Goal: Task Accomplishment & Management: Use online tool/utility

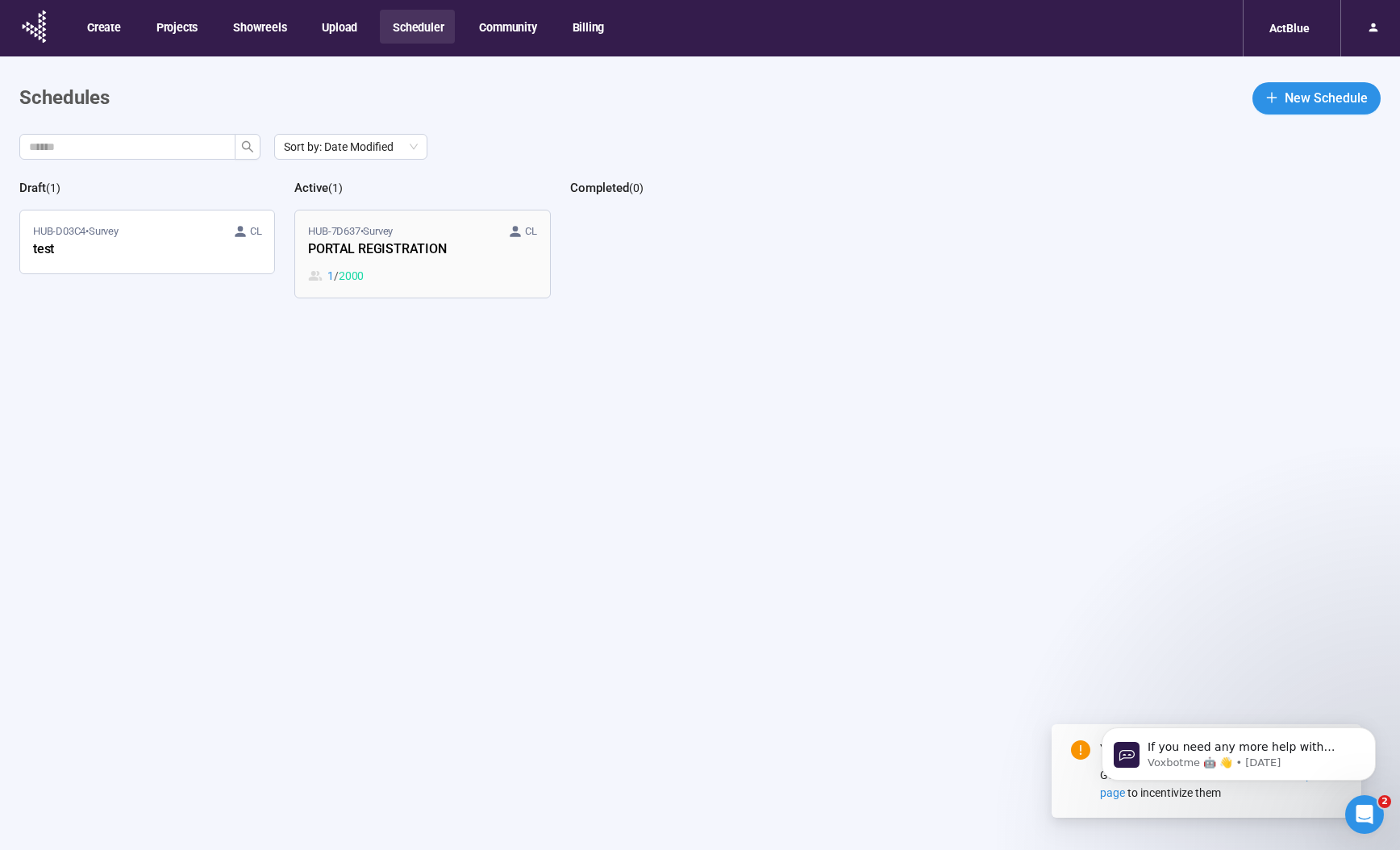
click at [520, 273] on div "1 / 2000" at bounding box center [422, 275] width 228 height 17
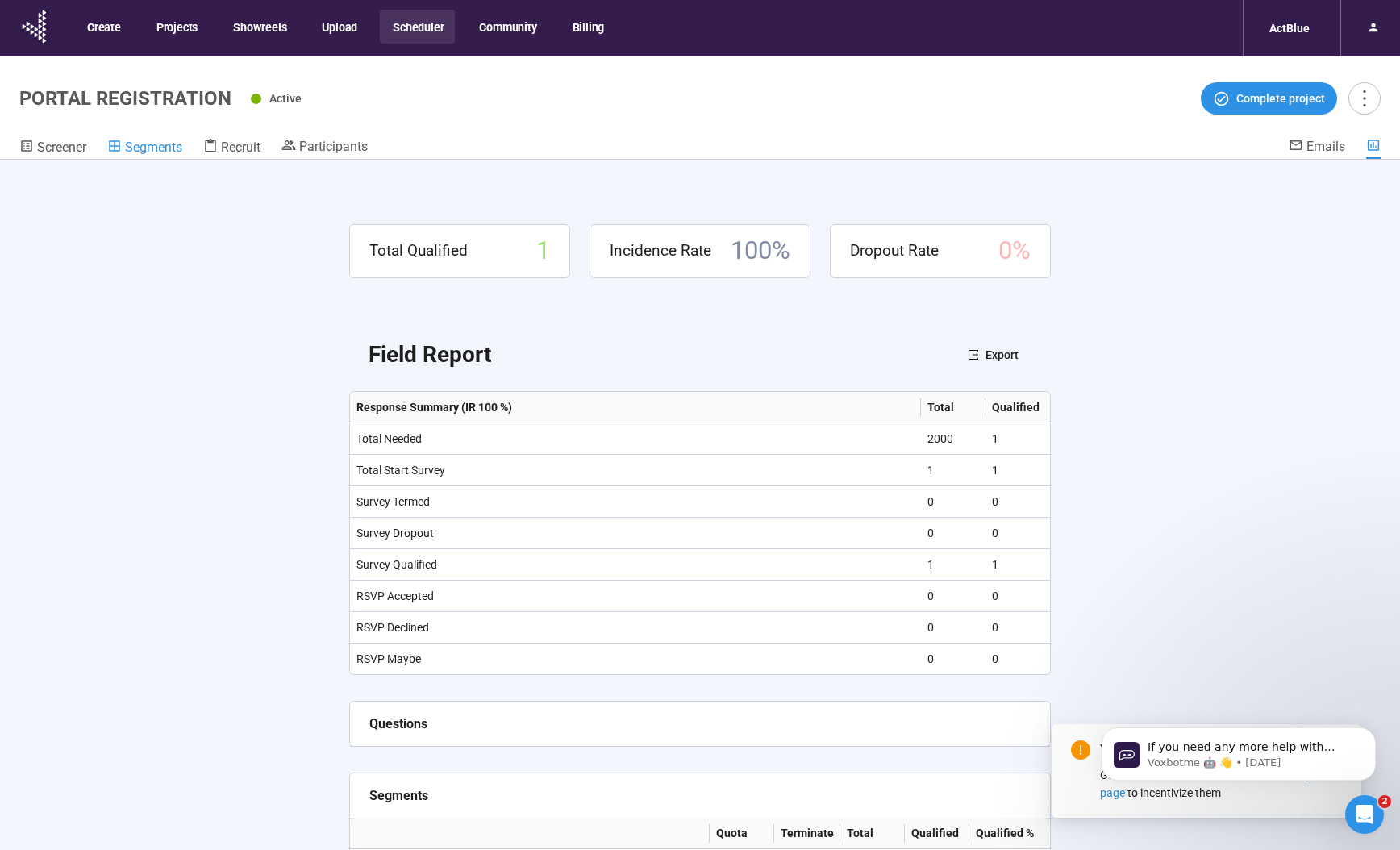
click at [138, 141] on span "Segments" at bounding box center [153, 147] width 57 height 15
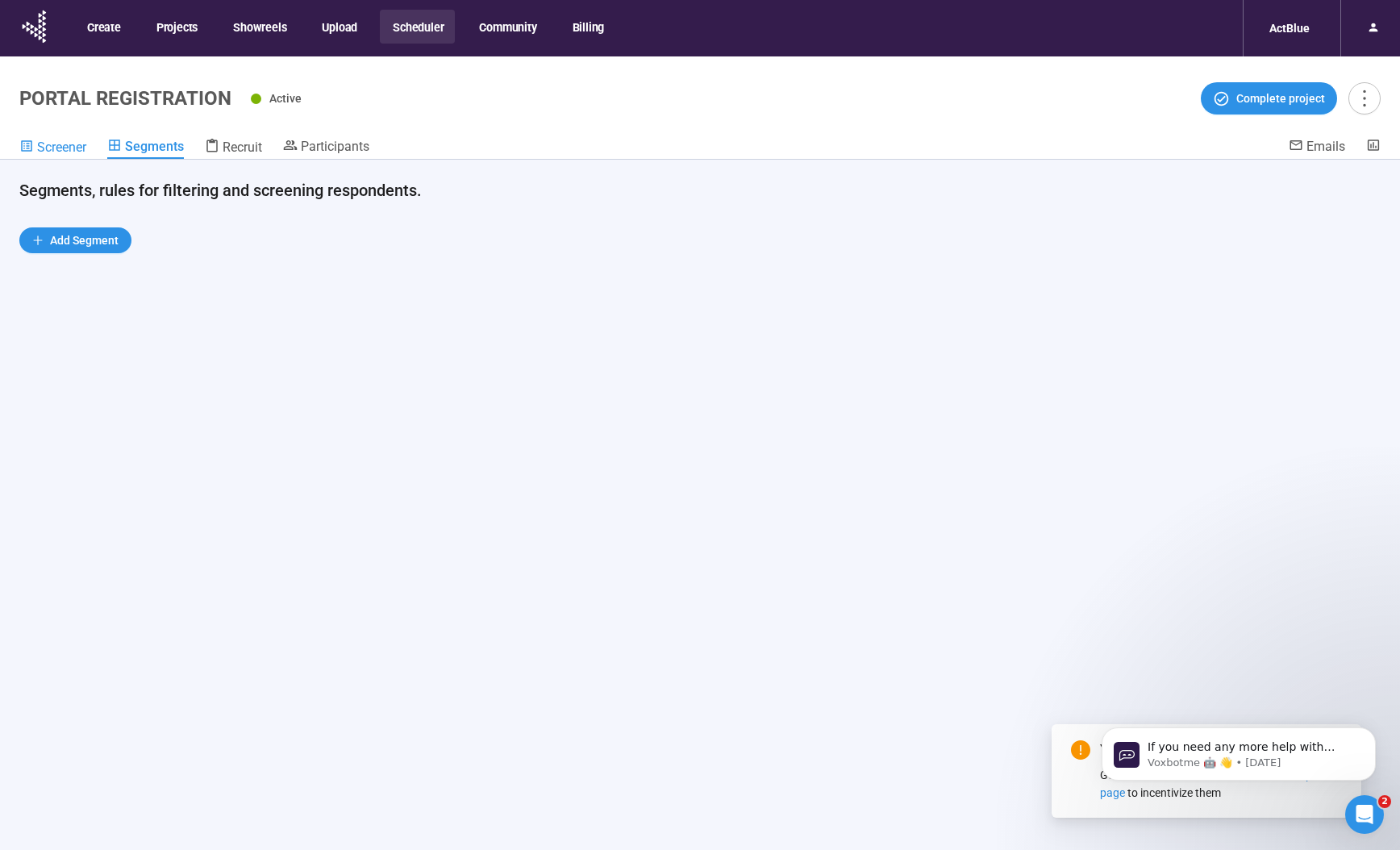
click at [81, 144] on span "Screener" at bounding box center [62, 147] width 49 height 15
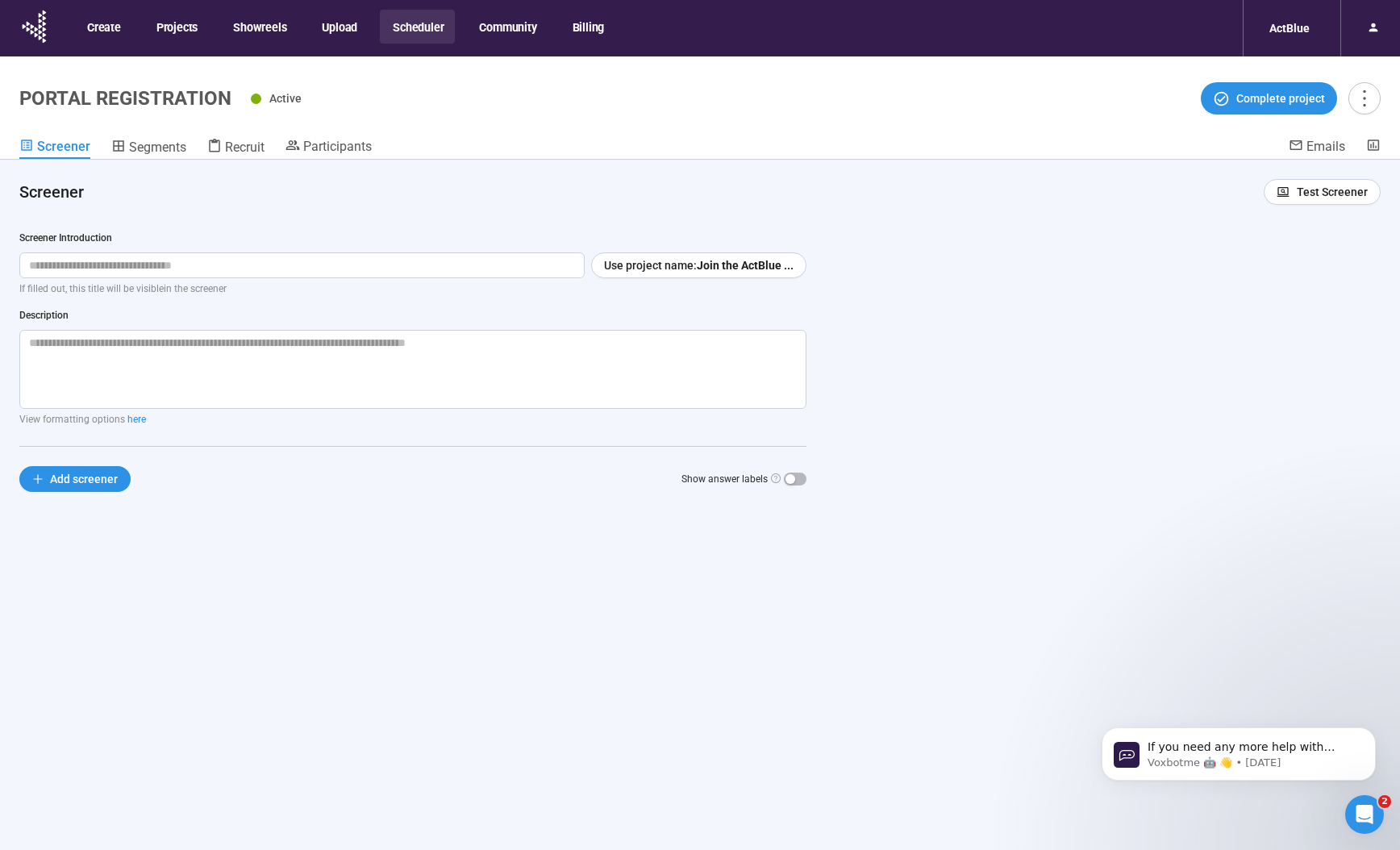
click at [437, 24] on button "Scheduler" at bounding box center [417, 26] width 75 height 34
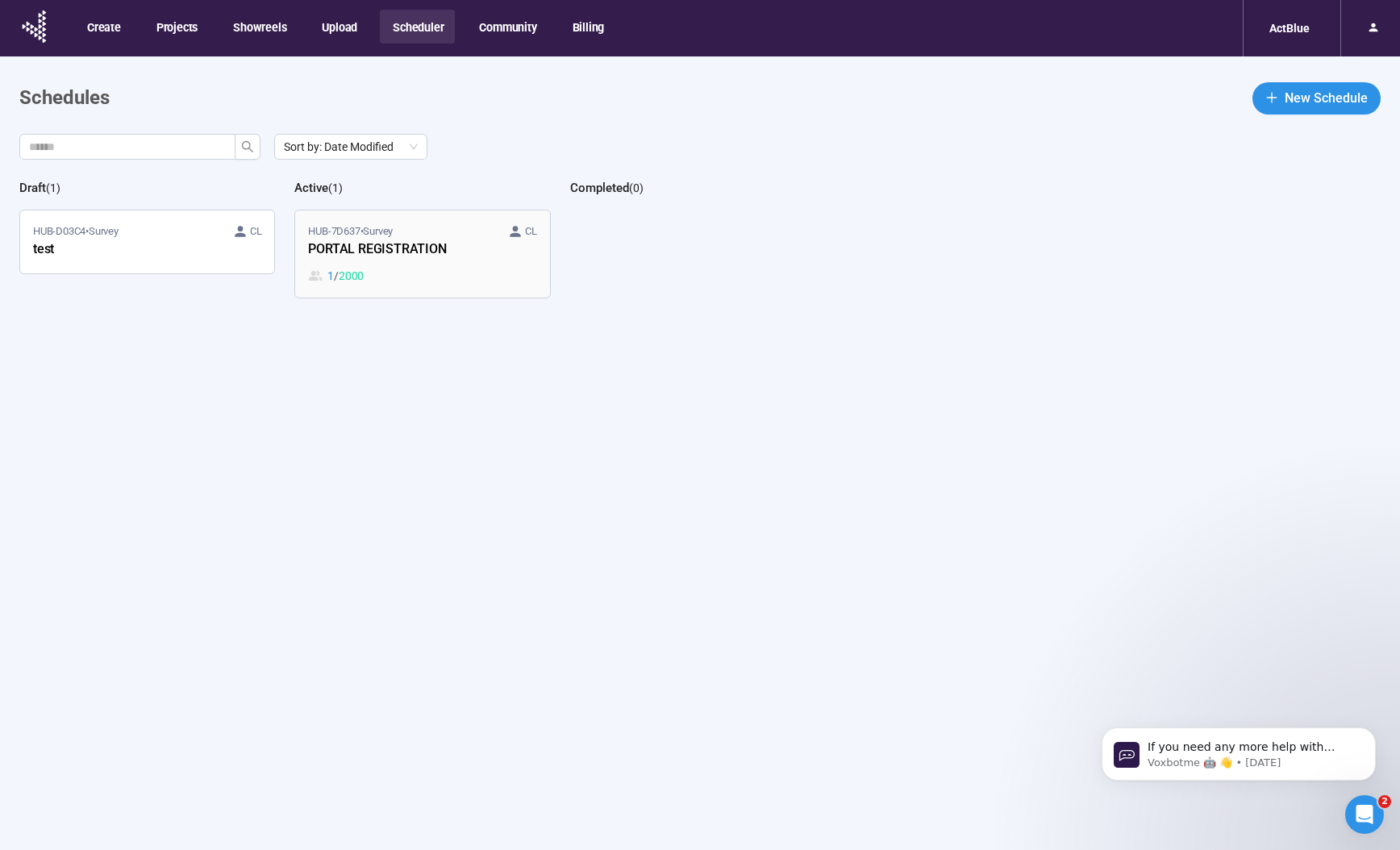
click at [359, 238] on span "HUB-7D637 • Survey" at bounding box center [350, 231] width 85 height 16
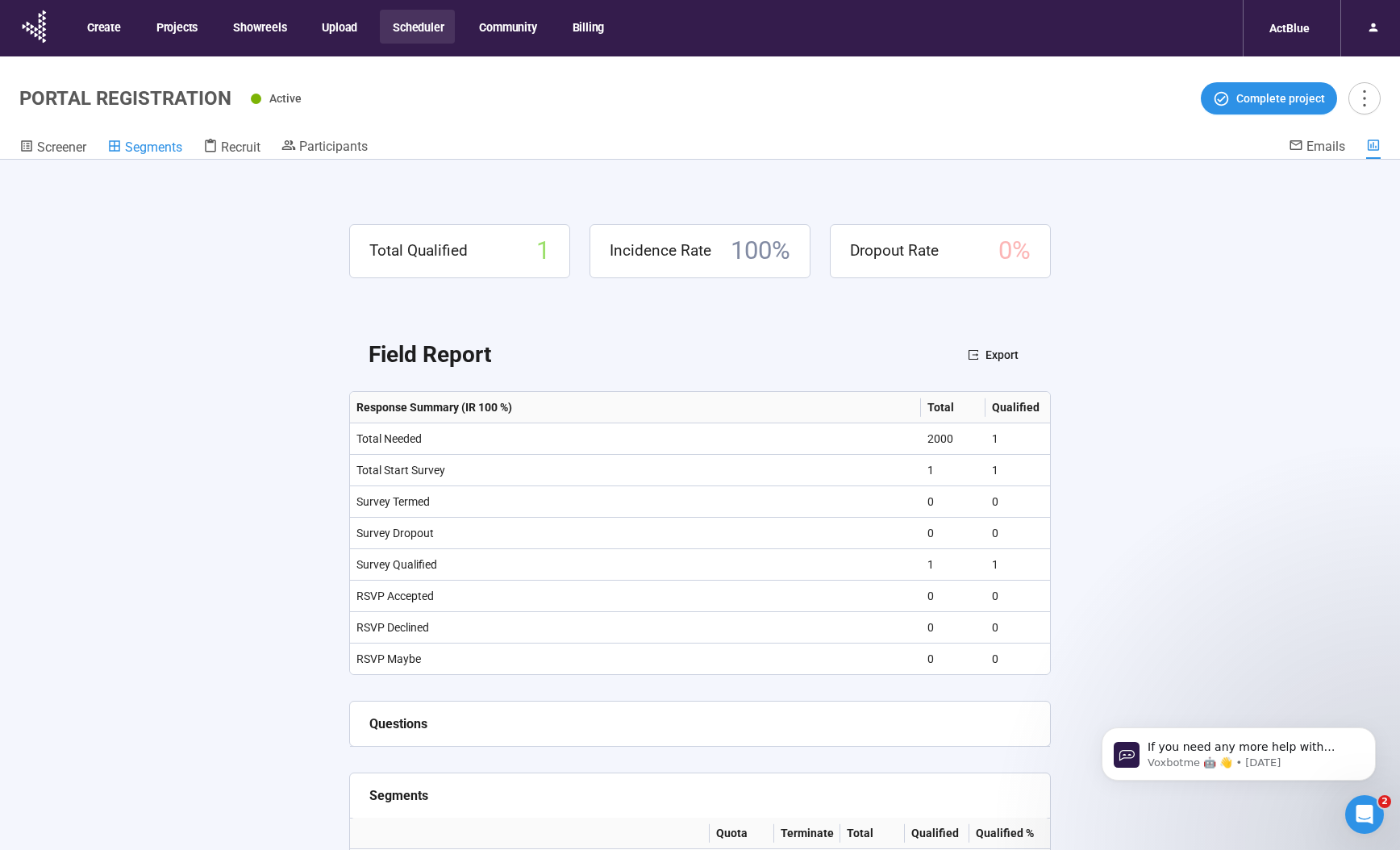
click at [169, 148] on span "Segments" at bounding box center [153, 147] width 57 height 15
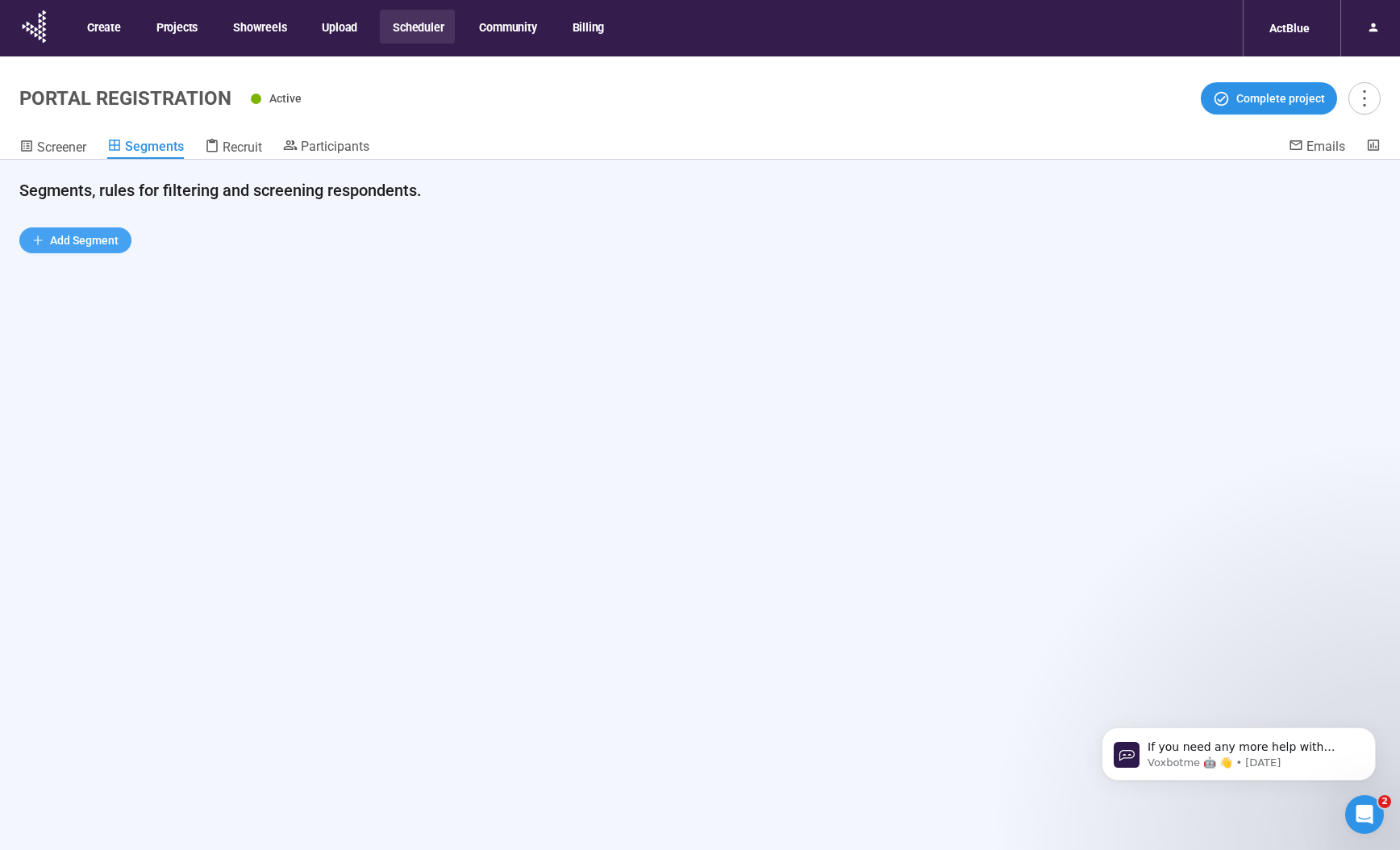
click at [101, 244] on span "Add Segment" at bounding box center [84, 240] width 68 height 17
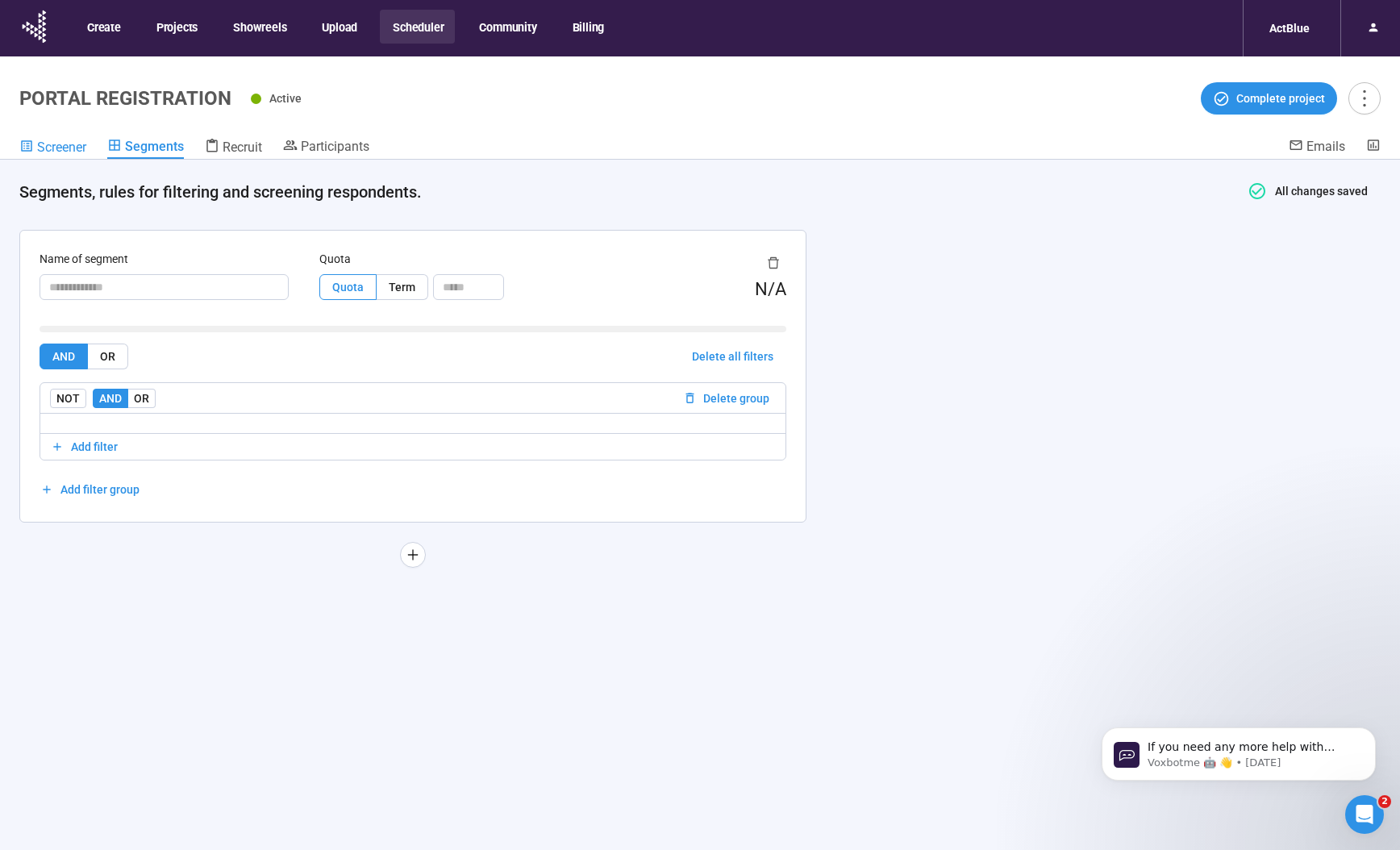
click at [53, 144] on span "Screener" at bounding box center [62, 147] width 49 height 15
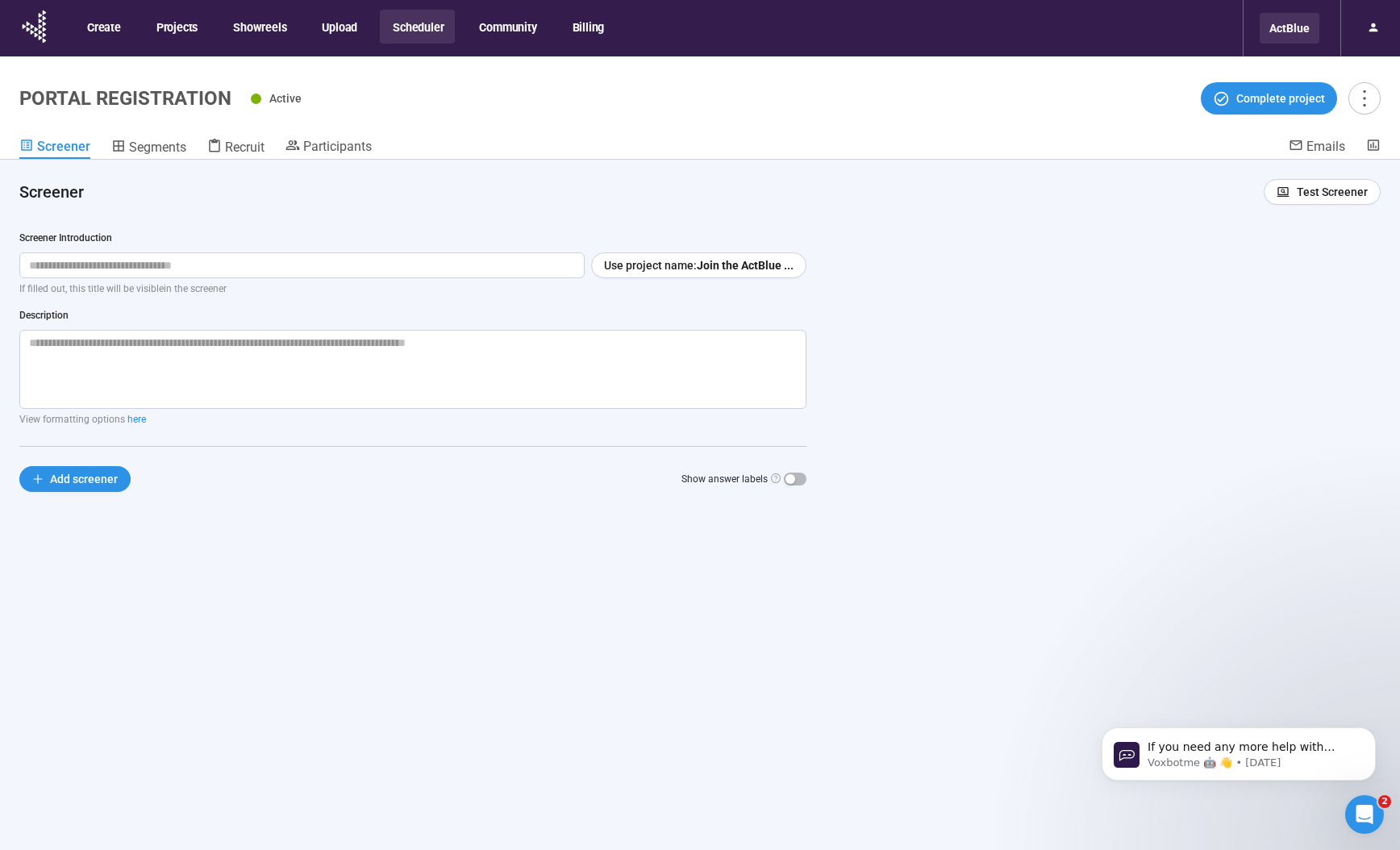
click at [1289, 31] on div "ActBlue" at bounding box center [1289, 28] width 59 height 31
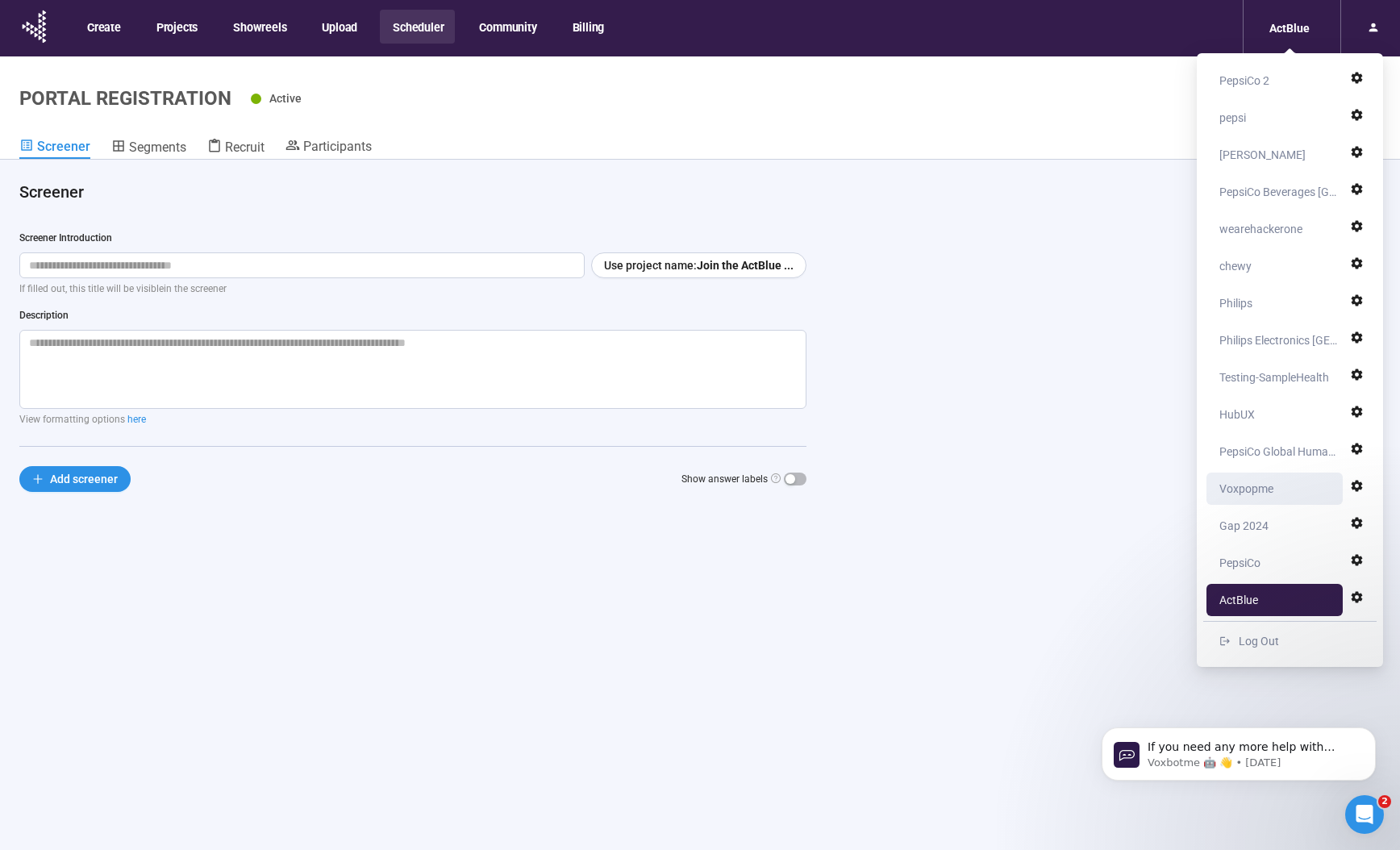
click at [1259, 490] on div "Voxpopme" at bounding box center [1245, 488] width 54 height 32
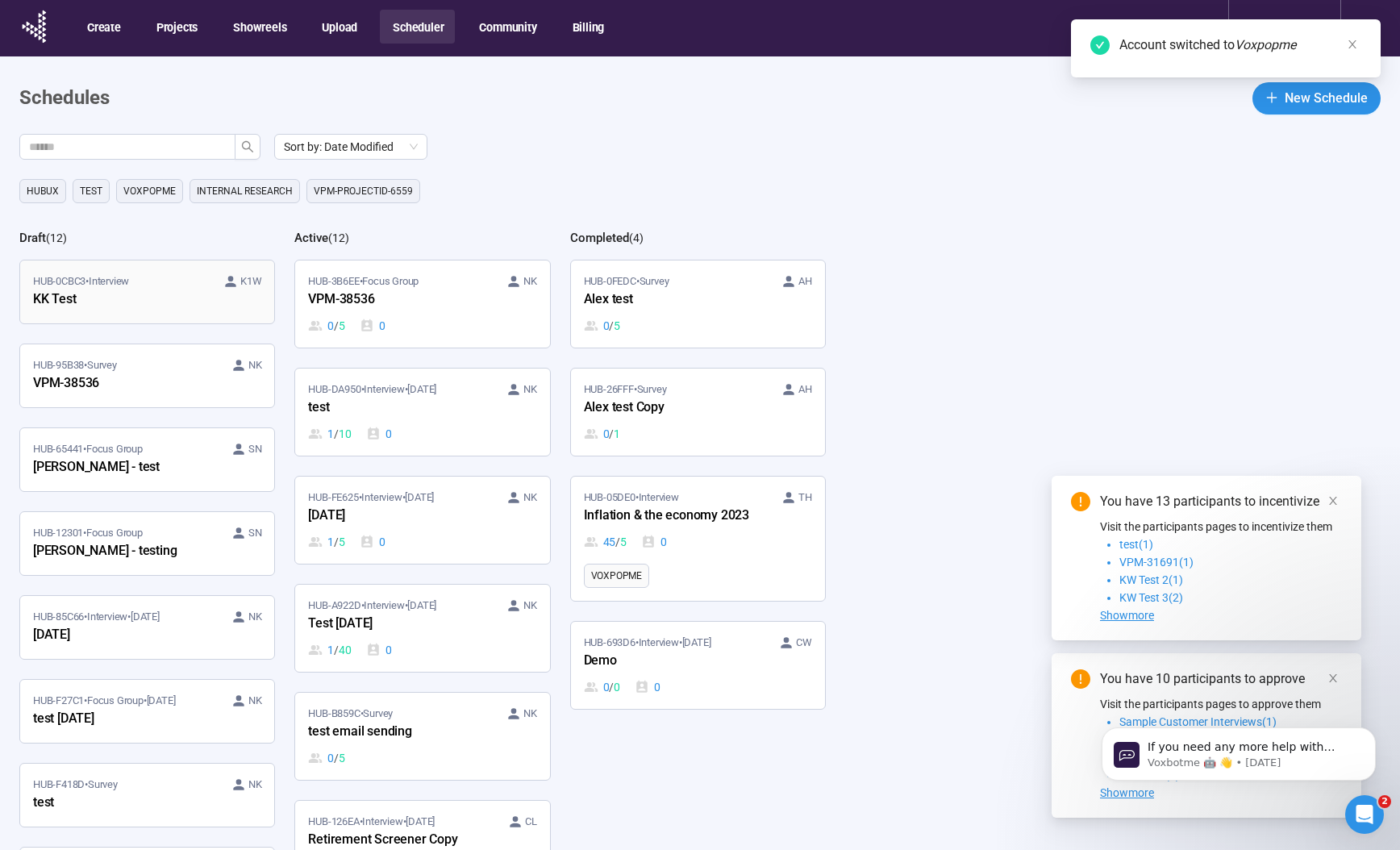
click at [207, 294] on div "KK Test" at bounding box center [121, 300] width 178 height 21
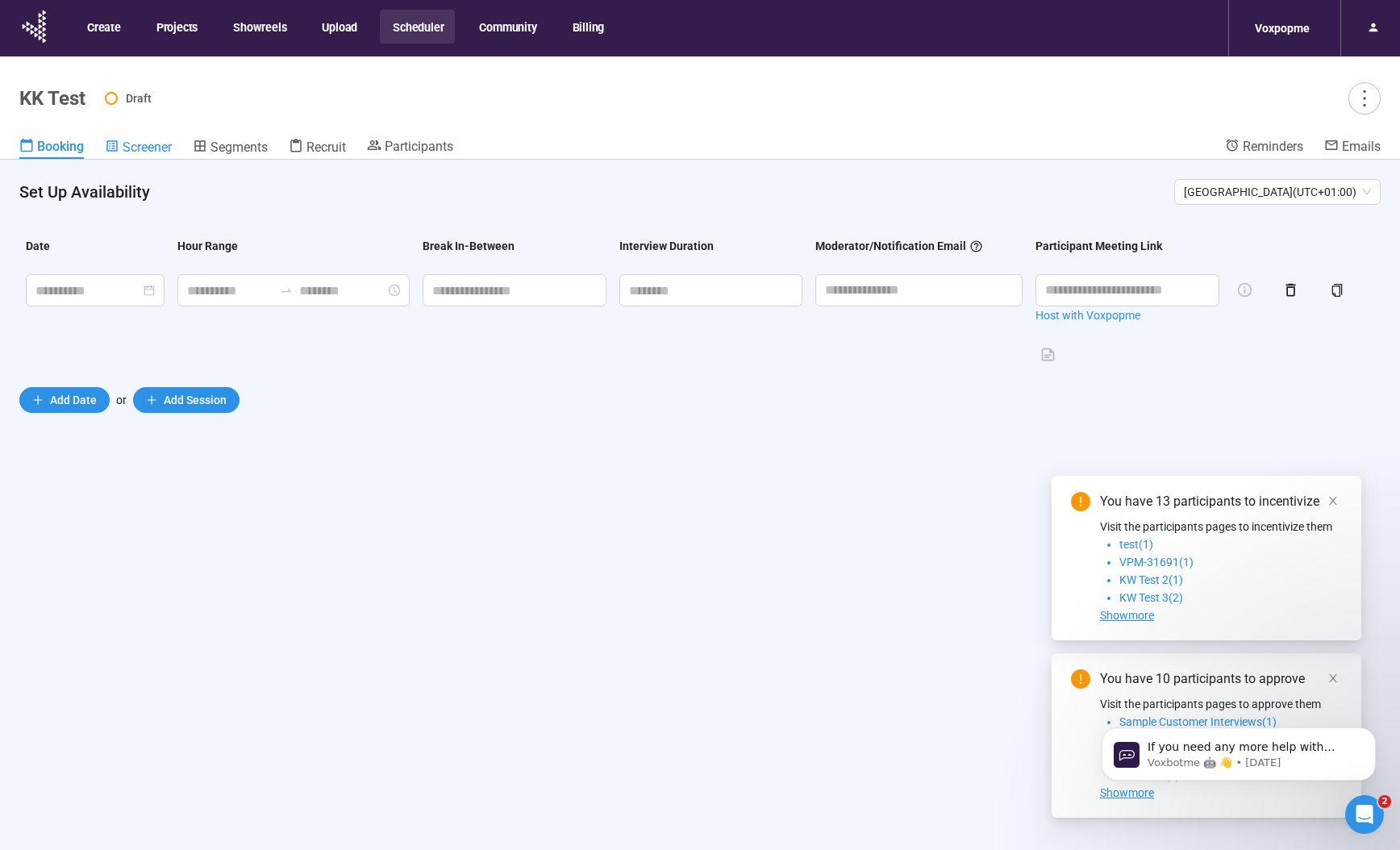
click at [158, 156] on link "Screener" at bounding box center [138, 148] width 66 height 21
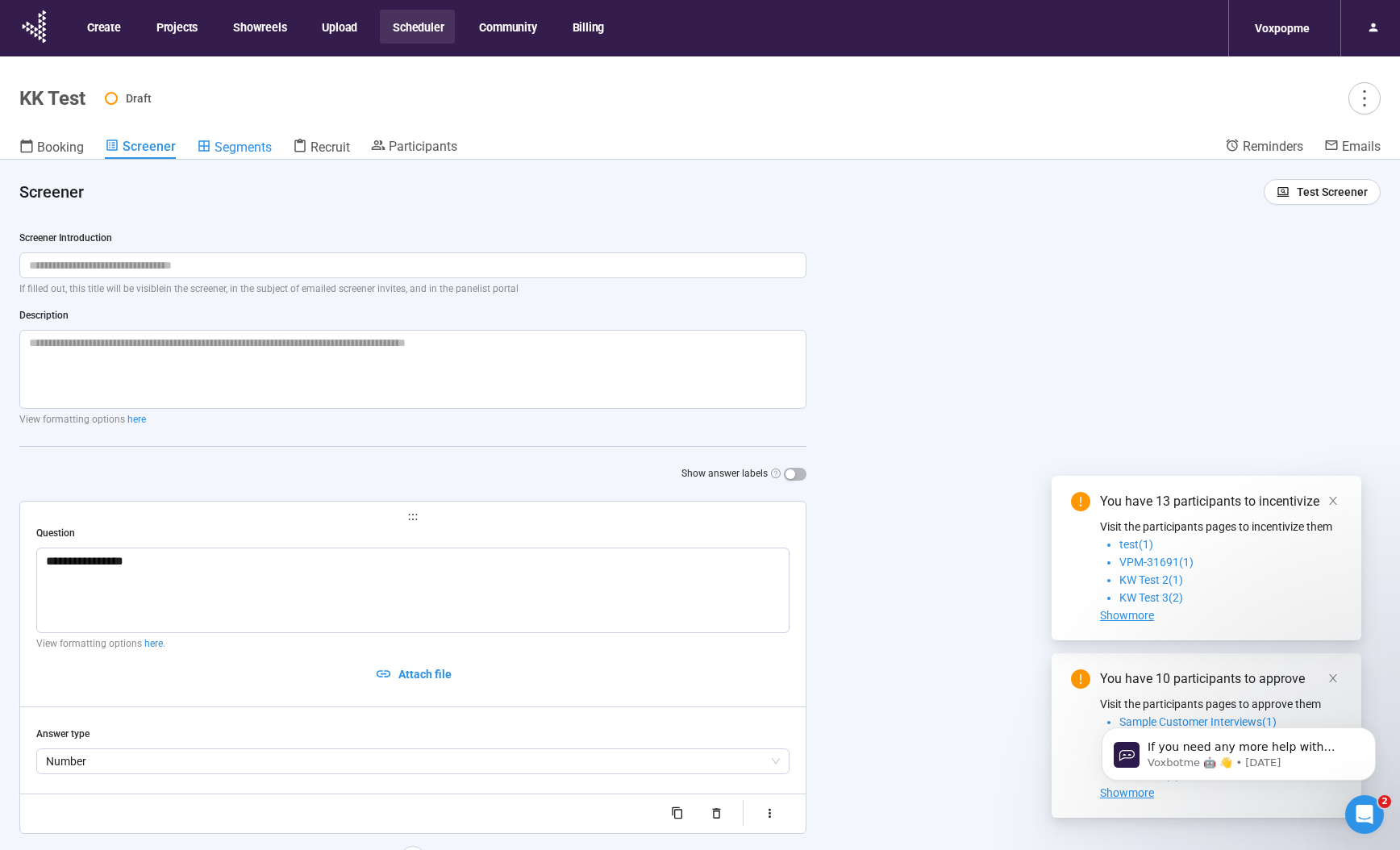
click at [221, 149] on span "Segments" at bounding box center [242, 147] width 57 height 15
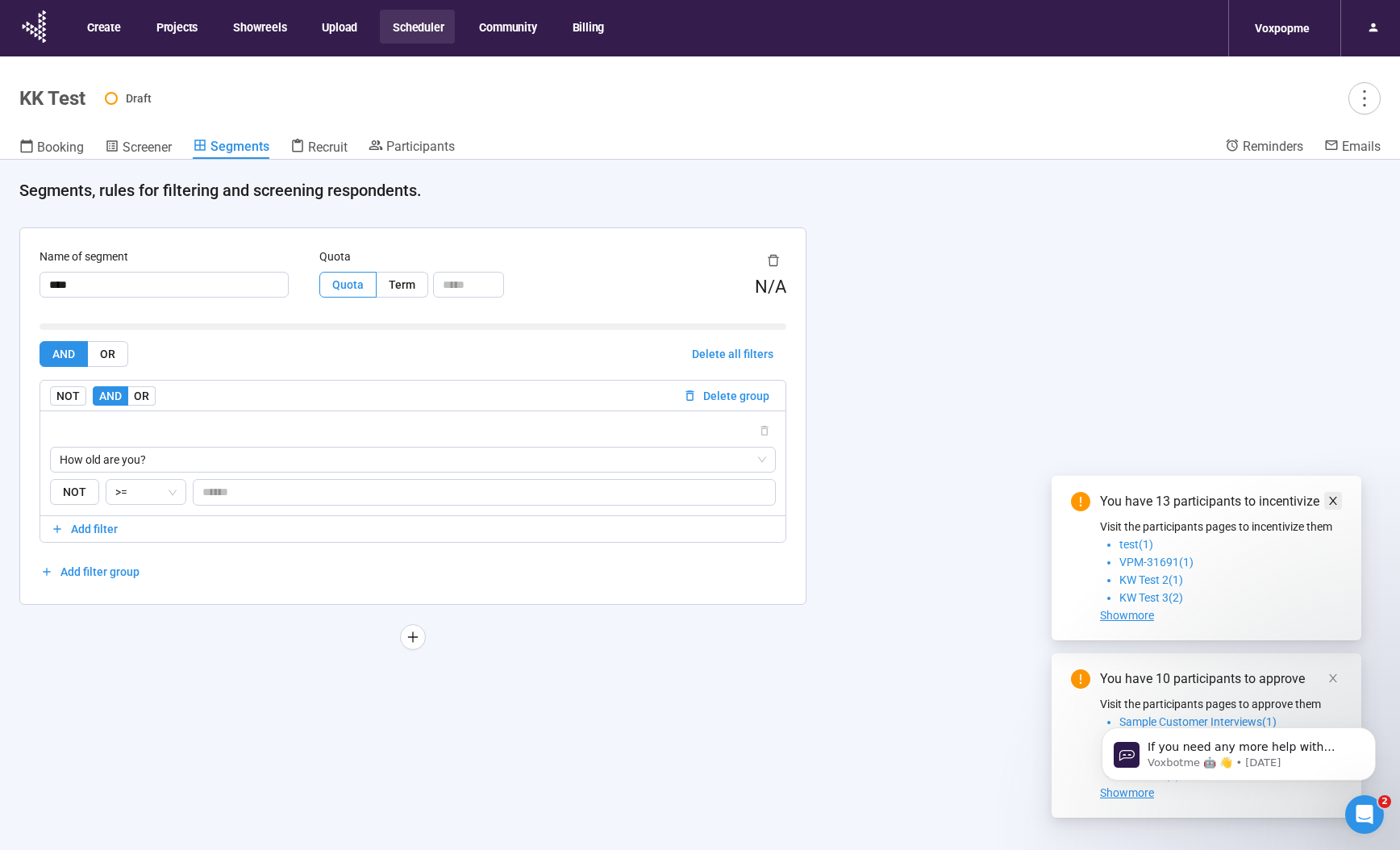
click at [1334, 503] on icon "close" at bounding box center [1333, 500] width 11 height 11
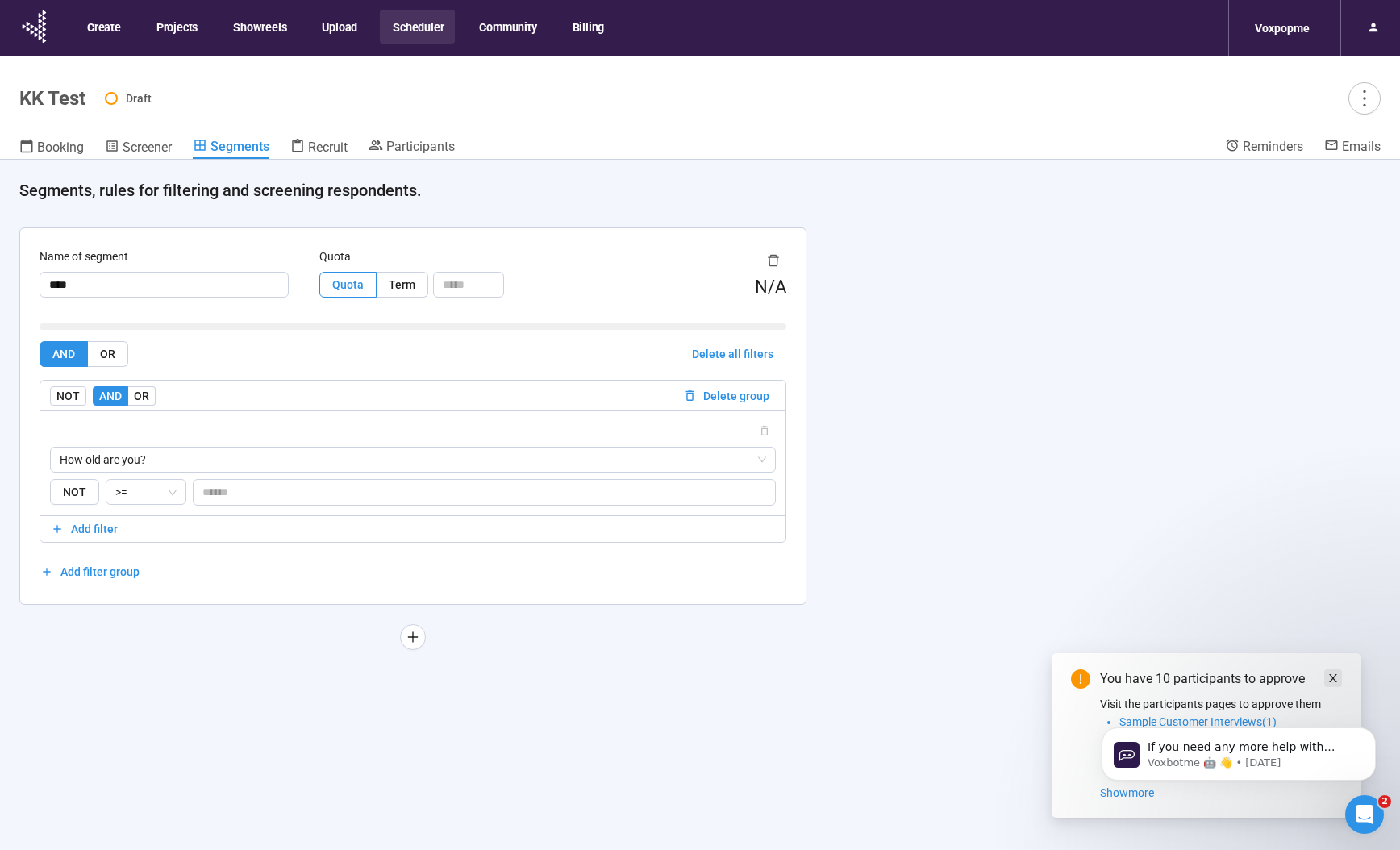
click at [1337, 672] on icon "close" at bounding box center [1333, 678] width 11 height 11
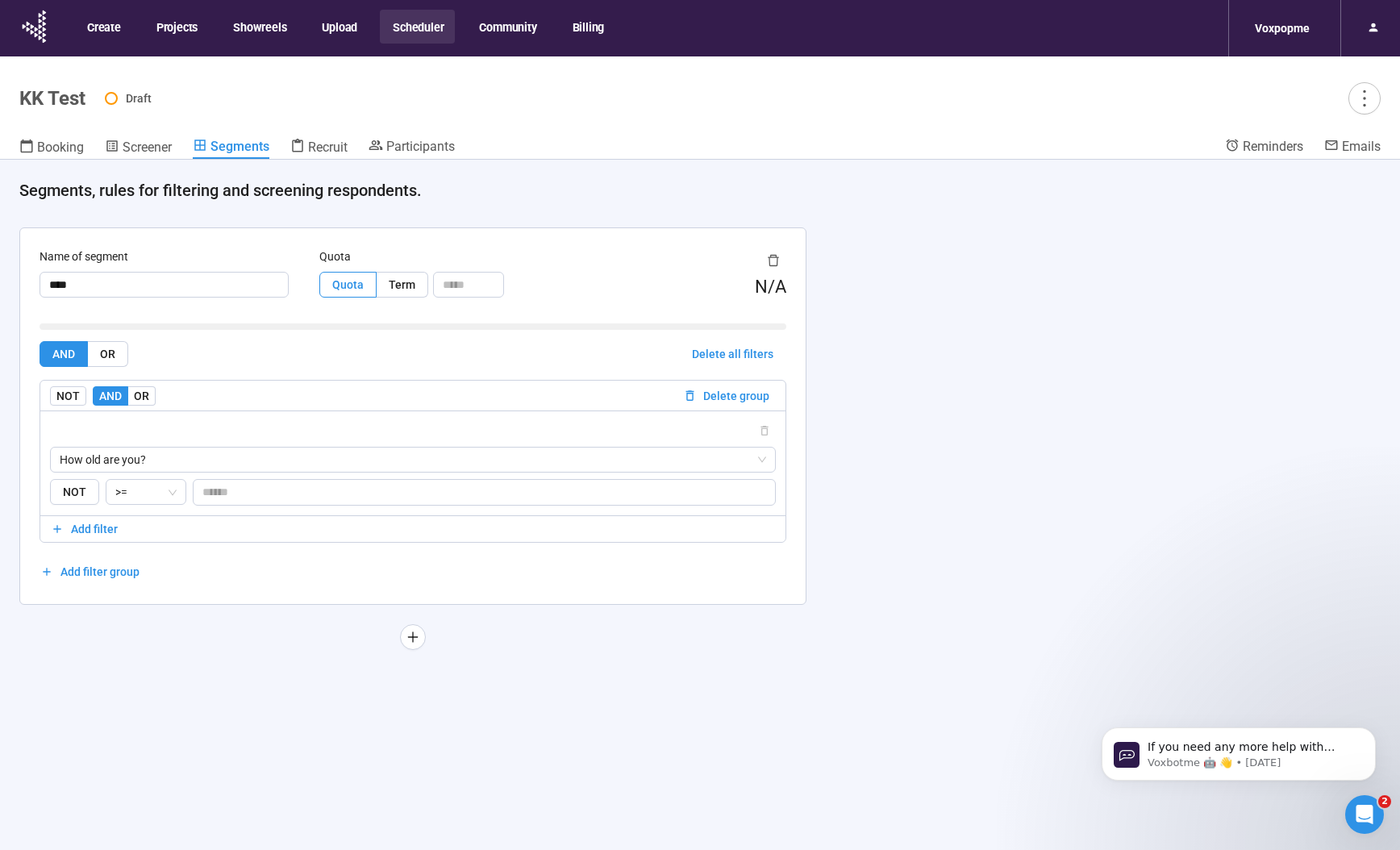
click at [1069, 333] on div "Segments, rules for filtering and screening respondents. Name of segment **** Q…" at bounding box center [700, 424] width 1400 height 529
click at [339, 144] on span "Recruit" at bounding box center [327, 147] width 39 height 15
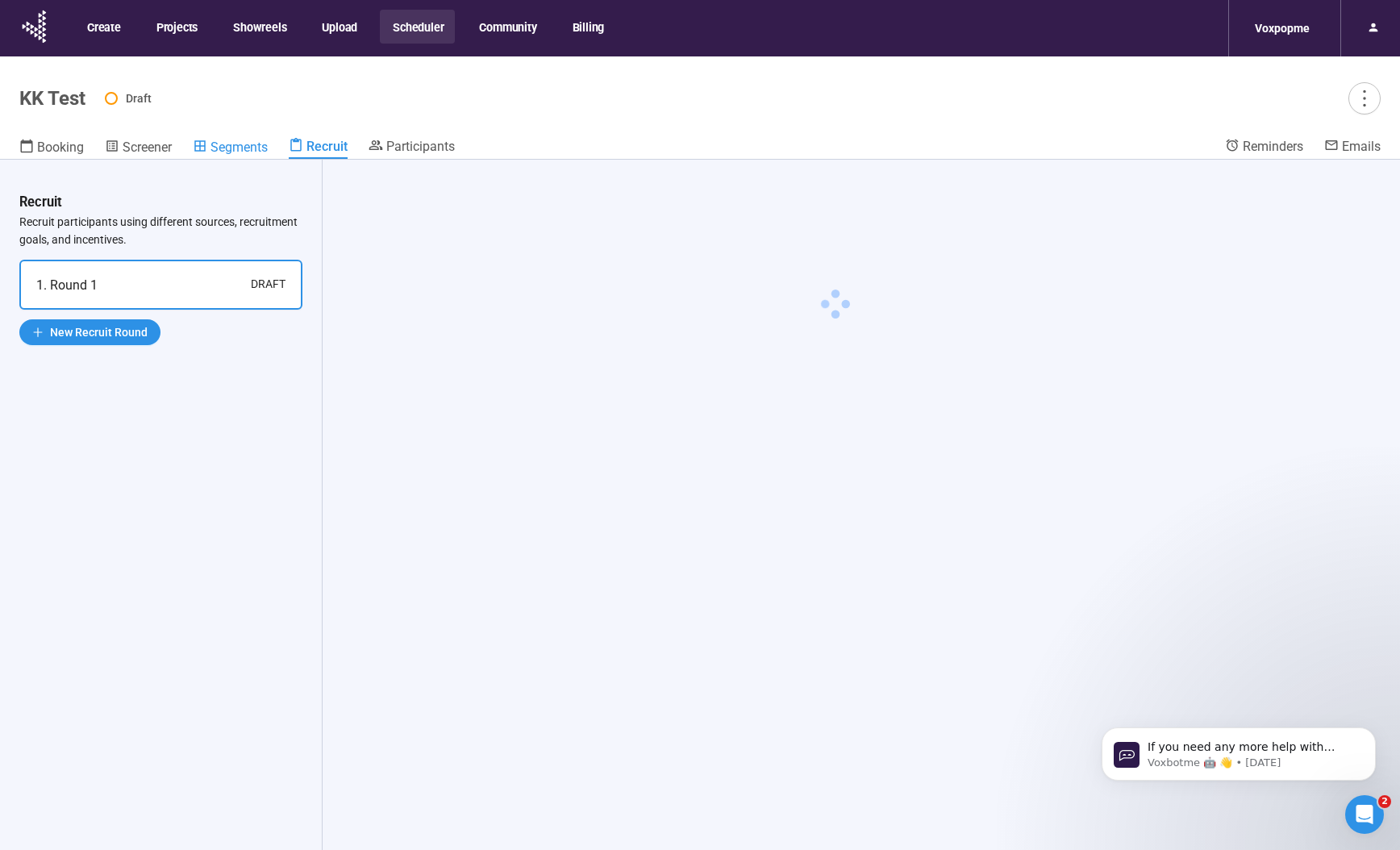
click at [221, 144] on span "Segments" at bounding box center [239, 147] width 57 height 15
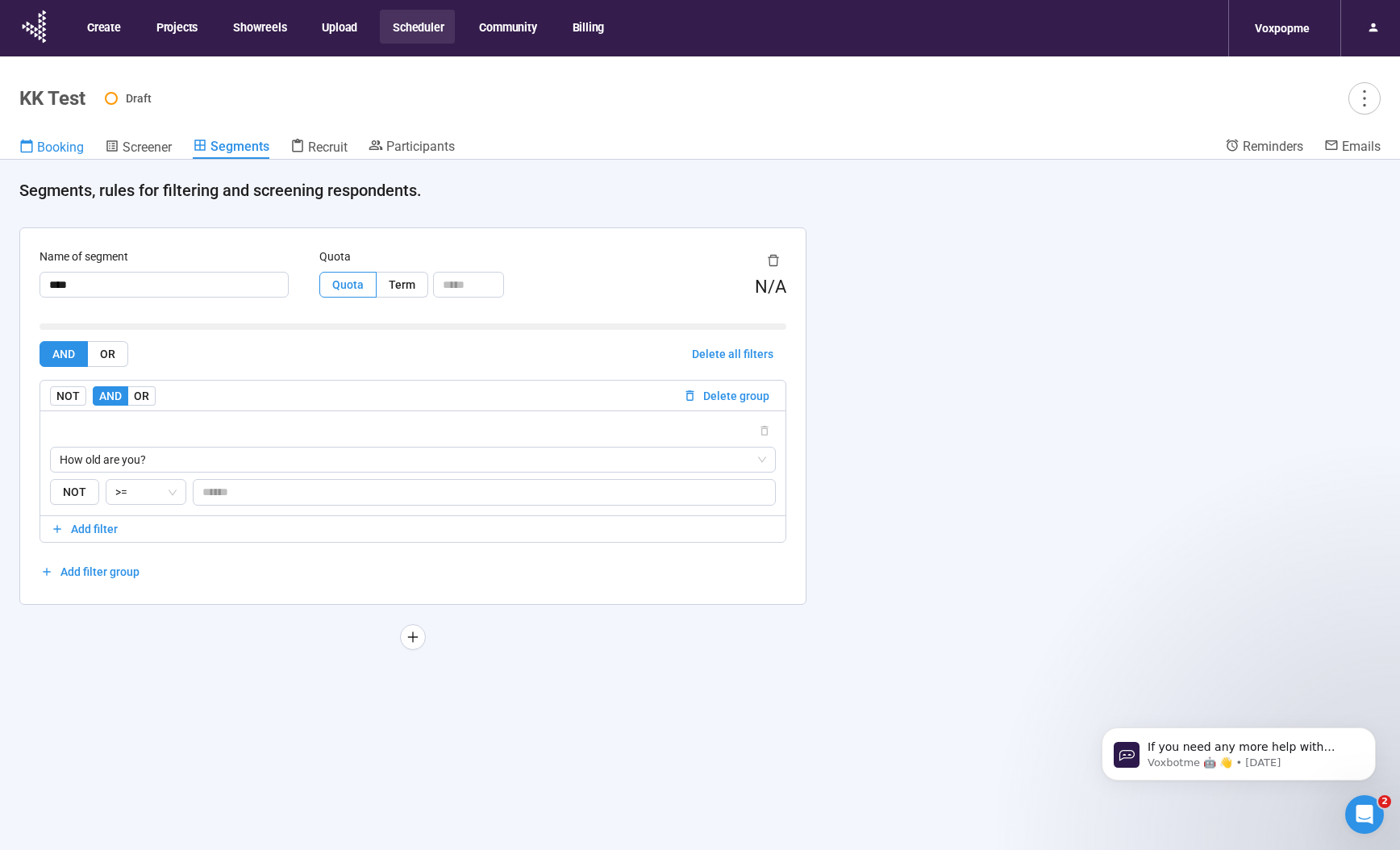
click at [60, 155] on link "Booking" at bounding box center [51, 148] width 65 height 21
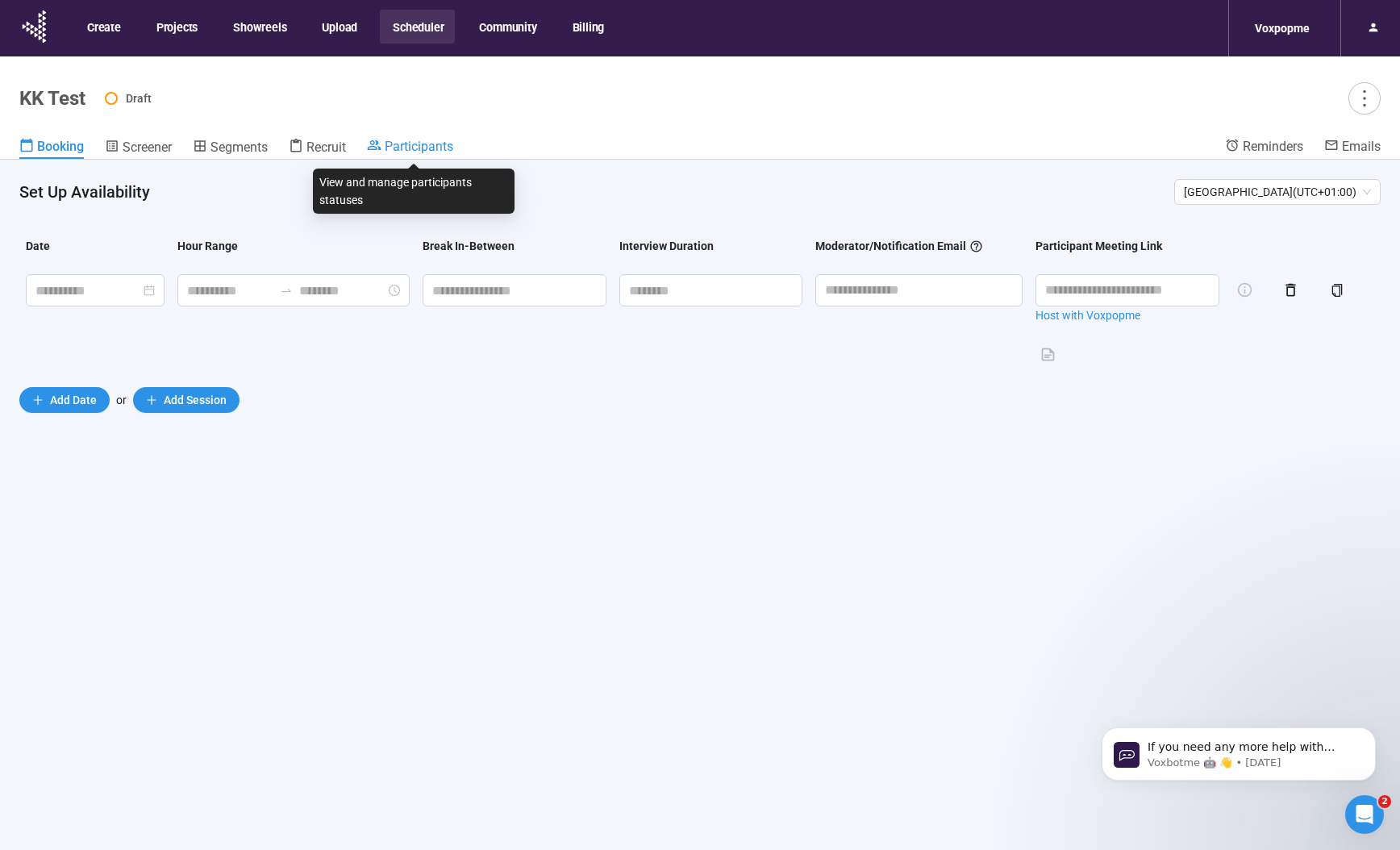
click at [399, 143] on span "Participants" at bounding box center [418, 146] width 68 height 15
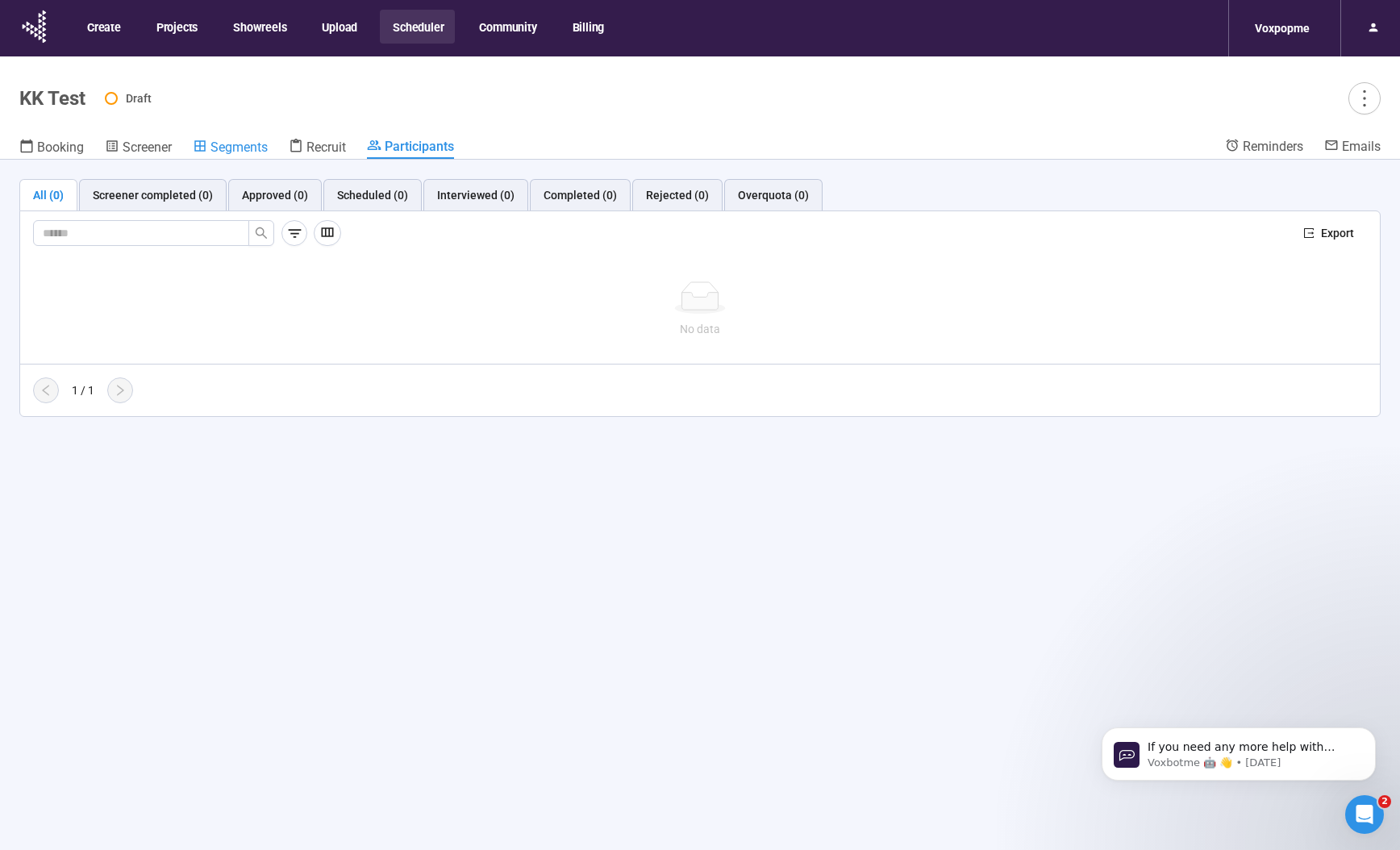
click at [235, 138] on div "Segments" at bounding box center [230, 147] width 75 height 16
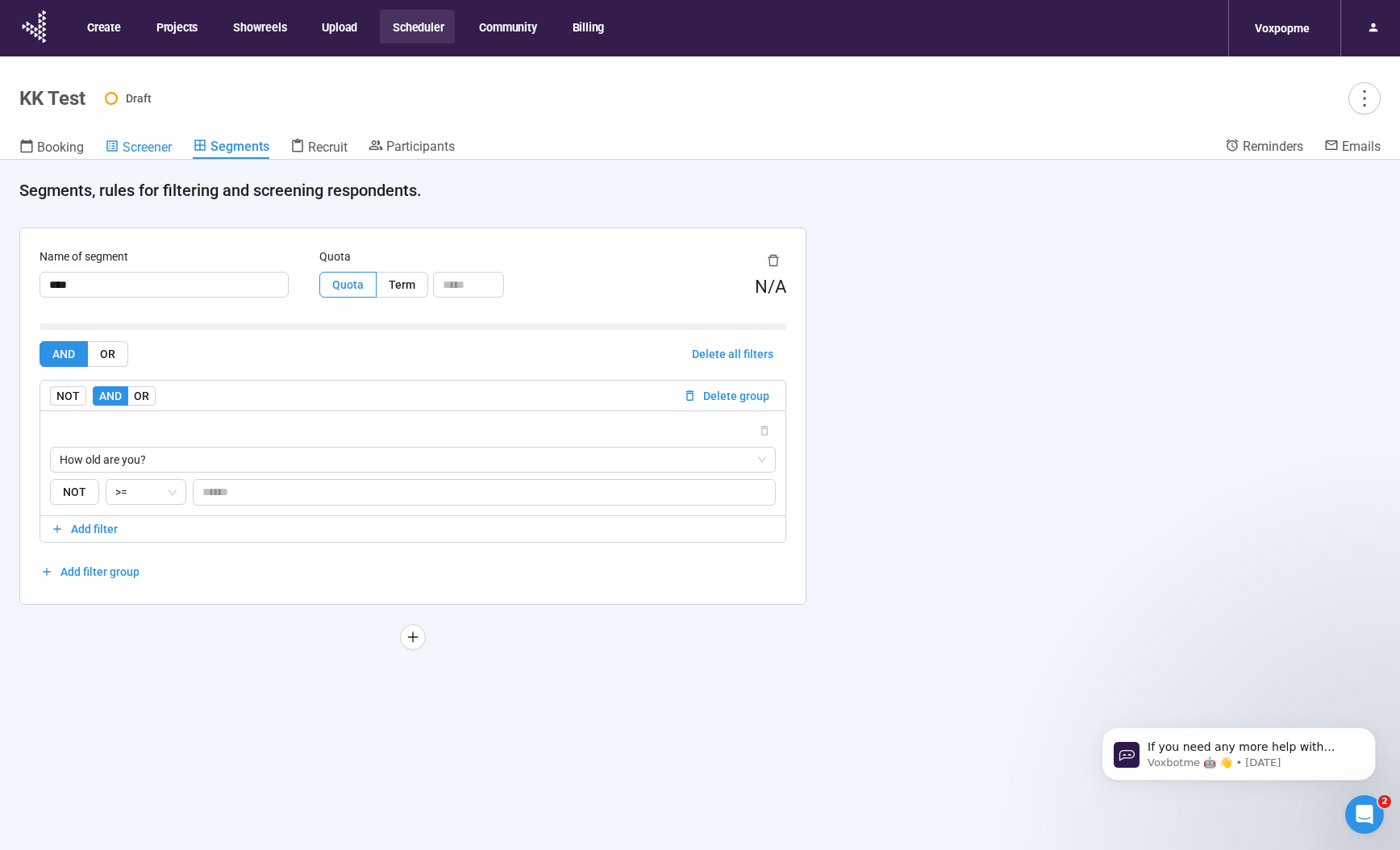
click at [169, 155] on link "Screener" at bounding box center [138, 148] width 66 height 21
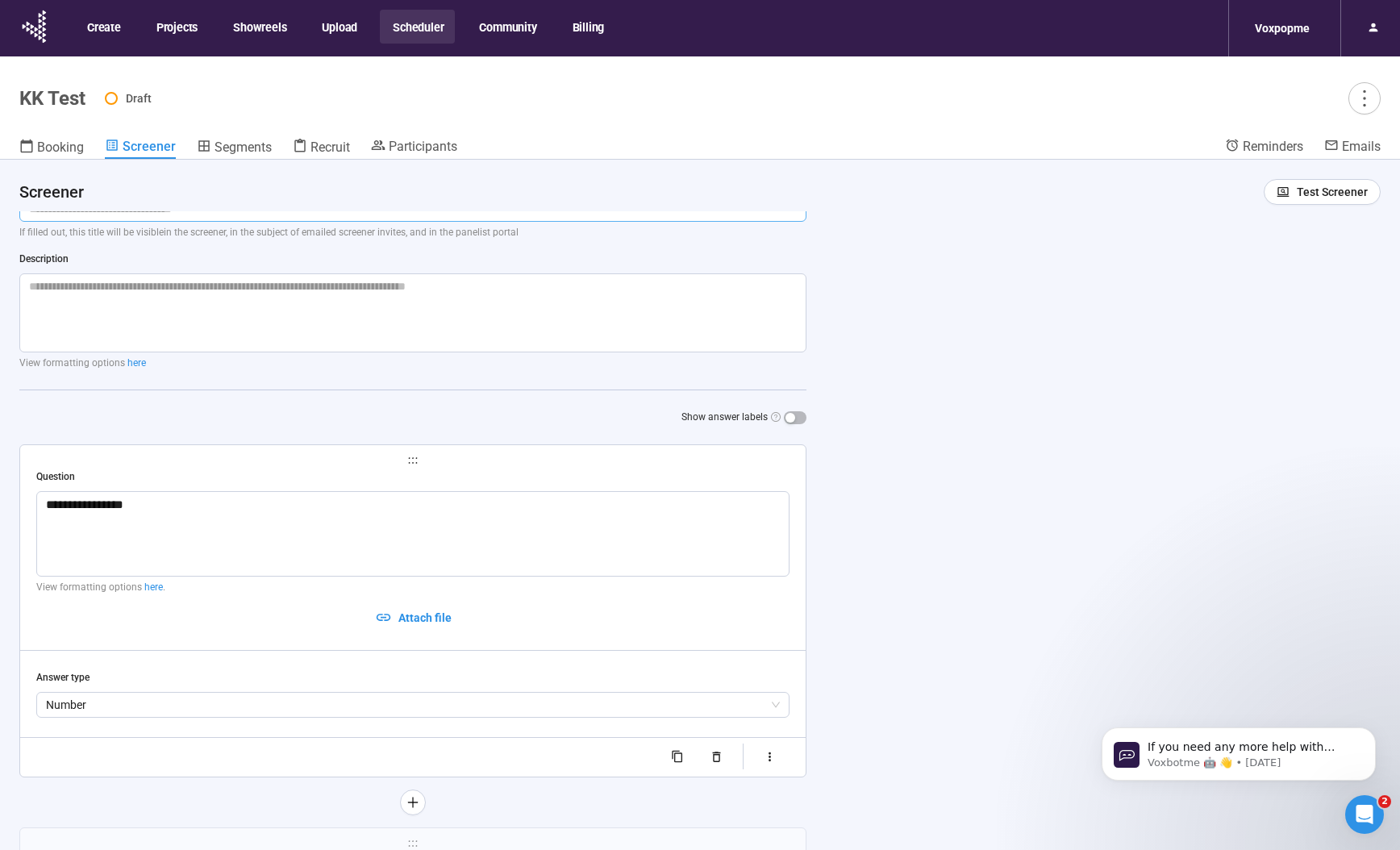
scroll to position [176, 0]
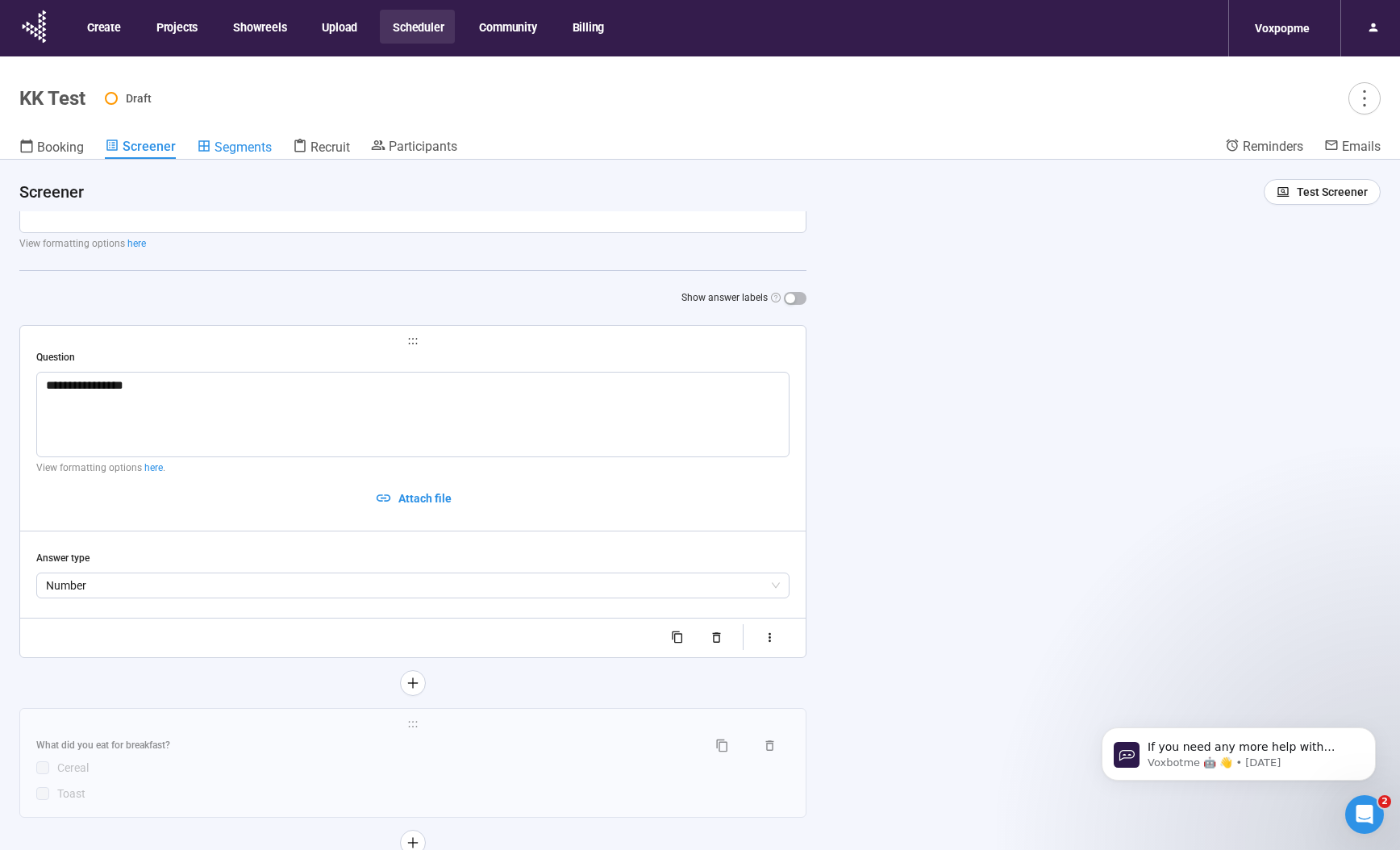
click at [246, 148] on span "Segments" at bounding box center [242, 147] width 57 height 15
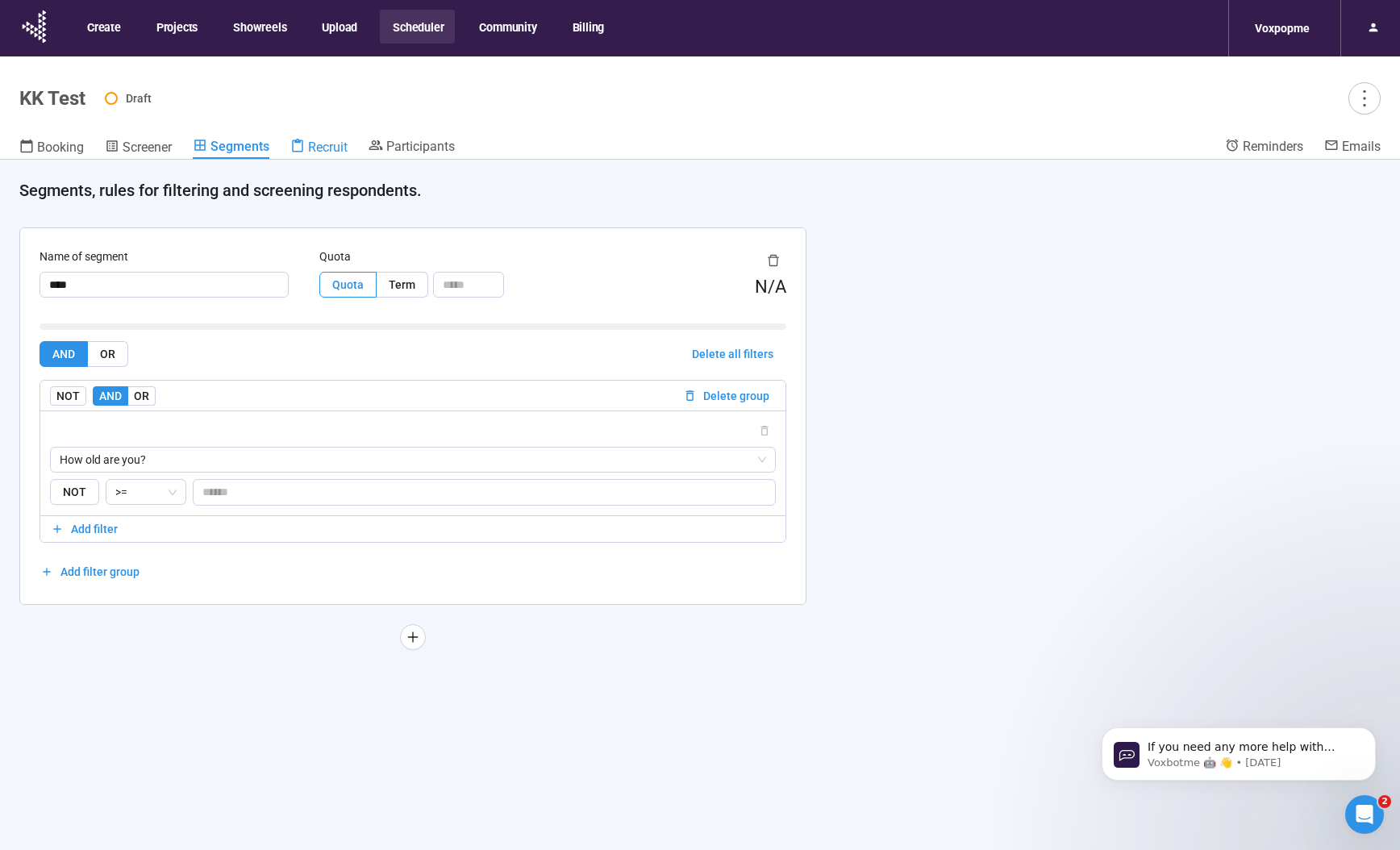
click at [332, 147] on span "Recruit" at bounding box center [327, 147] width 39 height 15
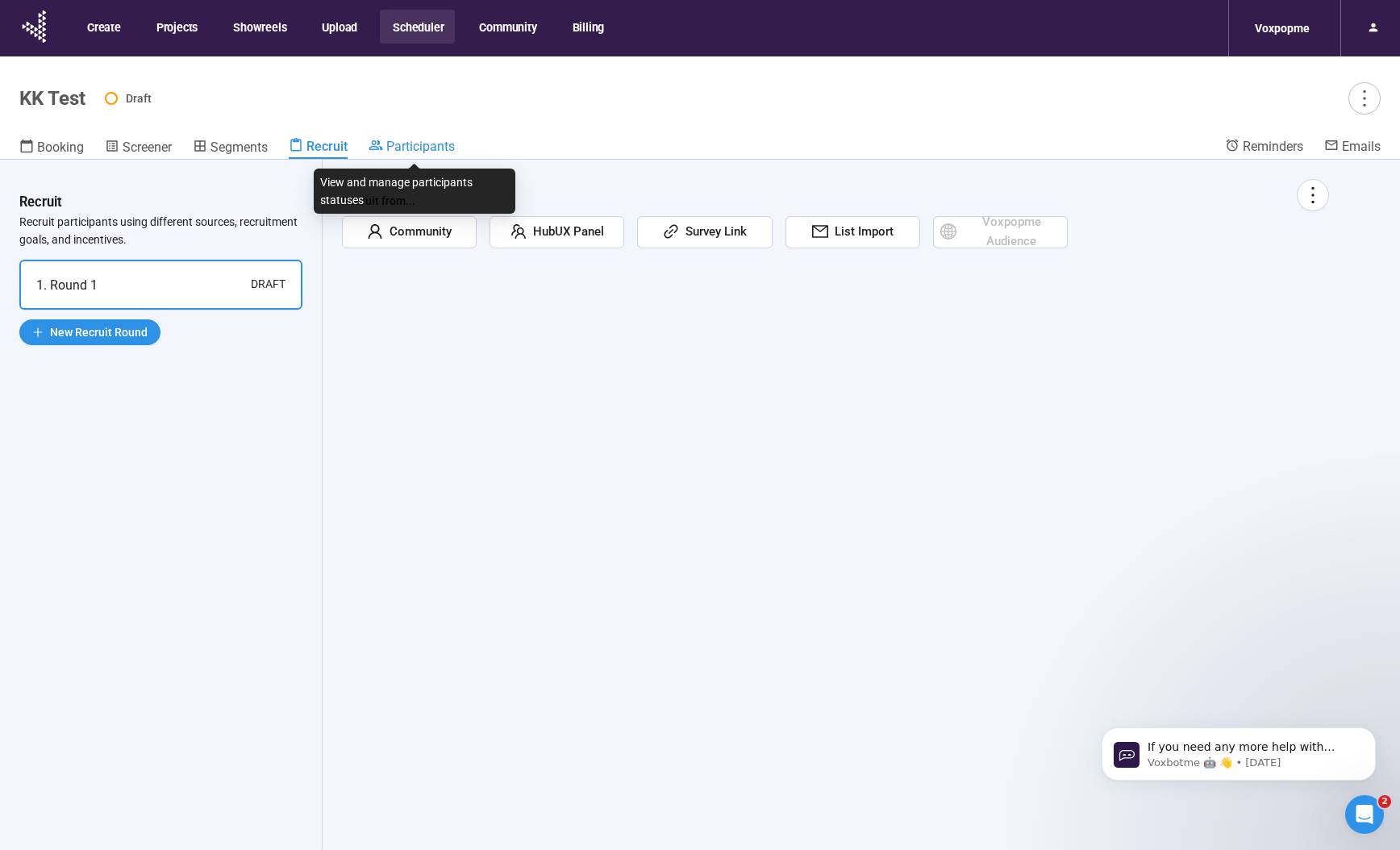
click at [424, 151] on span "Participants" at bounding box center [420, 146] width 68 height 15
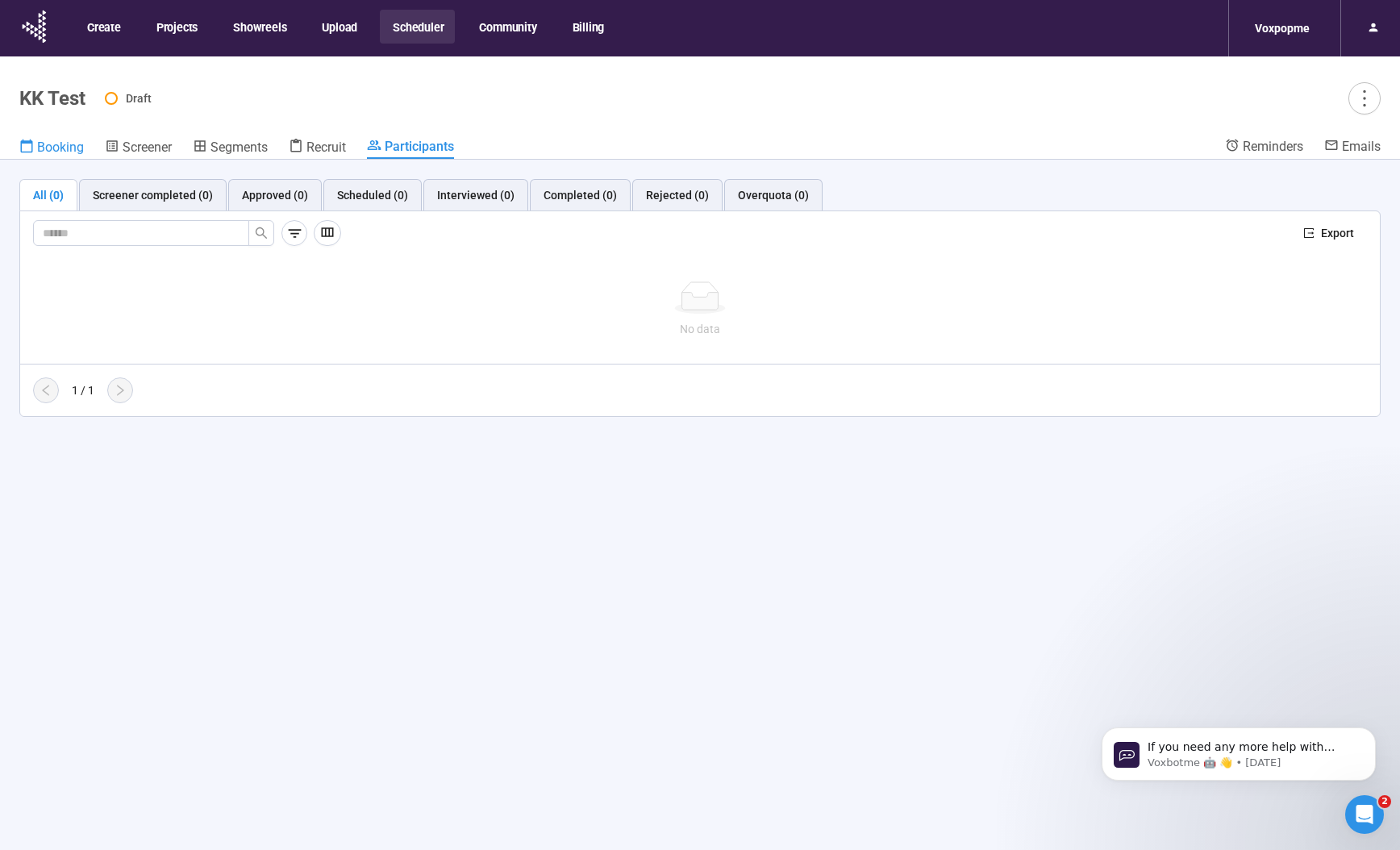
click at [68, 144] on span "Booking" at bounding box center [60, 147] width 46 height 15
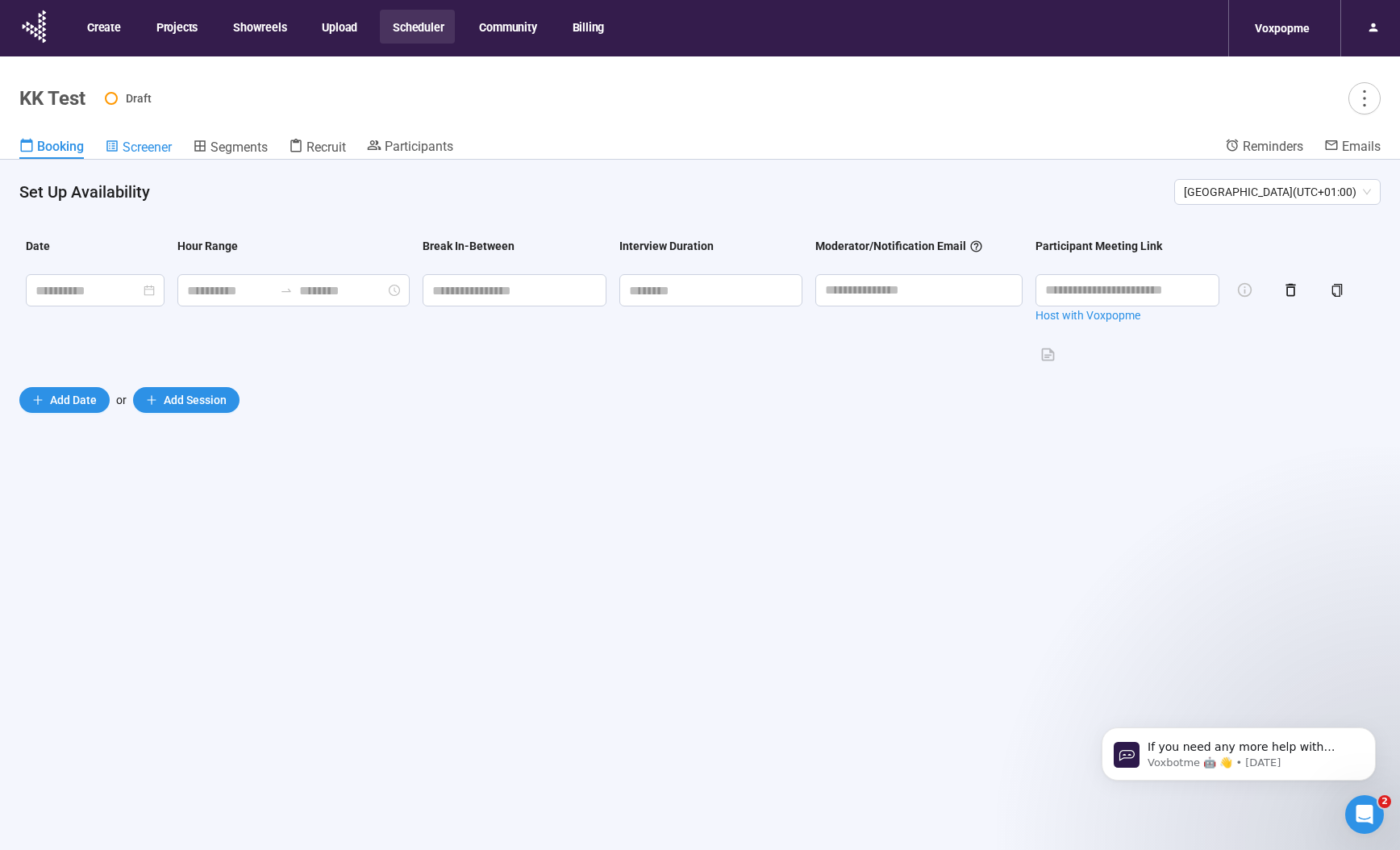
click at [151, 143] on span "Screener" at bounding box center [148, 147] width 49 height 15
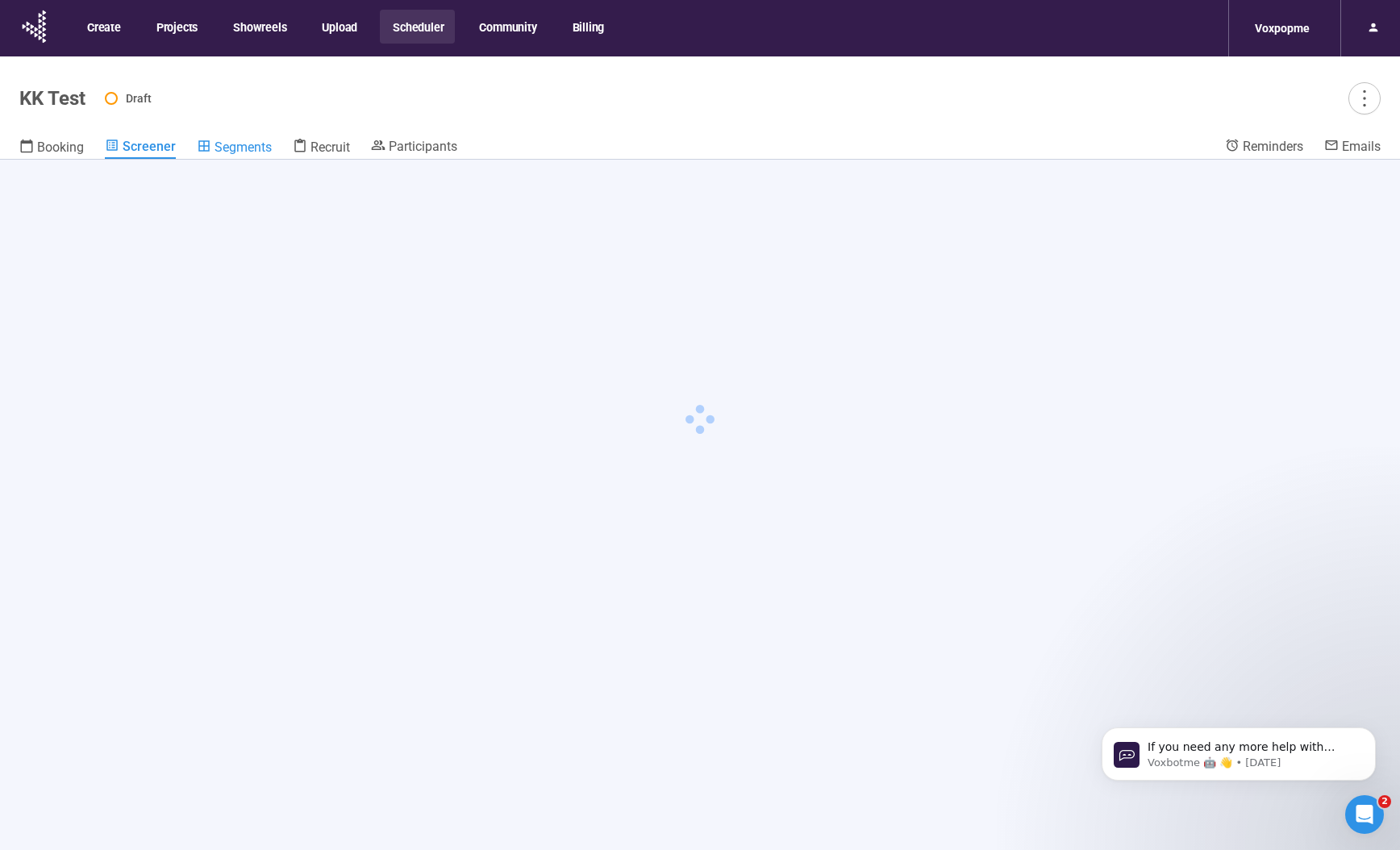
click at [236, 144] on span "Segments" at bounding box center [242, 147] width 57 height 15
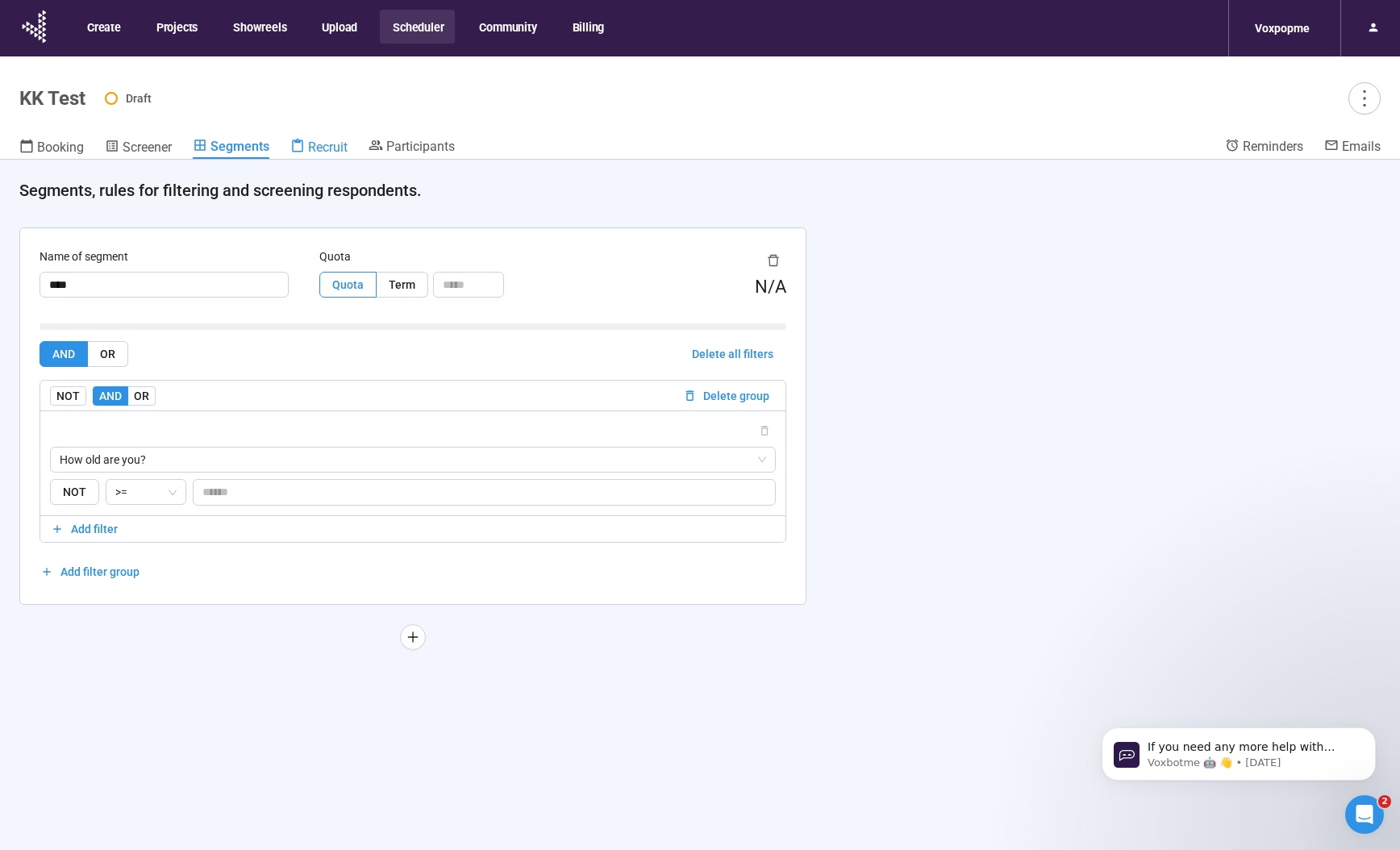
click at [344, 151] on span "Recruit" at bounding box center [327, 147] width 39 height 15
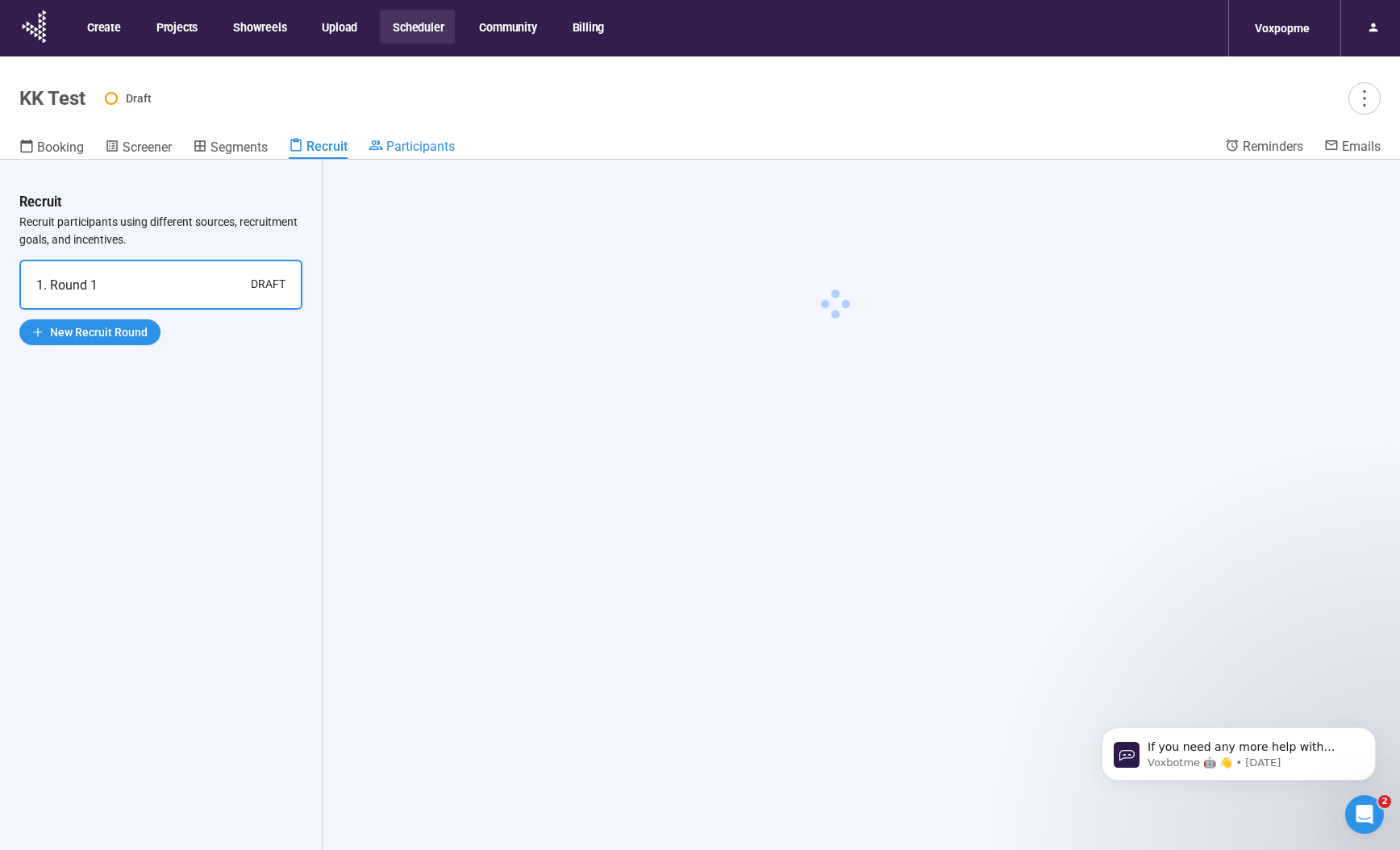
click at [396, 149] on span "Participants" at bounding box center [420, 146] width 68 height 15
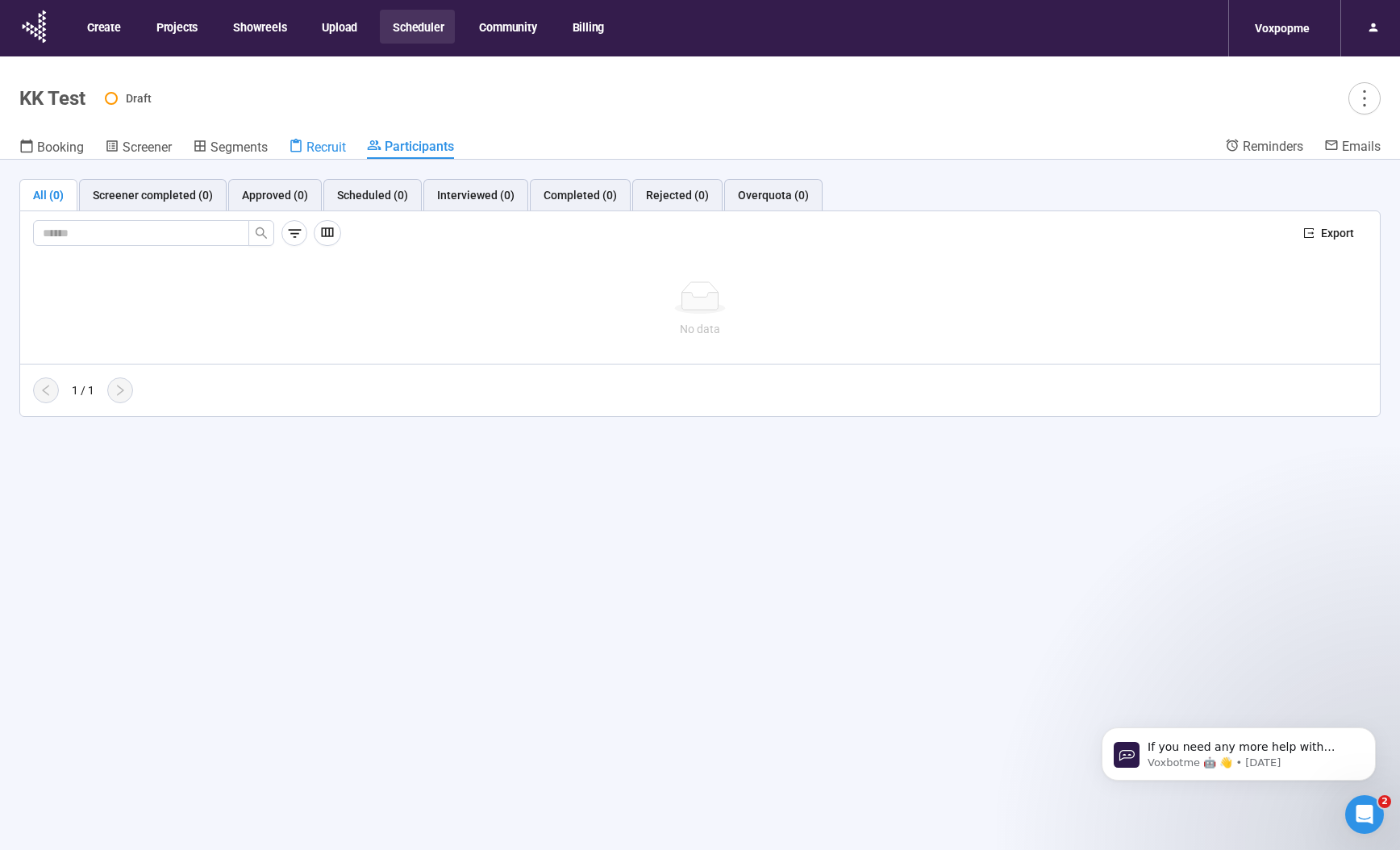
click at [301, 141] on icon at bounding box center [296, 145] width 11 height 14
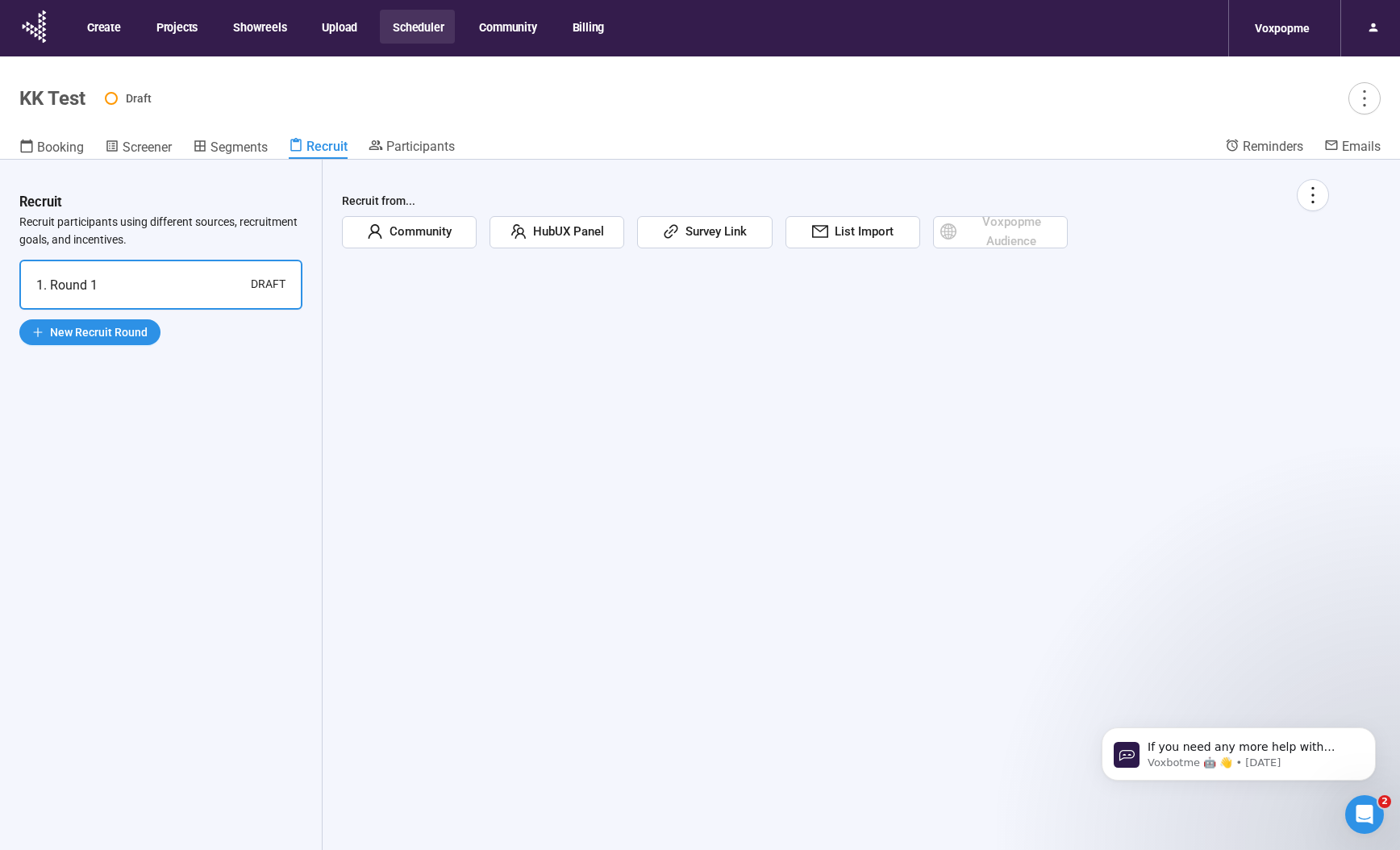
click at [720, 232] on span "Survey Link" at bounding box center [712, 231] width 67 height 19
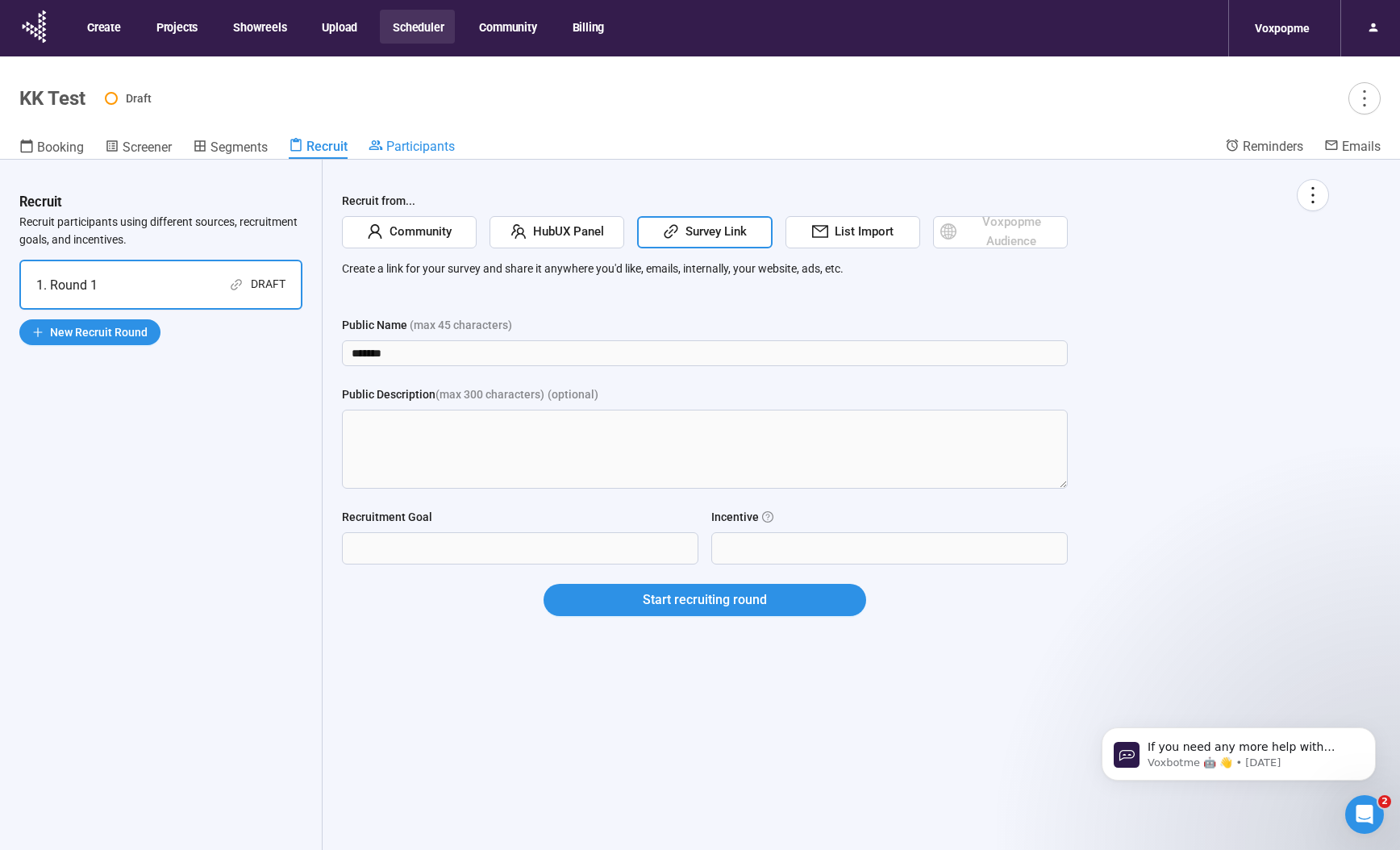
click at [401, 138] on span "Participants" at bounding box center [420, 146] width 68 height 15
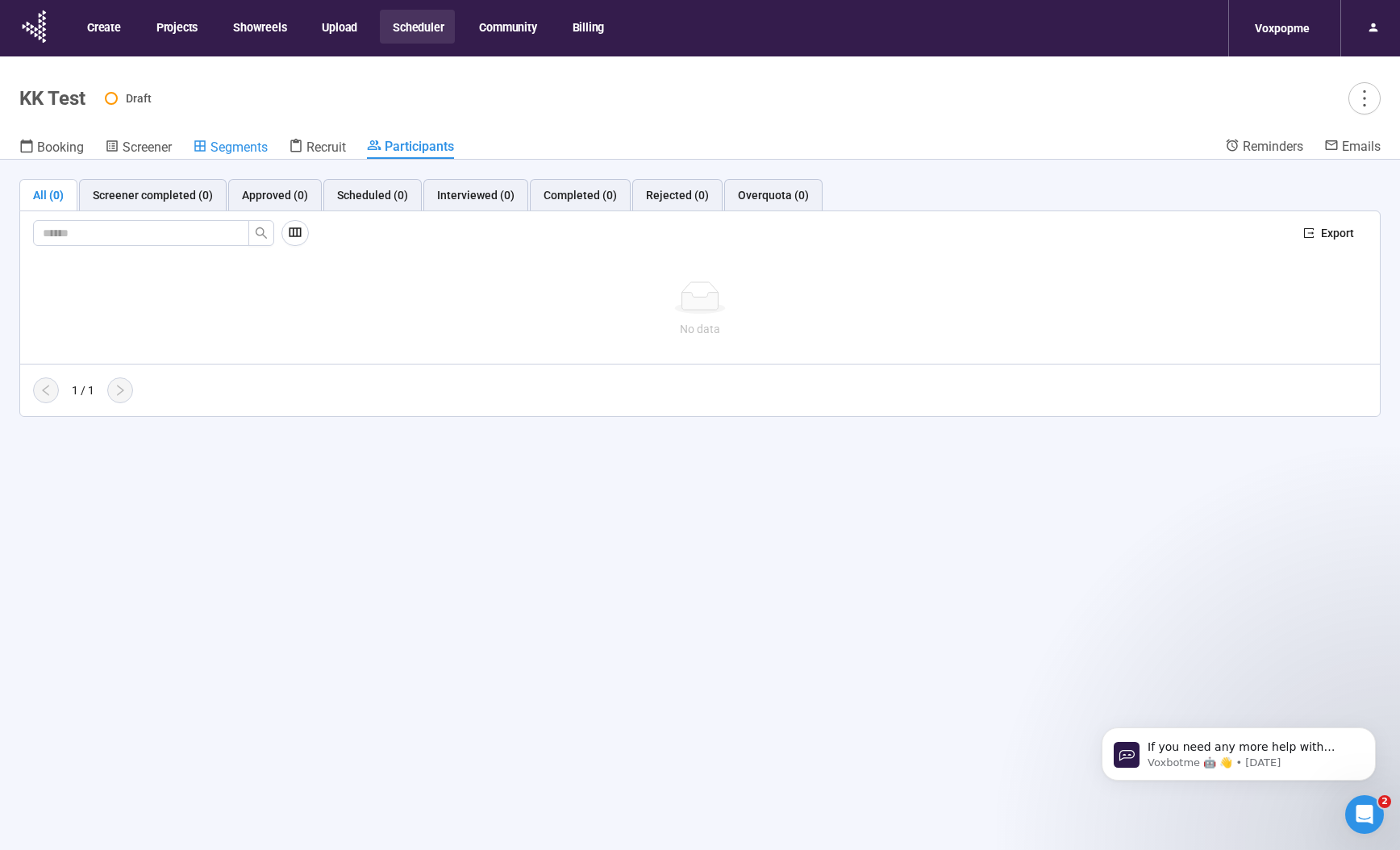
click at [210, 145] on div "Segments" at bounding box center [230, 147] width 75 height 16
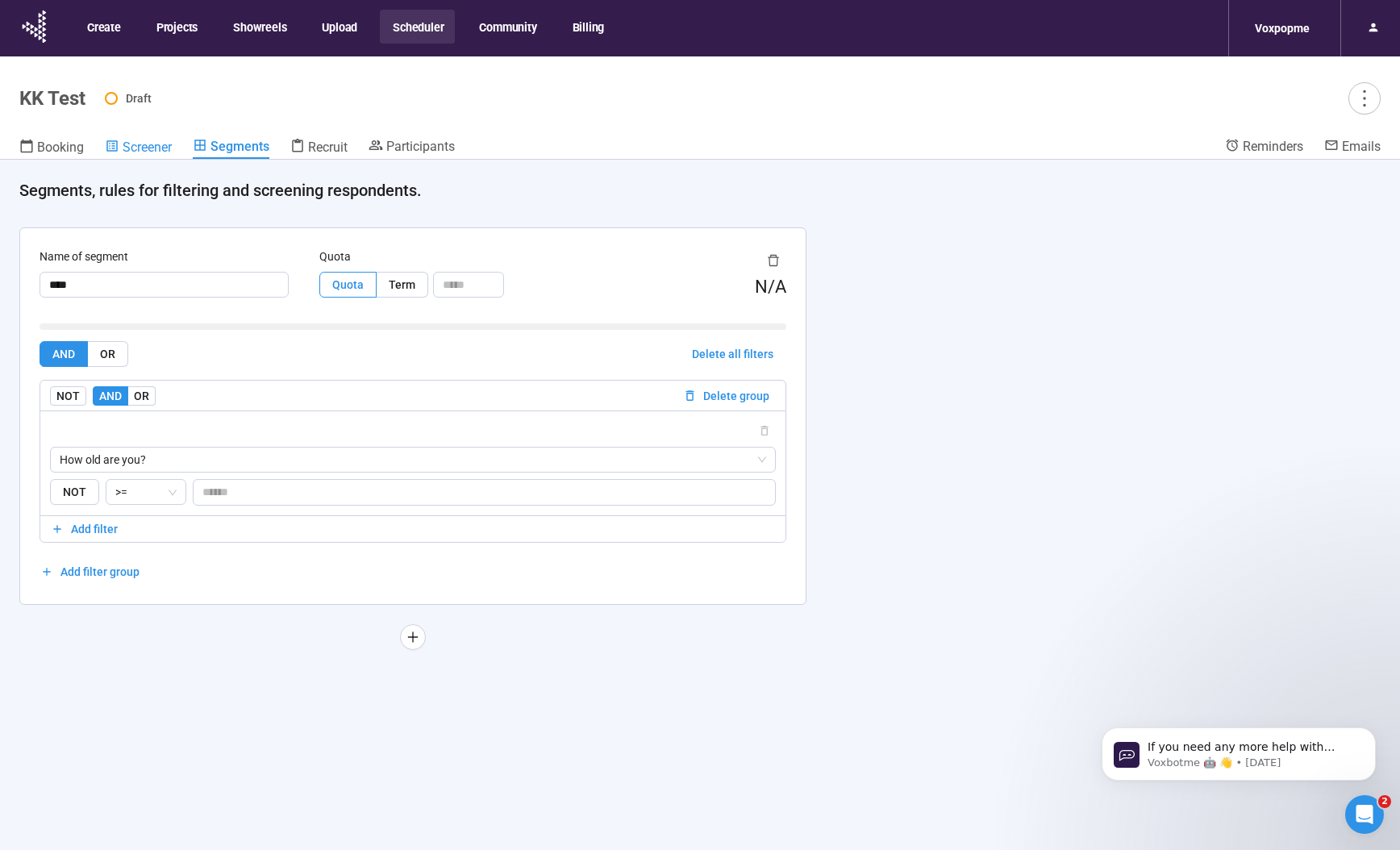
click at [155, 148] on span "Screener" at bounding box center [148, 147] width 49 height 15
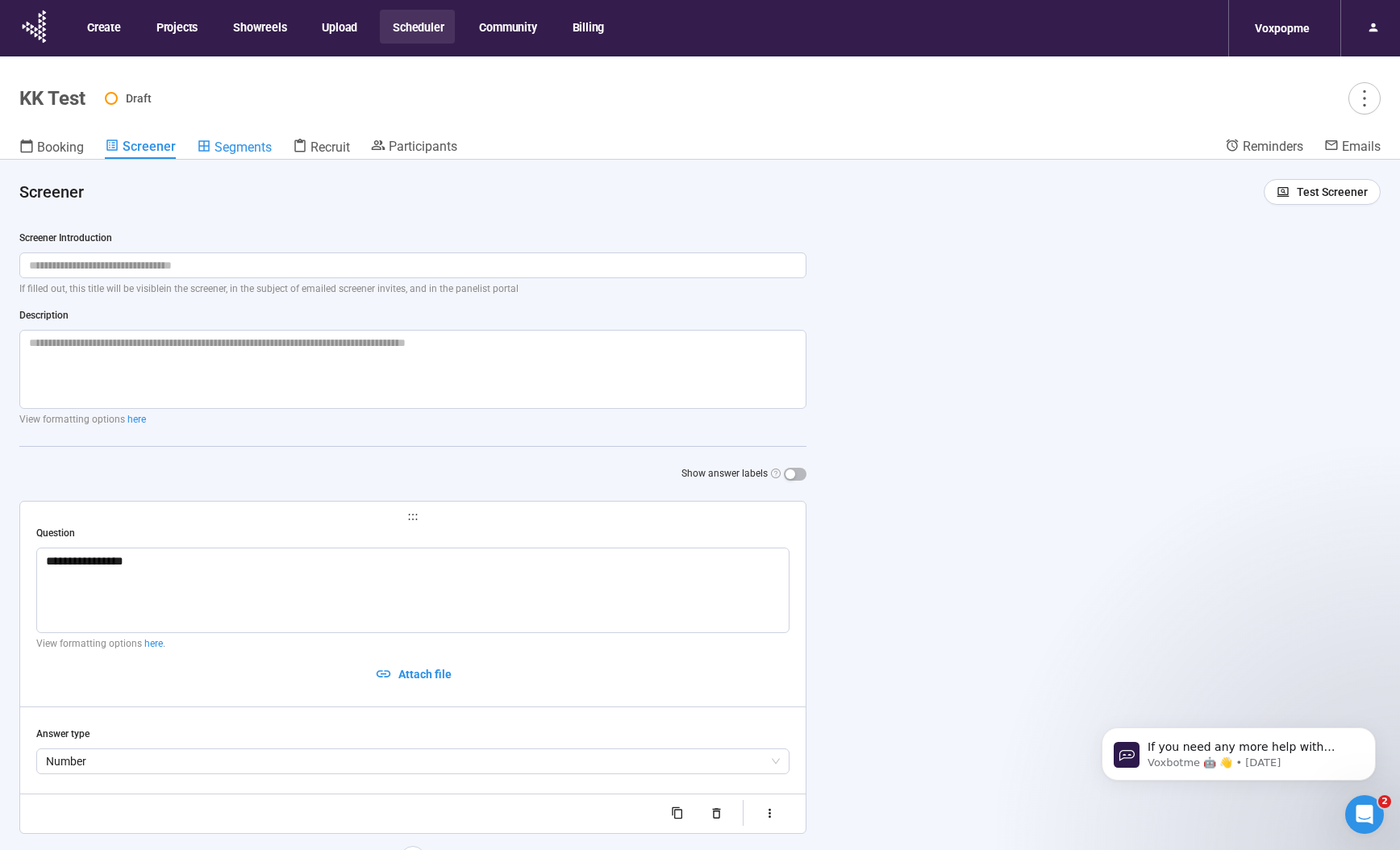
click at [230, 148] on span "Segments" at bounding box center [242, 147] width 57 height 15
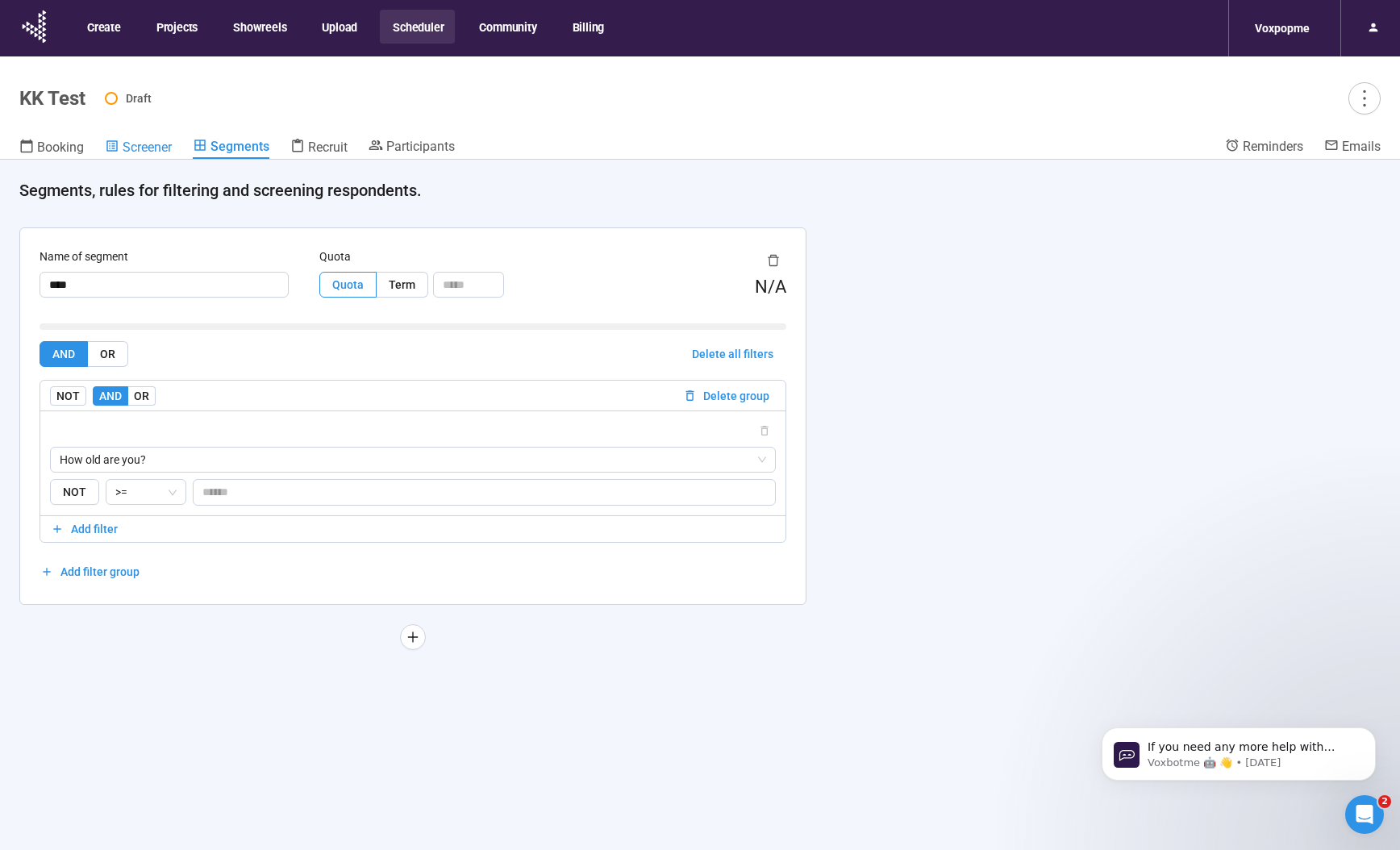
click at [157, 155] on link "Screener" at bounding box center [138, 148] width 66 height 21
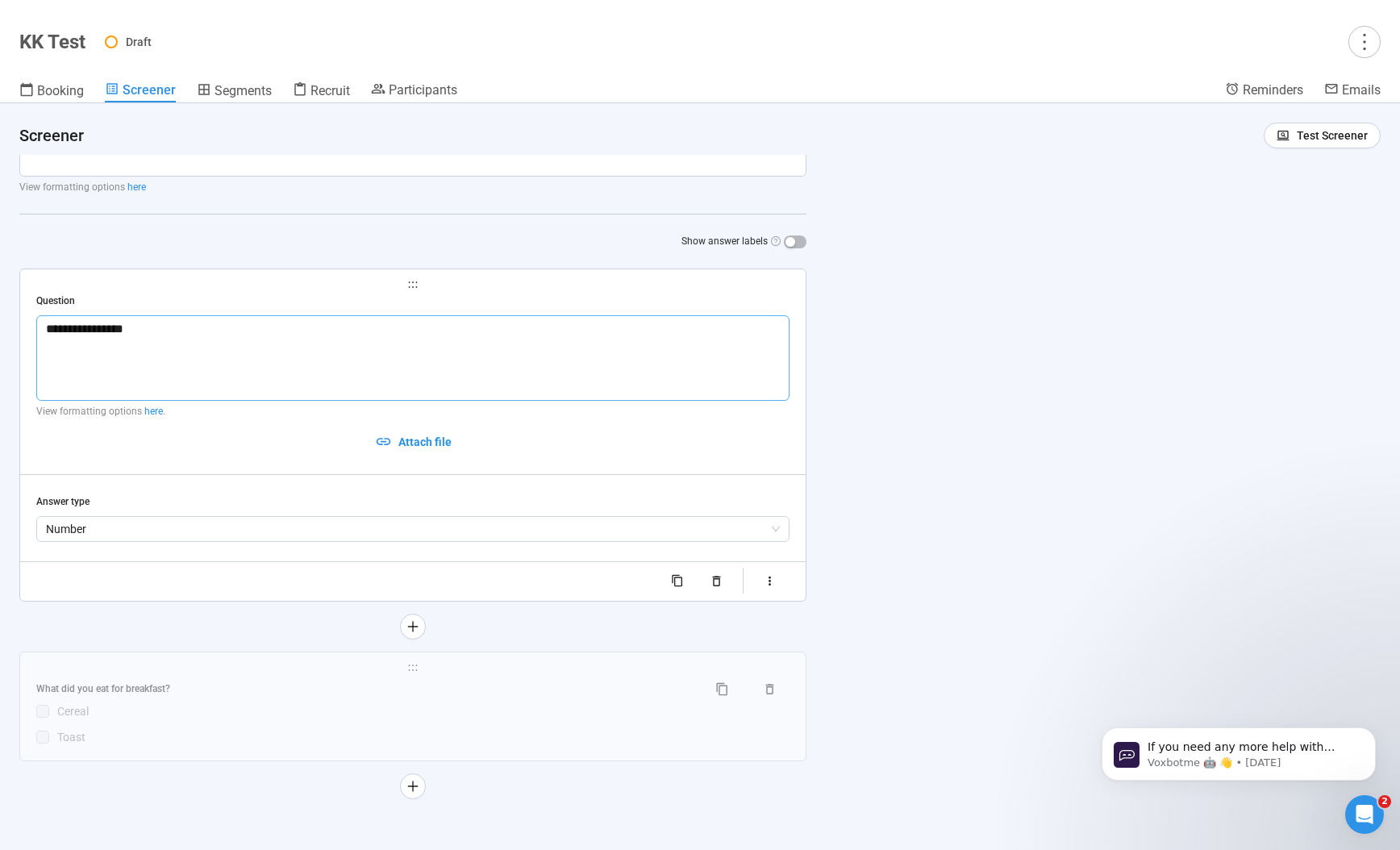
scroll to position [55, 0]
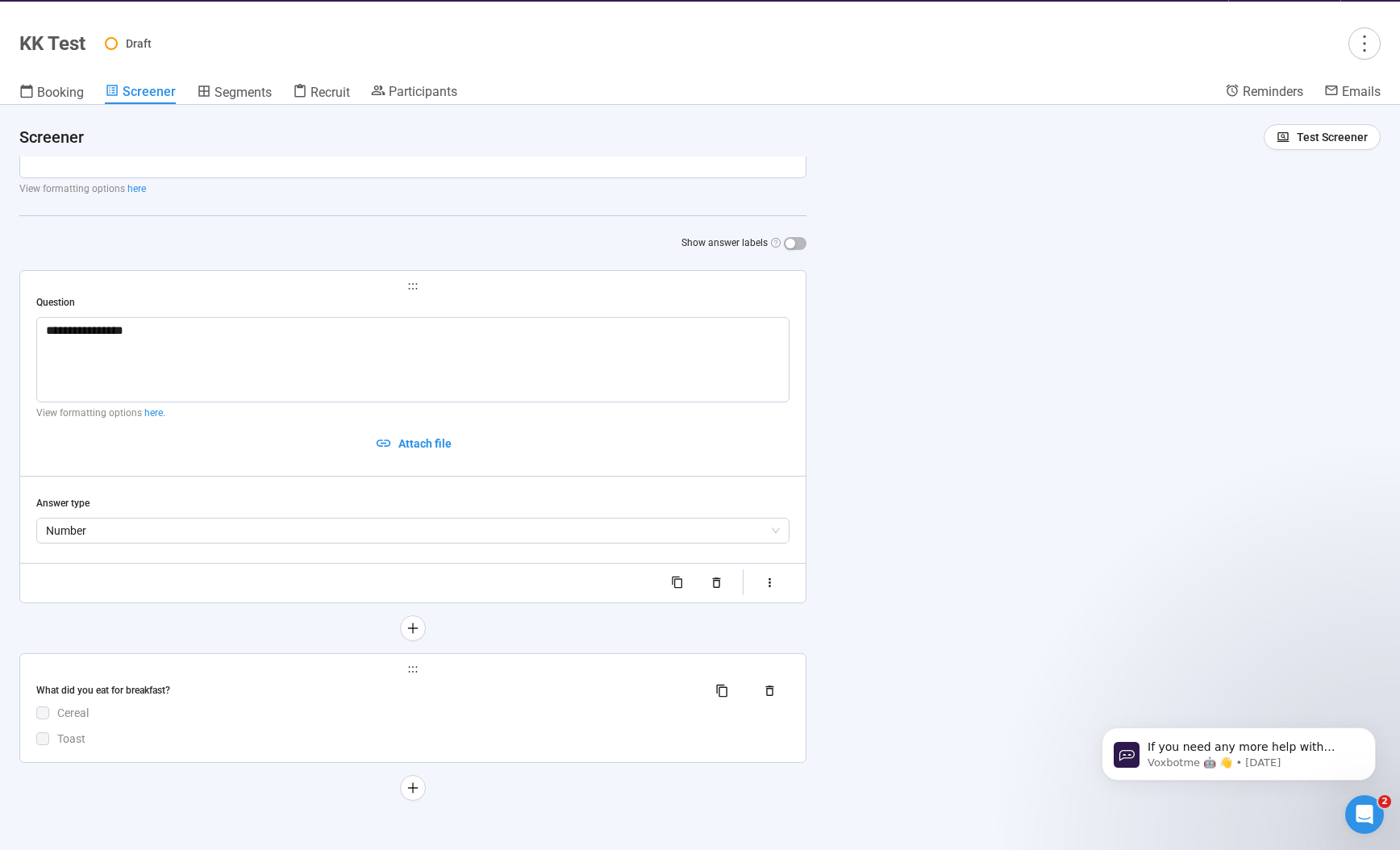
click at [434, 683] on div "What did you eat for breakfast?" at bounding box center [365, 691] width 658 height 15
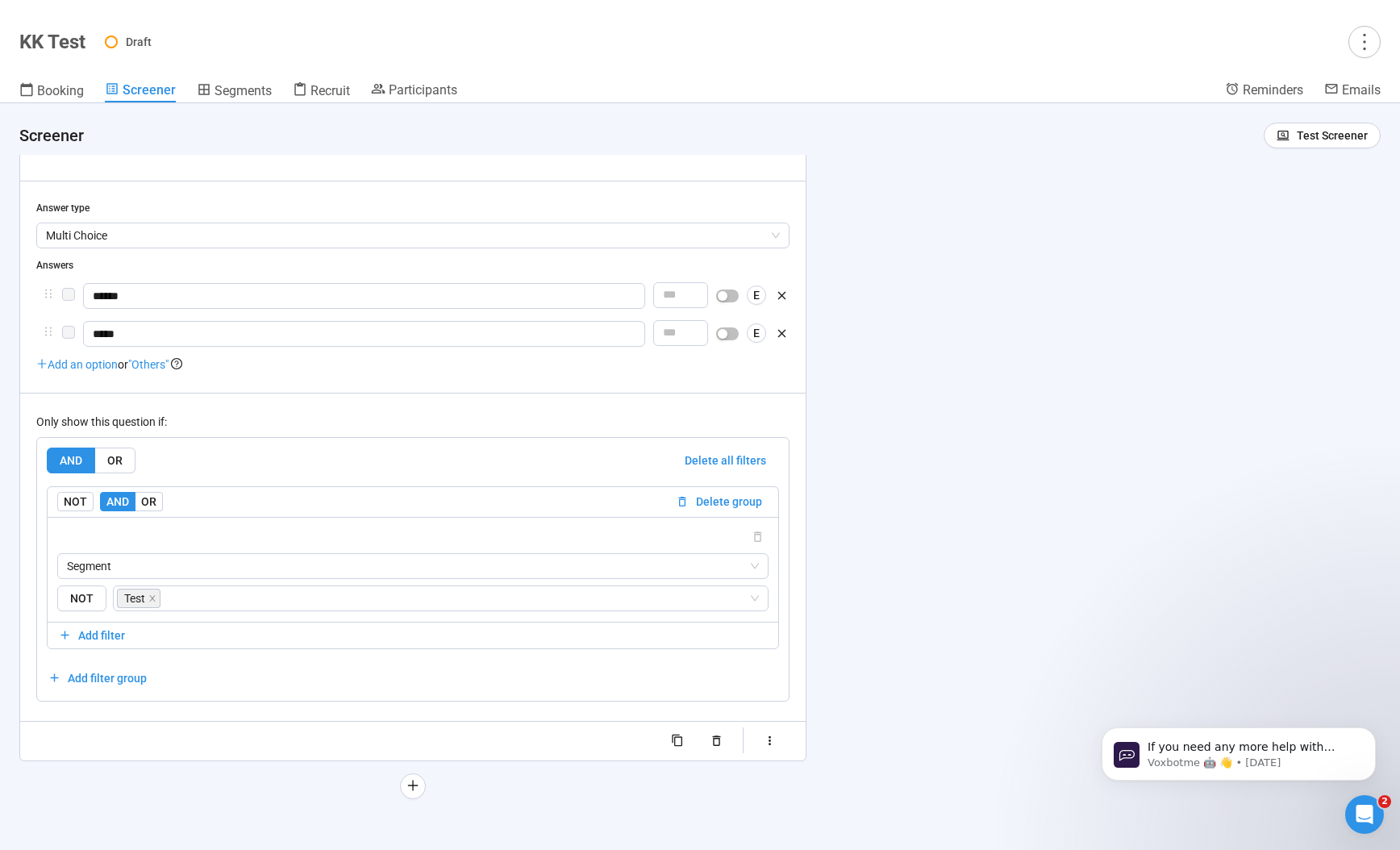
scroll to position [0, 0]
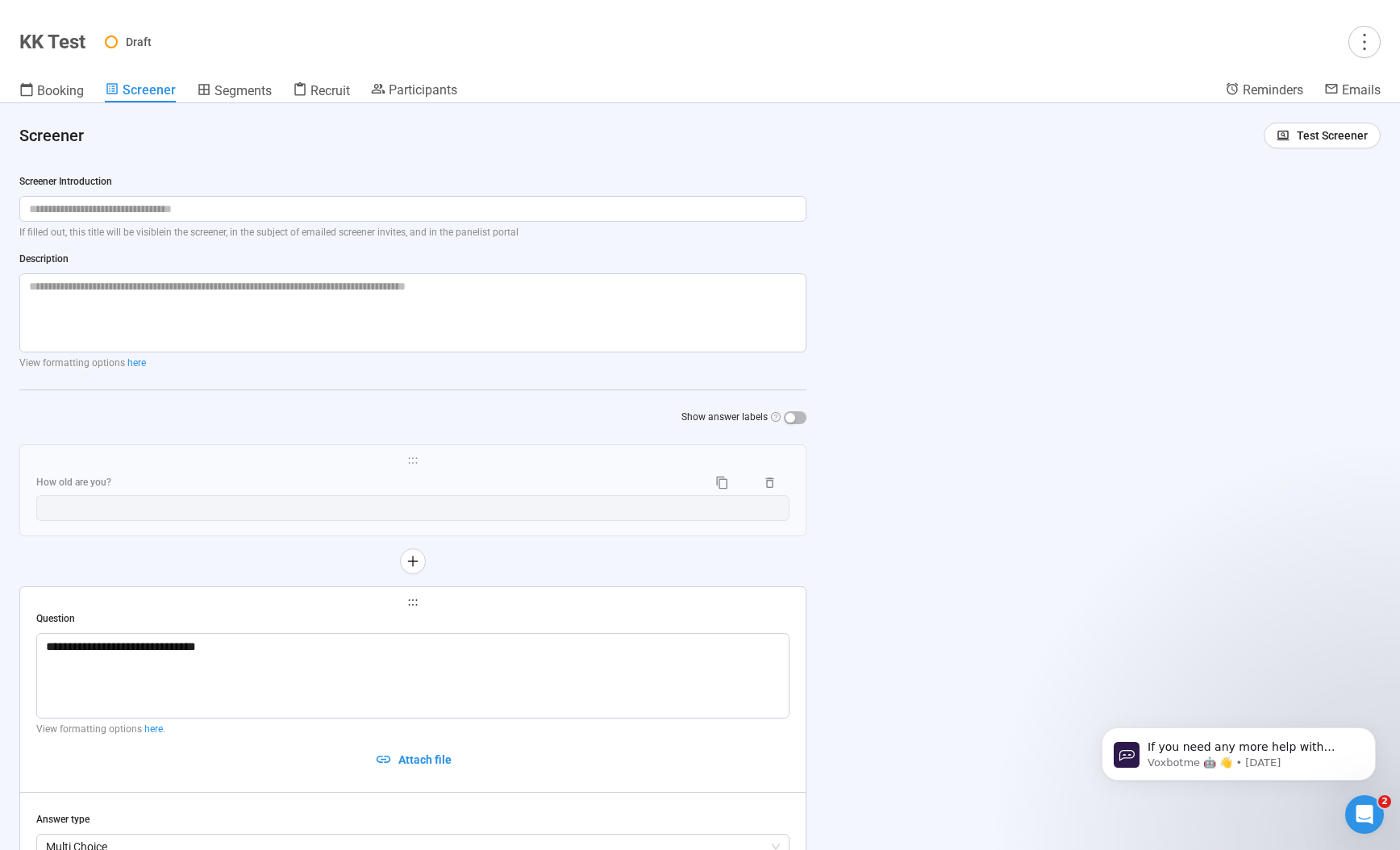
click at [170, 91] on span "Screener" at bounding box center [149, 89] width 53 height 15
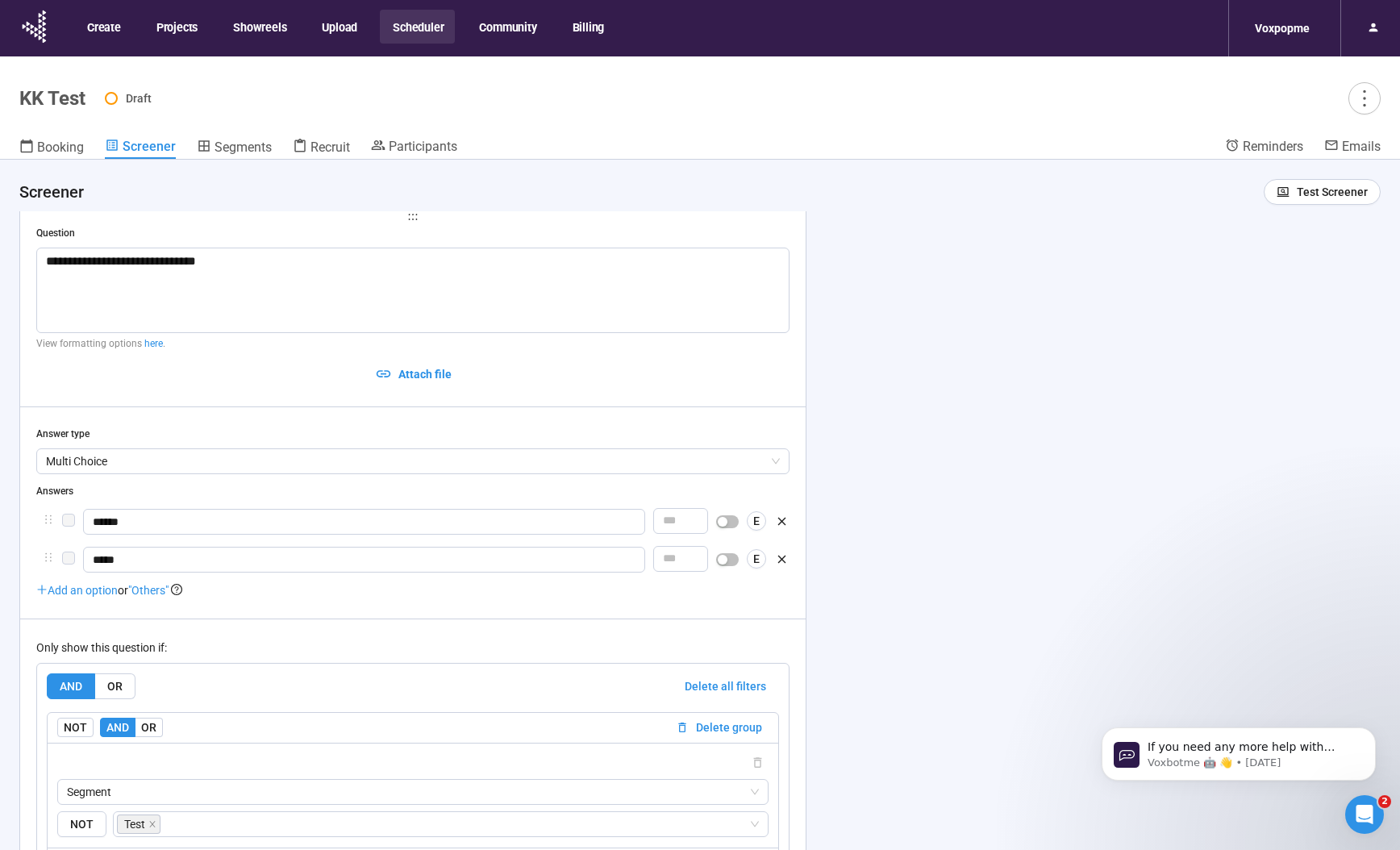
scroll to position [422, 0]
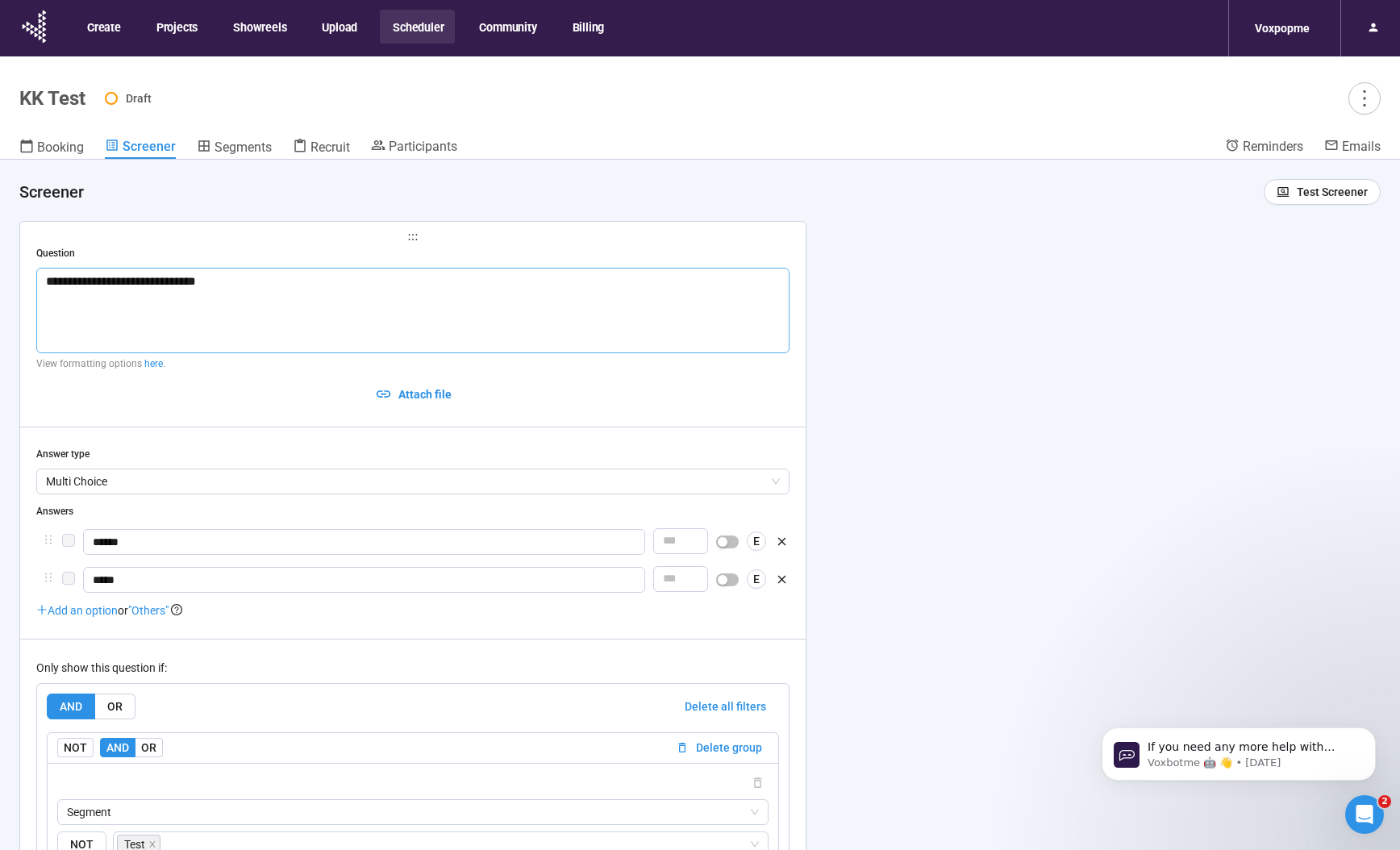
click at [342, 277] on textarea "**********" at bounding box center [413, 311] width 753 height 86
drag, startPoint x: 342, startPoint y: 277, endPoint x: -49, endPoint y: 265, distance: 391.2
click at [0, 265] on html "**********" at bounding box center [700, 453] width 1400 height 906
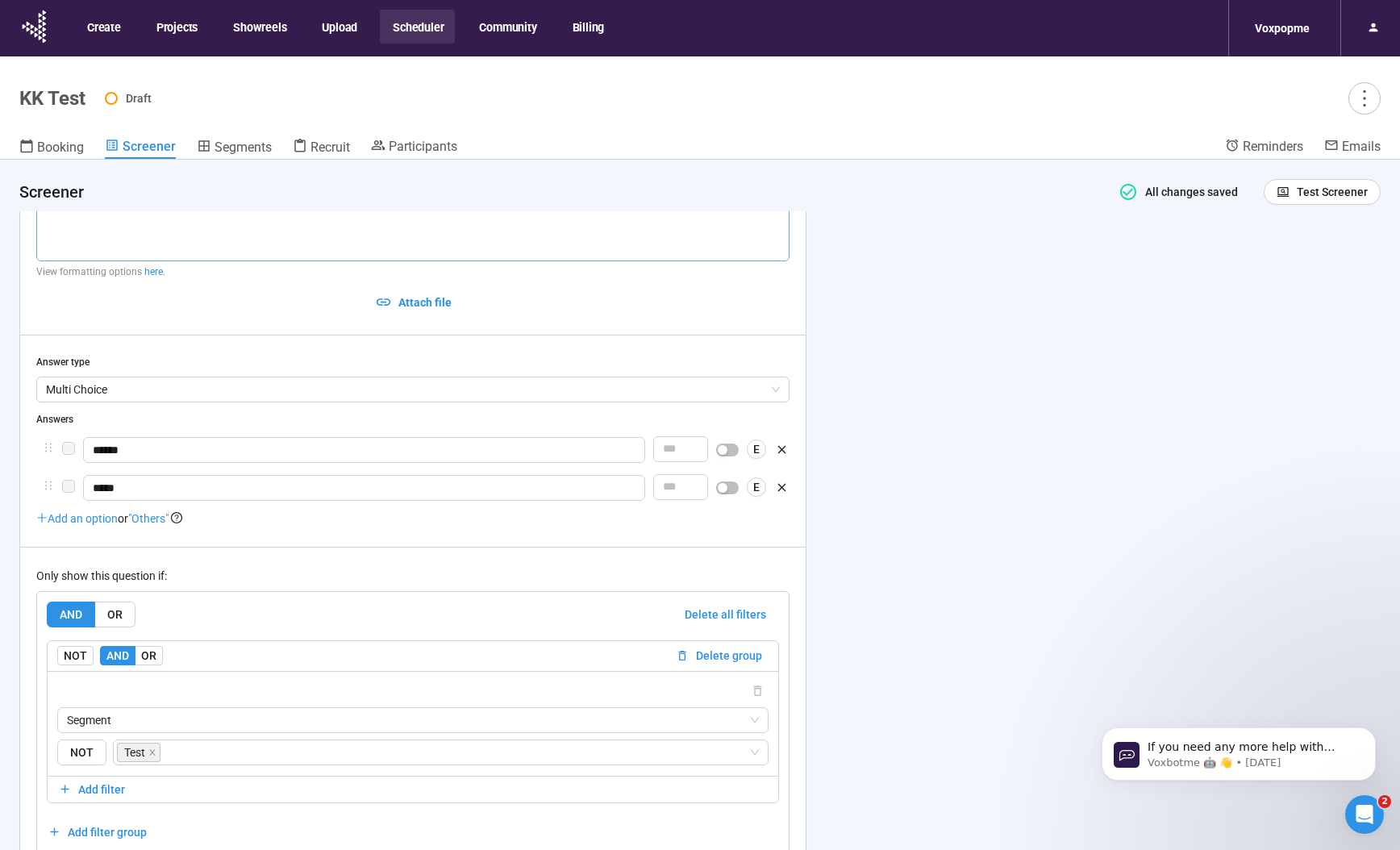
scroll to position [613, 0]
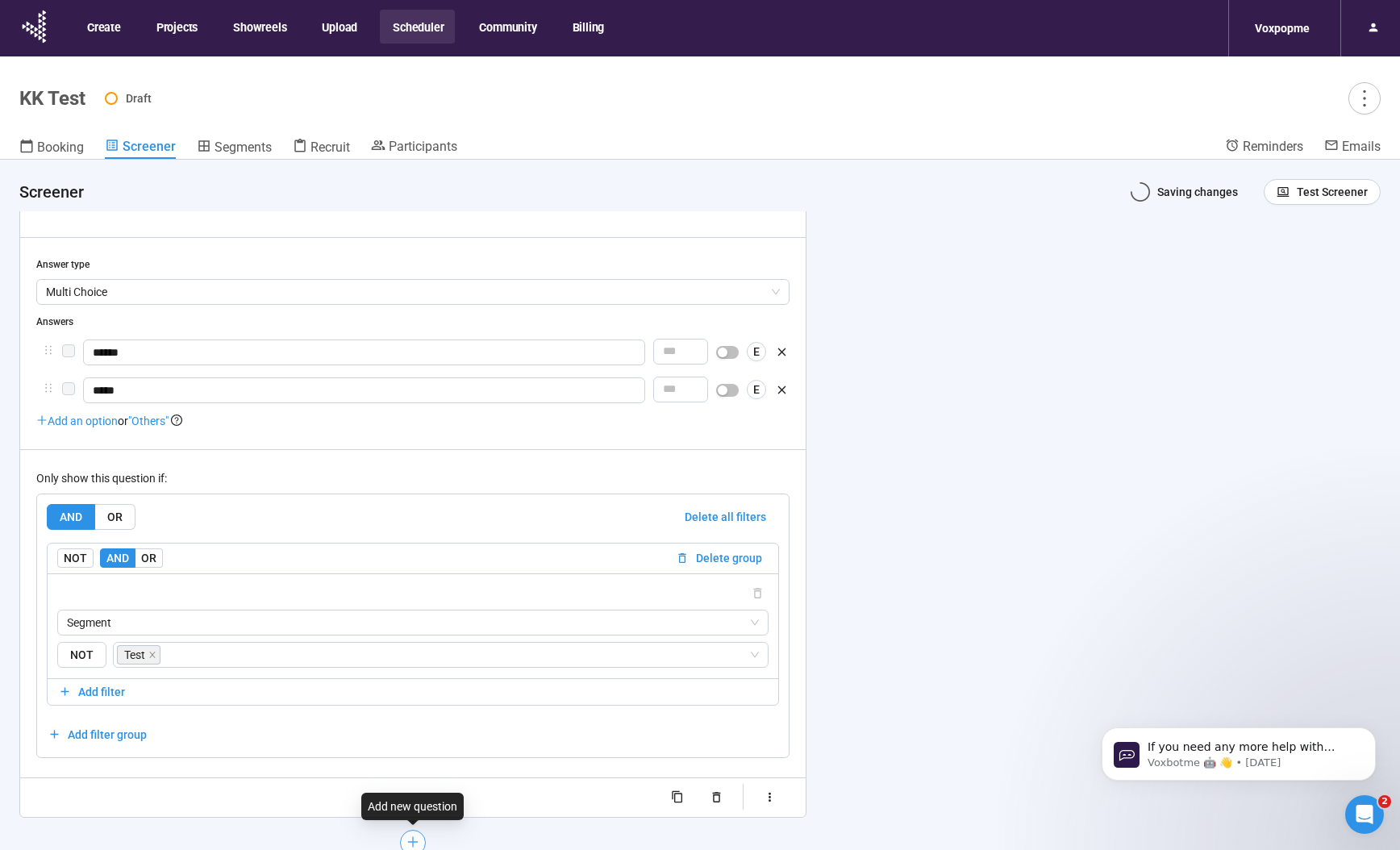
click at [424, 842] on button "button" at bounding box center [413, 843] width 26 height 26
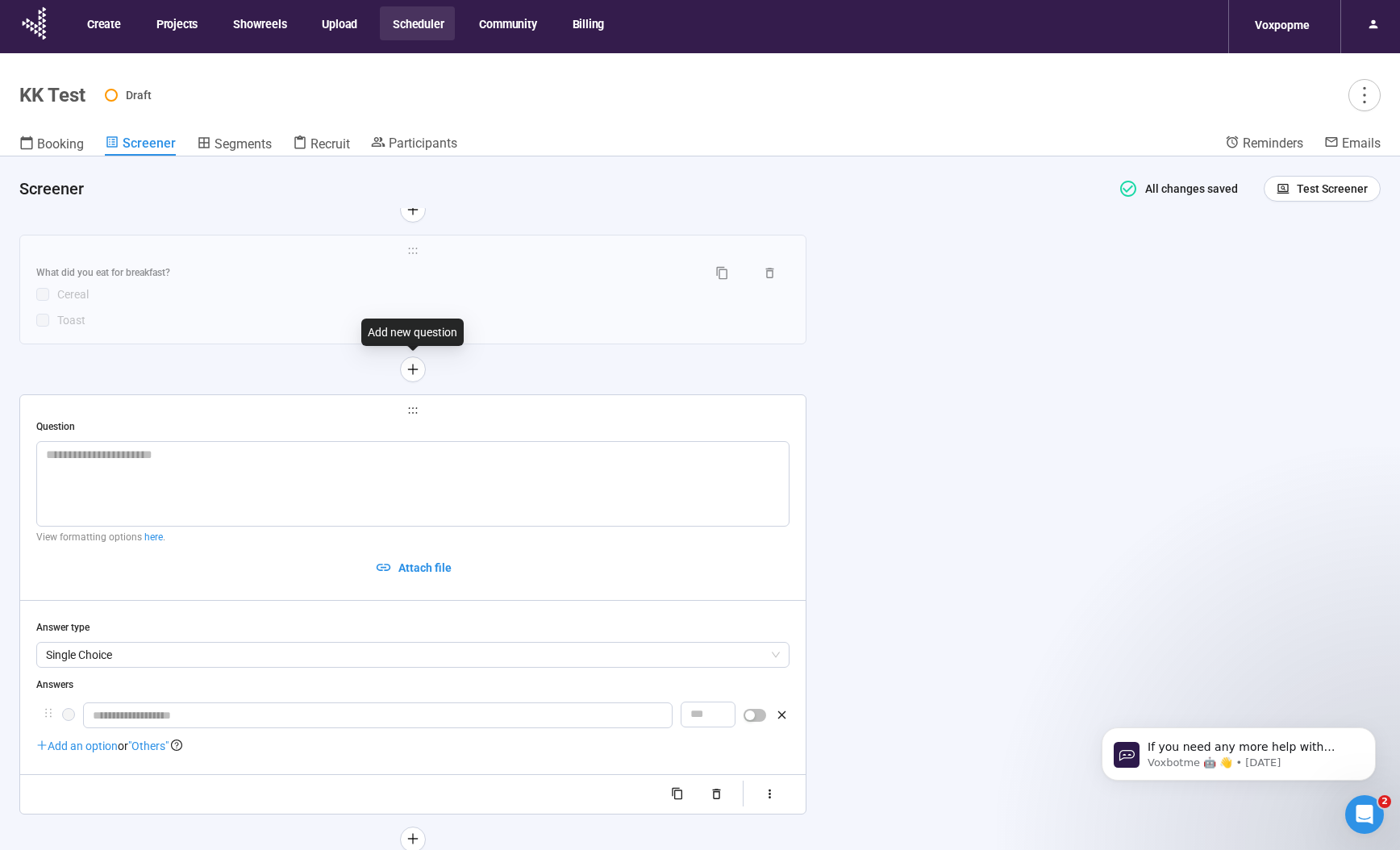
scroll to position [56, 0]
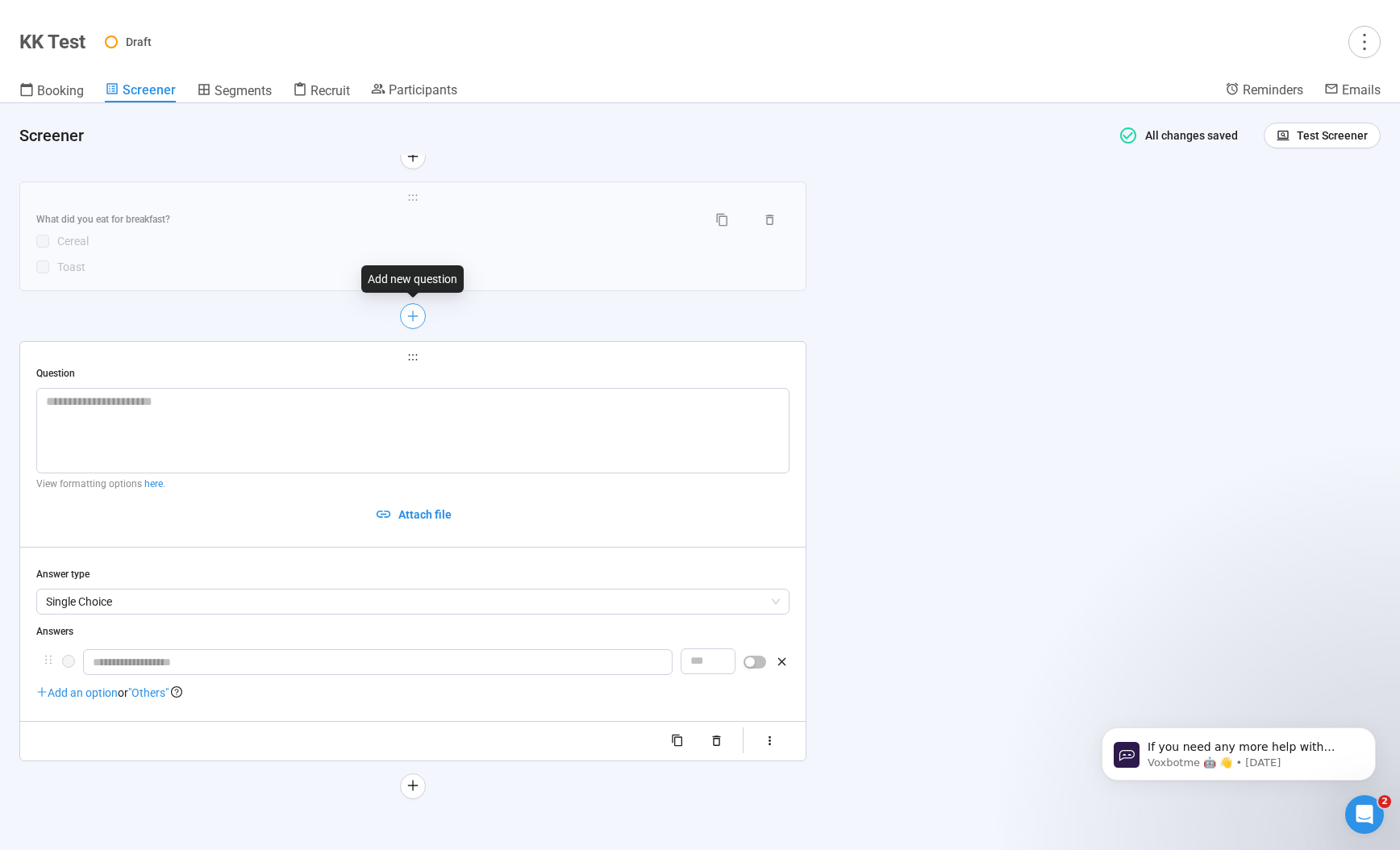
click at [414, 320] on icon "plus" at bounding box center [413, 316] width 13 height 13
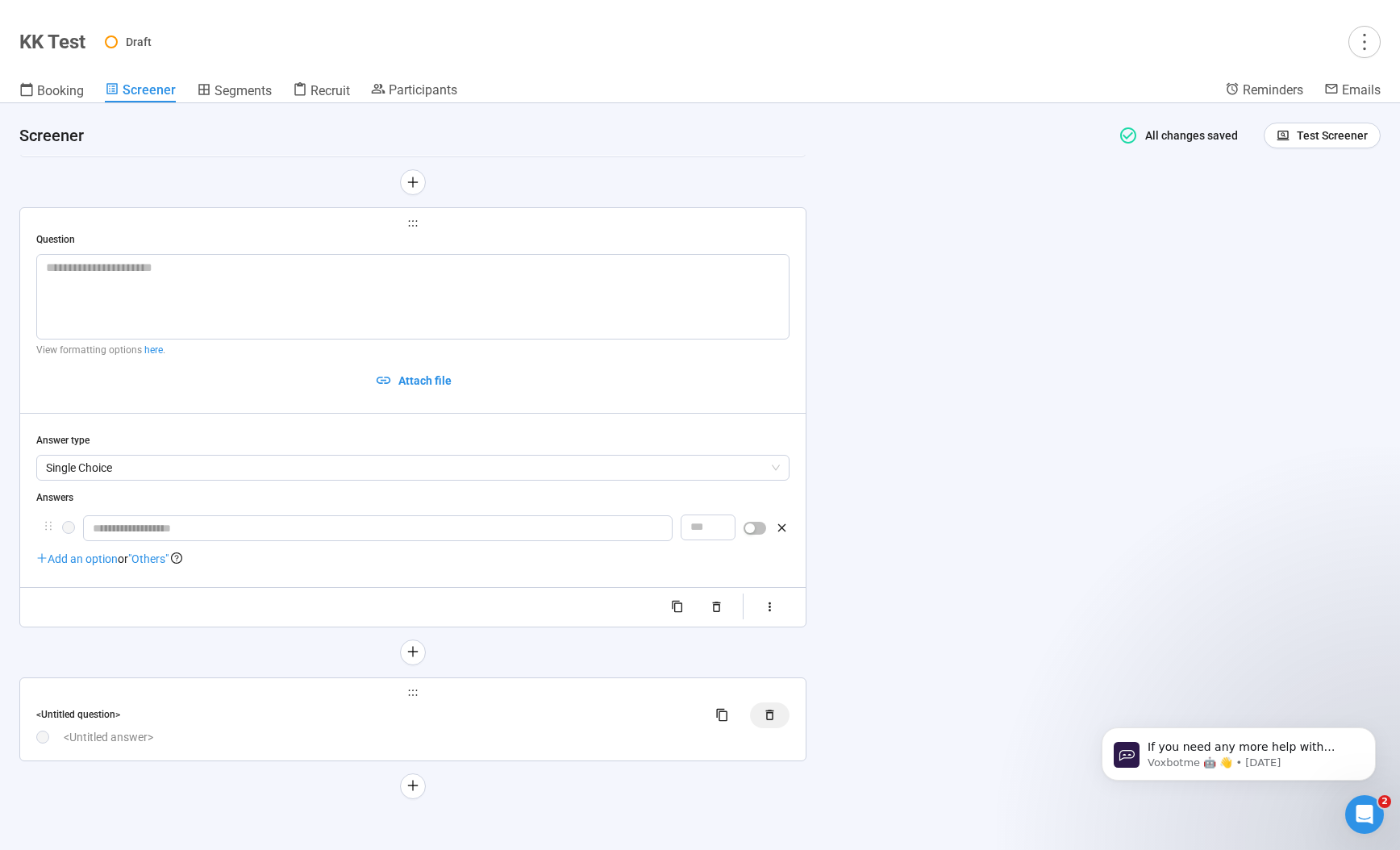
click at [766, 720] on icon "button" at bounding box center [769, 714] width 14 height 14
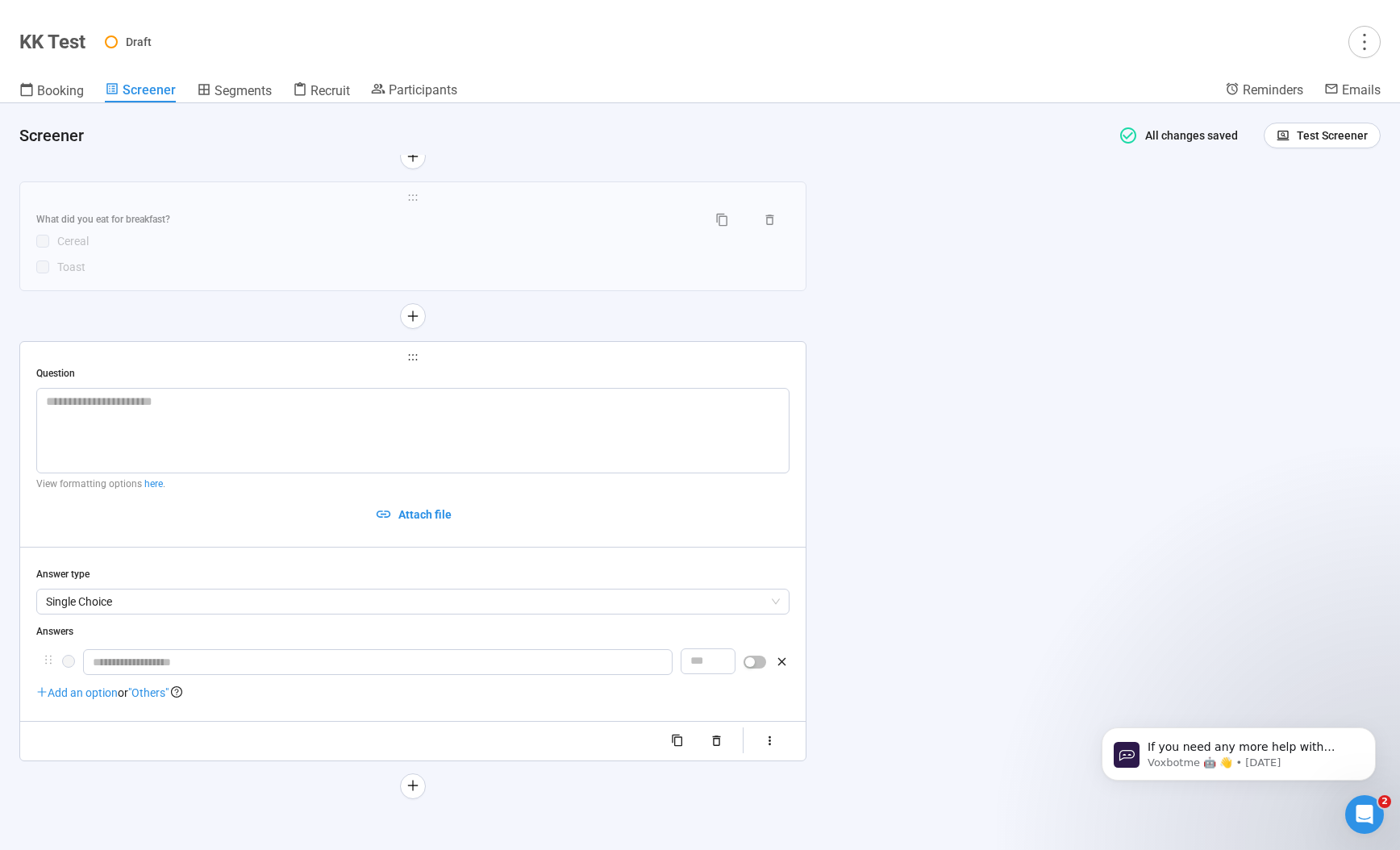
scroll to position [405, 0]
click at [718, 745] on icon "button" at bounding box center [716, 741] width 8 height 11
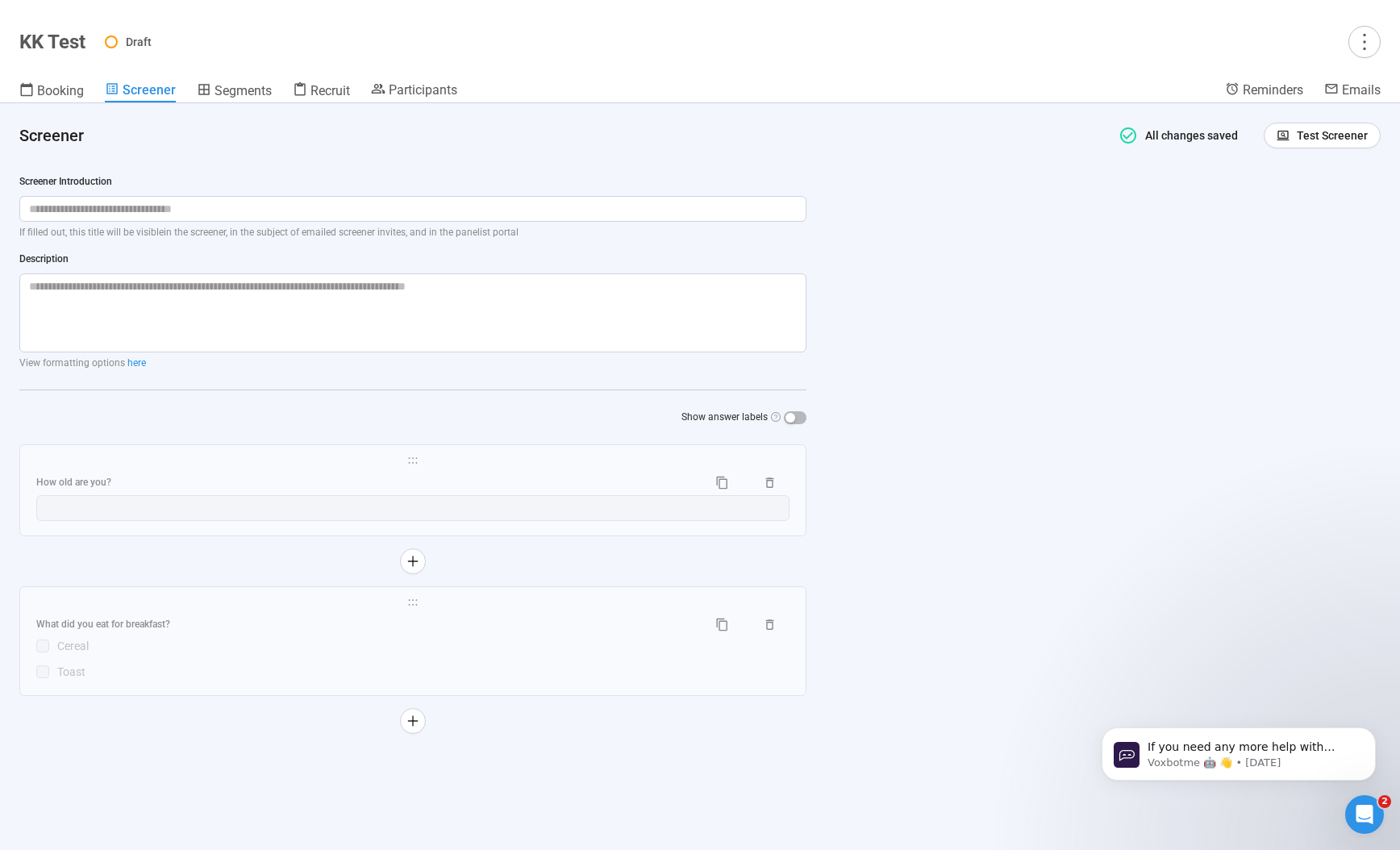
scroll to position [0, 0]
click at [621, 611] on div "**********" at bounding box center [413, 640] width 785 height 108
click at [659, 606] on span "holder" at bounding box center [413, 602] width 753 height 11
click at [224, 86] on span "Segments" at bounding box center [242, 90] width 57 height 15
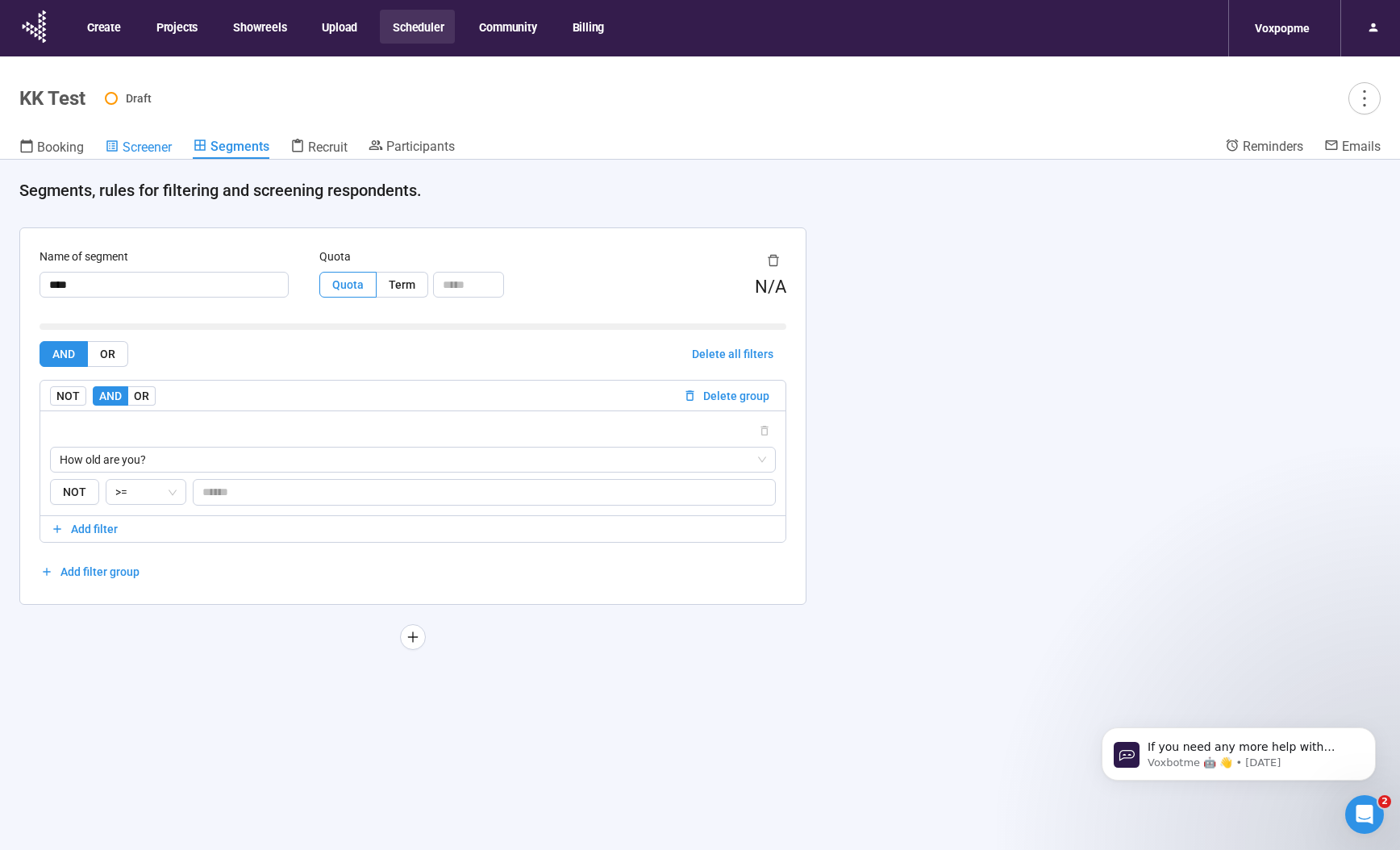
click at [139, 144] on span "Screener" at bounding box center [148, 147] width 49 height 15
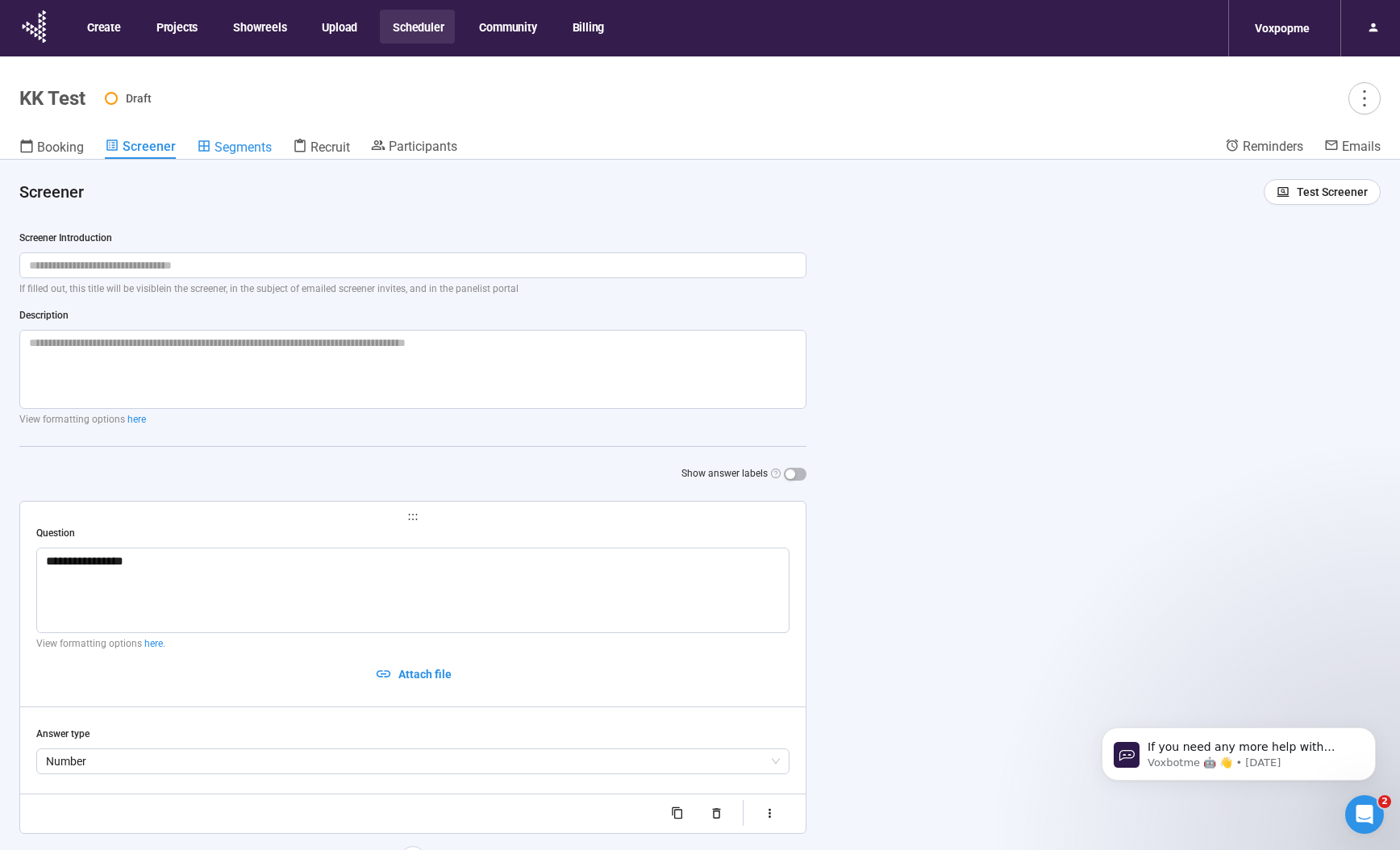
click at [251, 147] on span "Segments" at bounding box center [242, 147] width 57 height 15
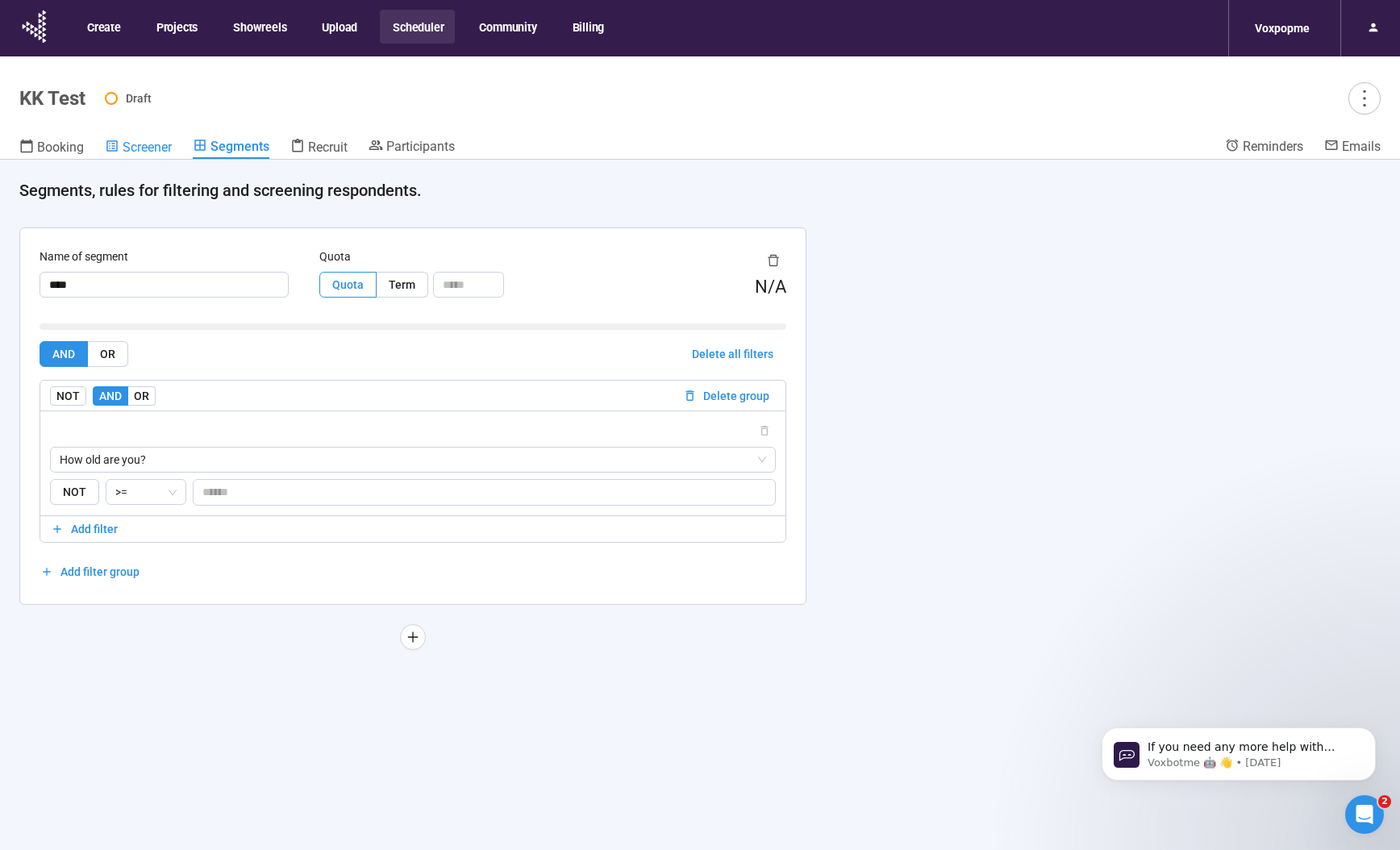
click at [154, 149] on span "Screener" at bounding box center [148, 147] width 49 height 15
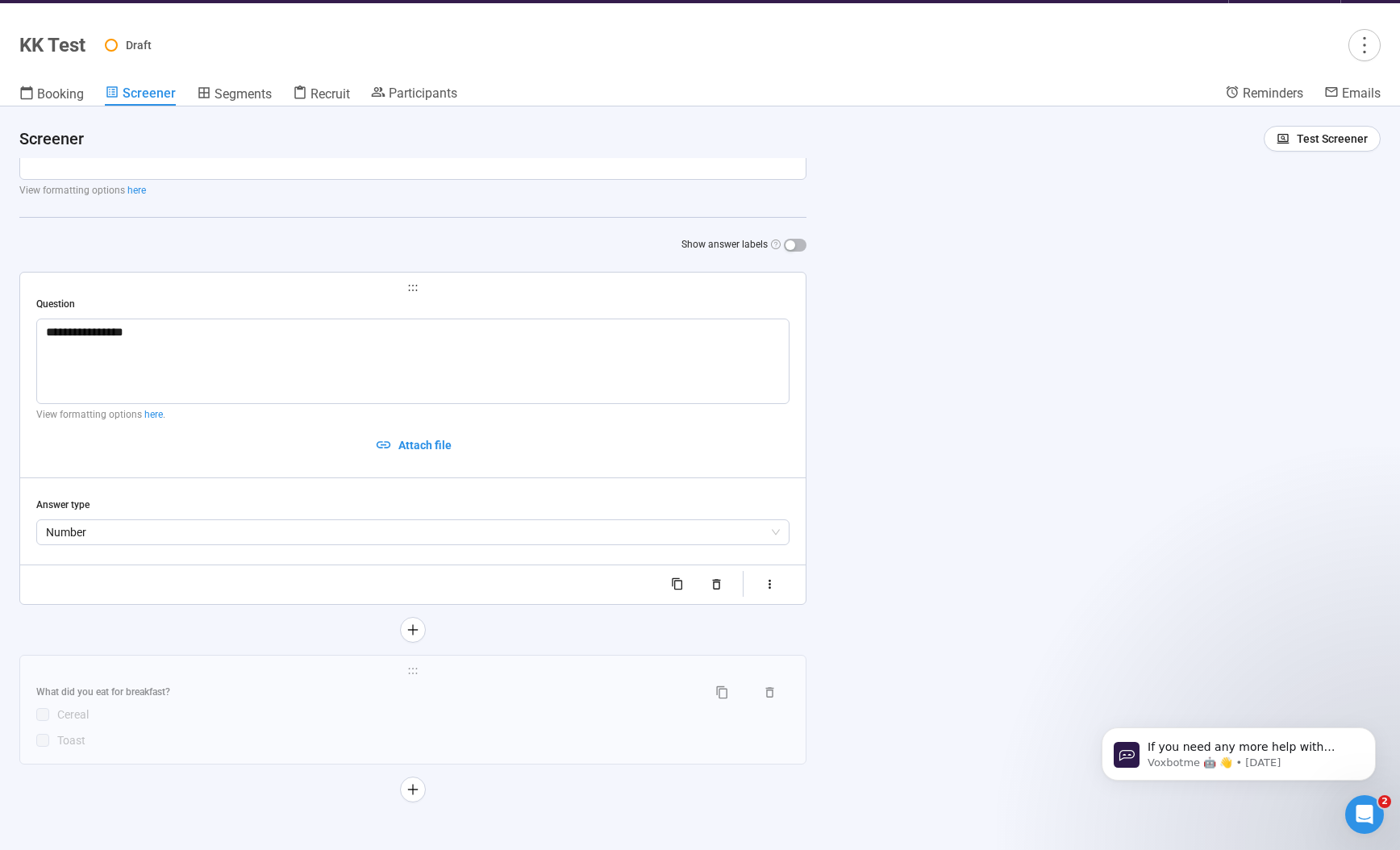
scroll to position [56, 0]
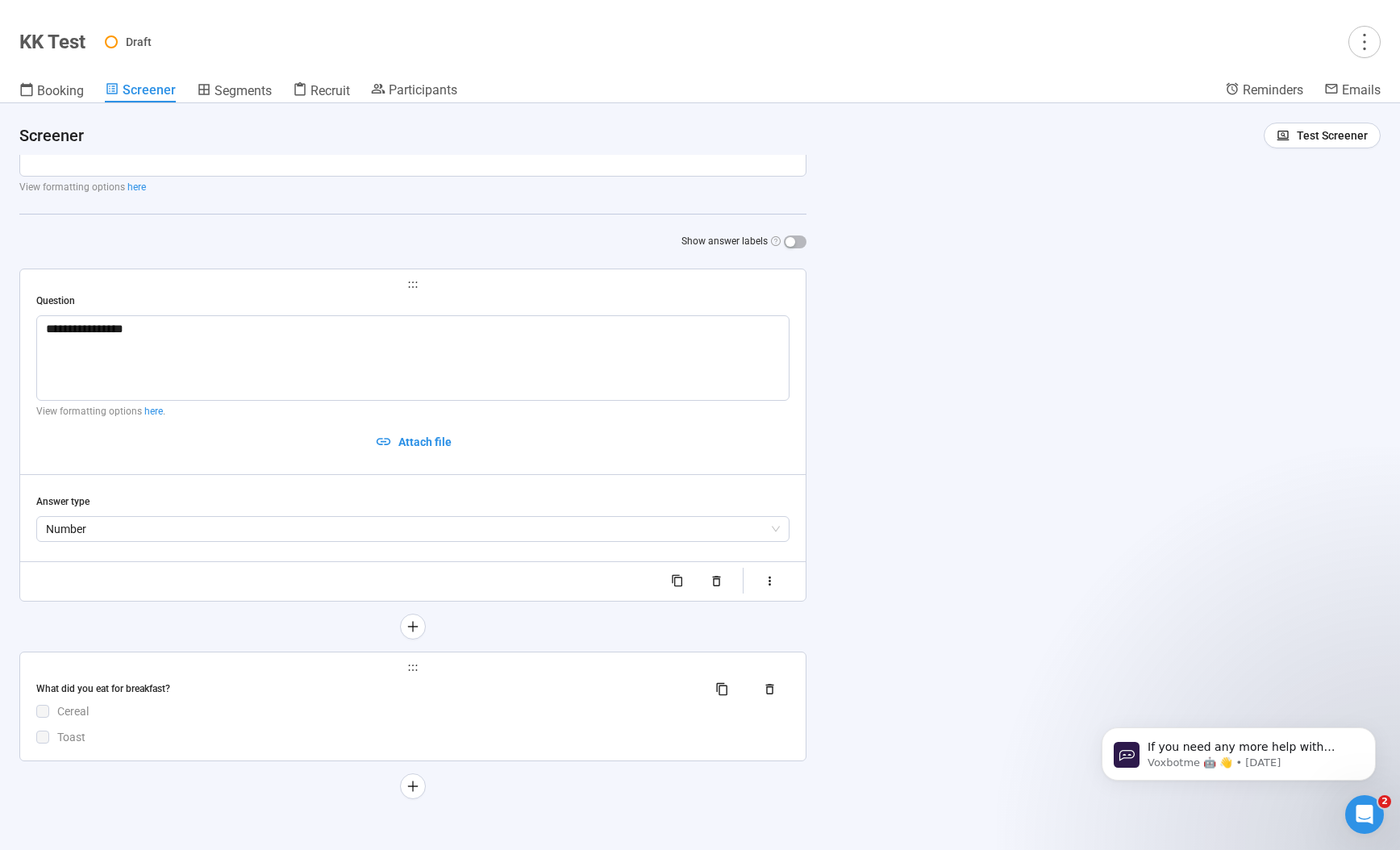
click at [495, 726] on div "What did you eat for breakfast? Cereal Toast" at bounding box center [413, 712] width 753 height 69
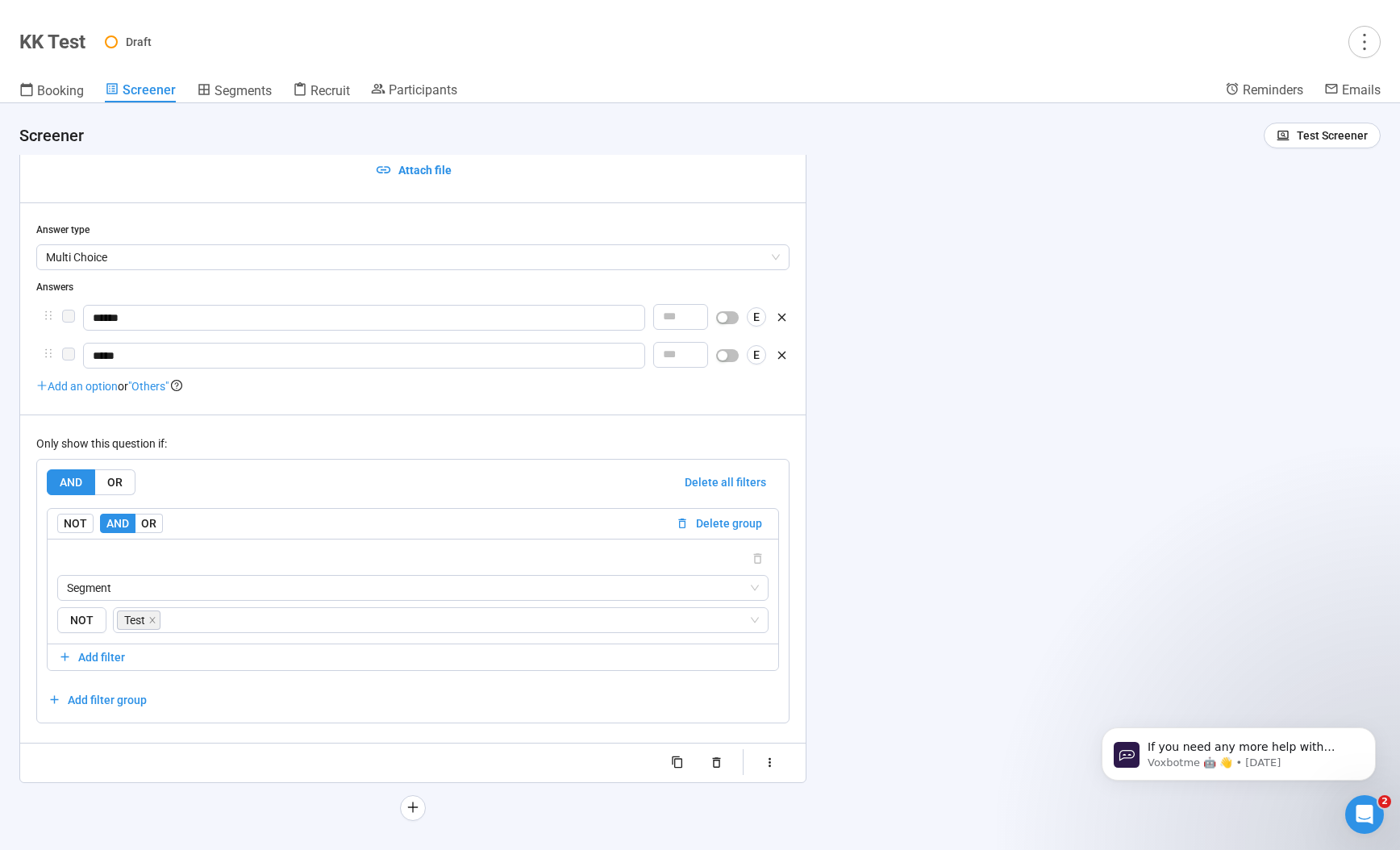
scroll to position [613, 0]
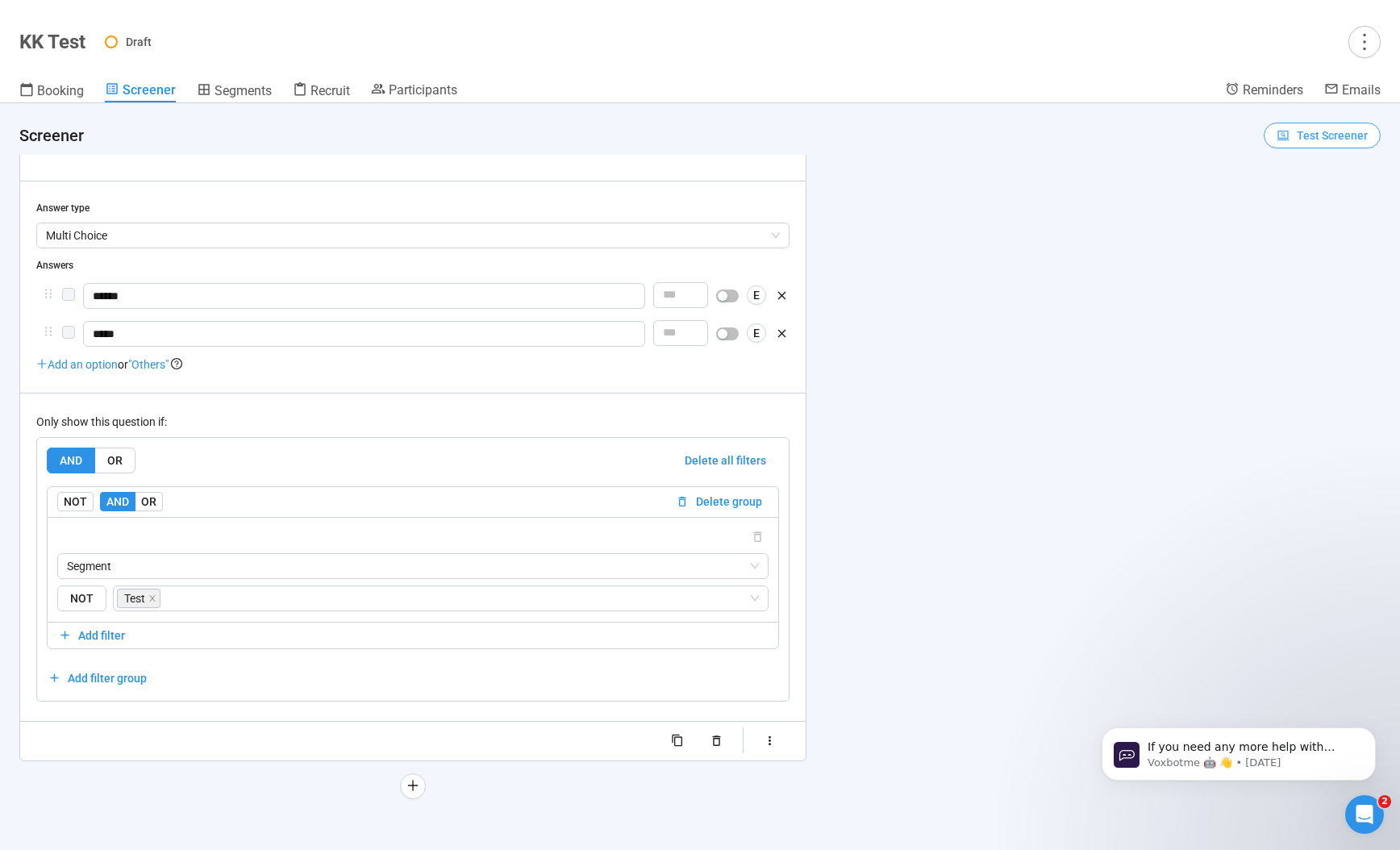
click at [1315, 129] on span "Test Screener" at bounding box center [1332, 135] width 71 height 17
click at [1311, 225] on link "Test screener" at bounding box center [1311, 220] width 66 height 13
click at [83, 604] on span "NOT" at bounding box center [82, 599] width 49 height 26
click at [91, 606] on span "NOT" at bounding box center [82, 599] width 49 height 26
click at [1014, 372] on div "**********" at bounding box center [700, 476] width 1400 height 747
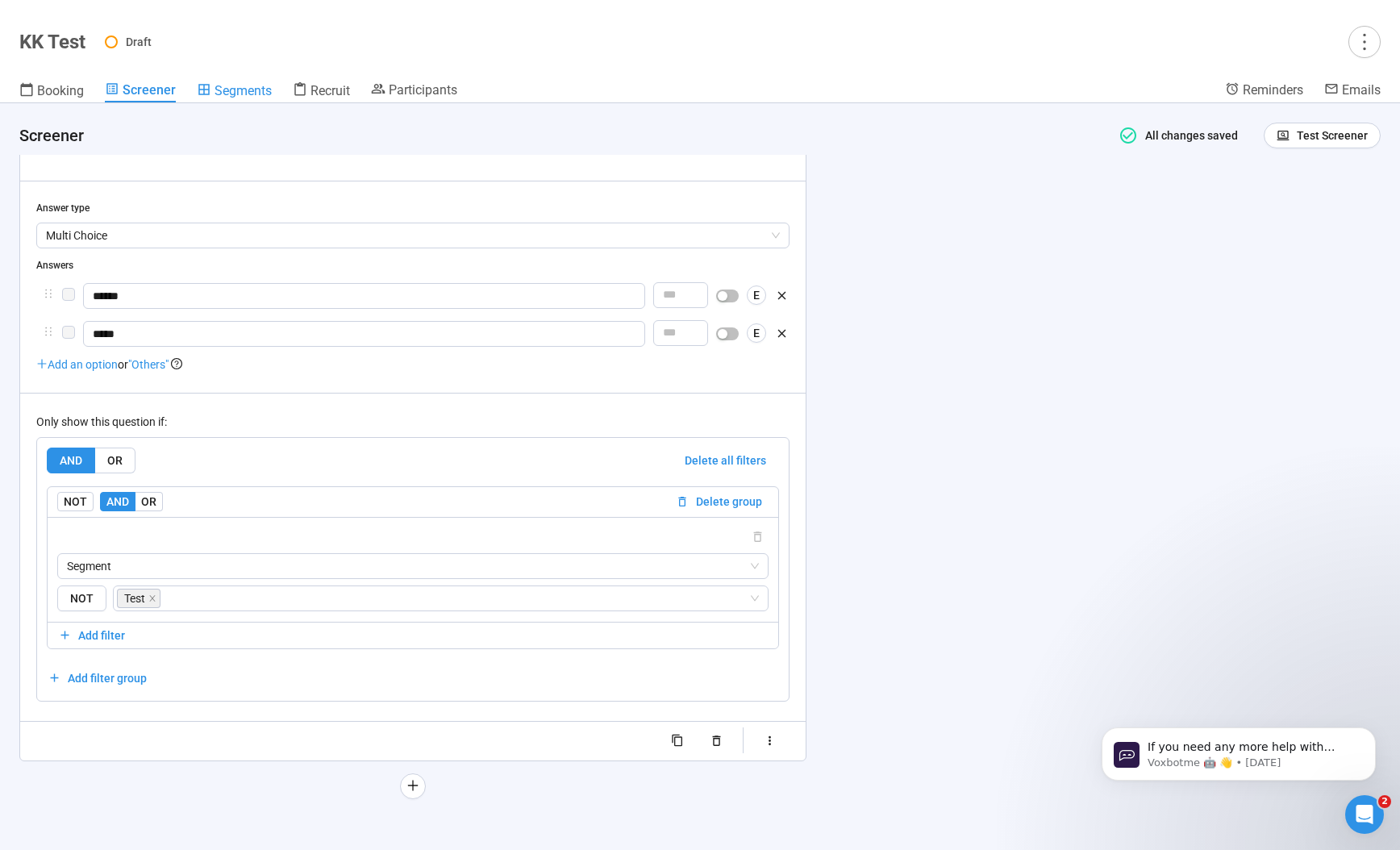
click at [263, 99] on link "Segments" at bounding box center [234, 91] width 75 height 21
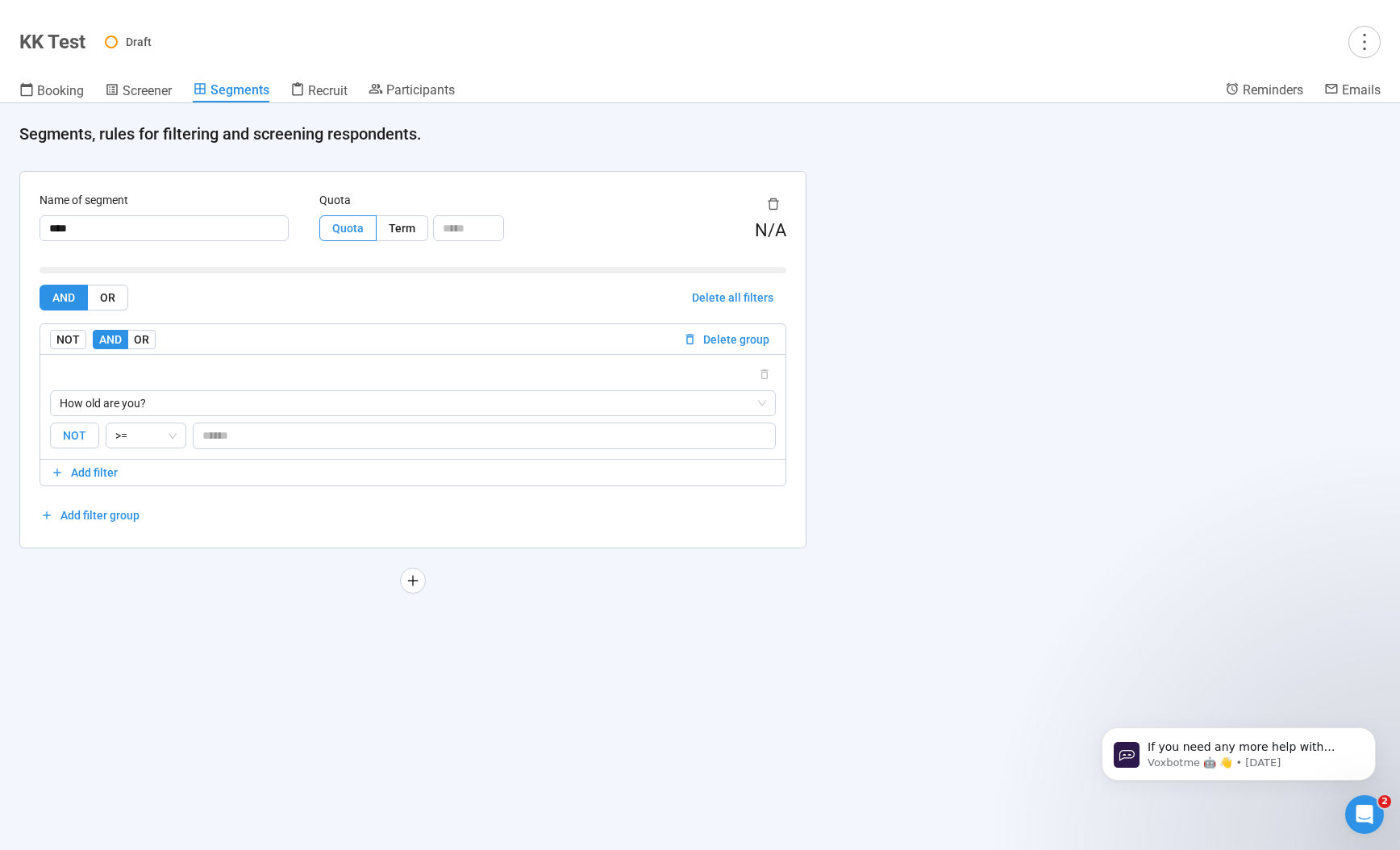
click at [75, 431] on span "NOT" at bounding box center [75, 435] width 49 height 26
click at [1009, 123] on header "Segments, rules for filtering and screening respondents. All changes saved" at bounding box center [700, 128] width 1400 height 51
click at [158, 98] on link "Screener" at bounding box center [138, 91] width 66 height 21
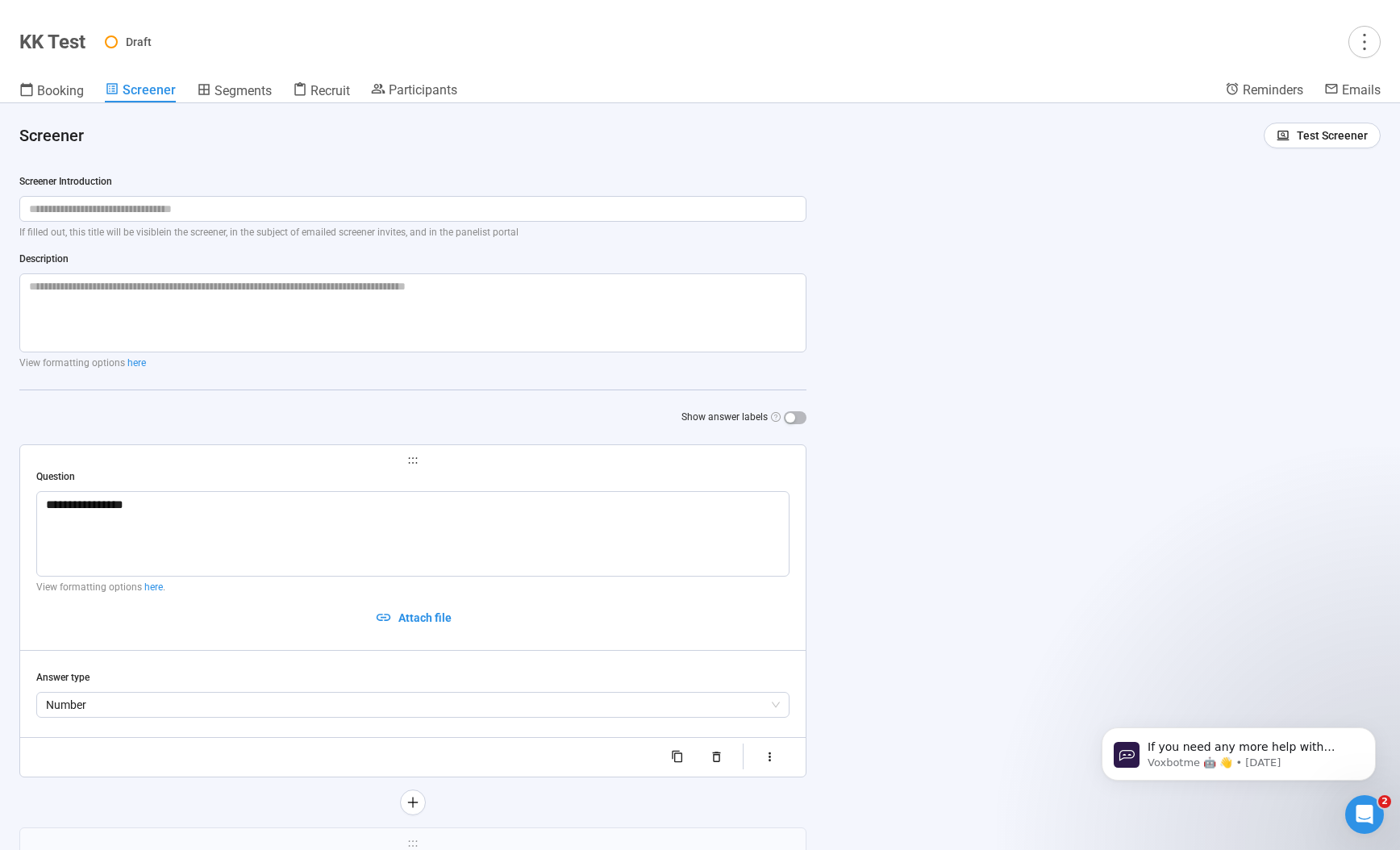
scroll to position [176, 0]
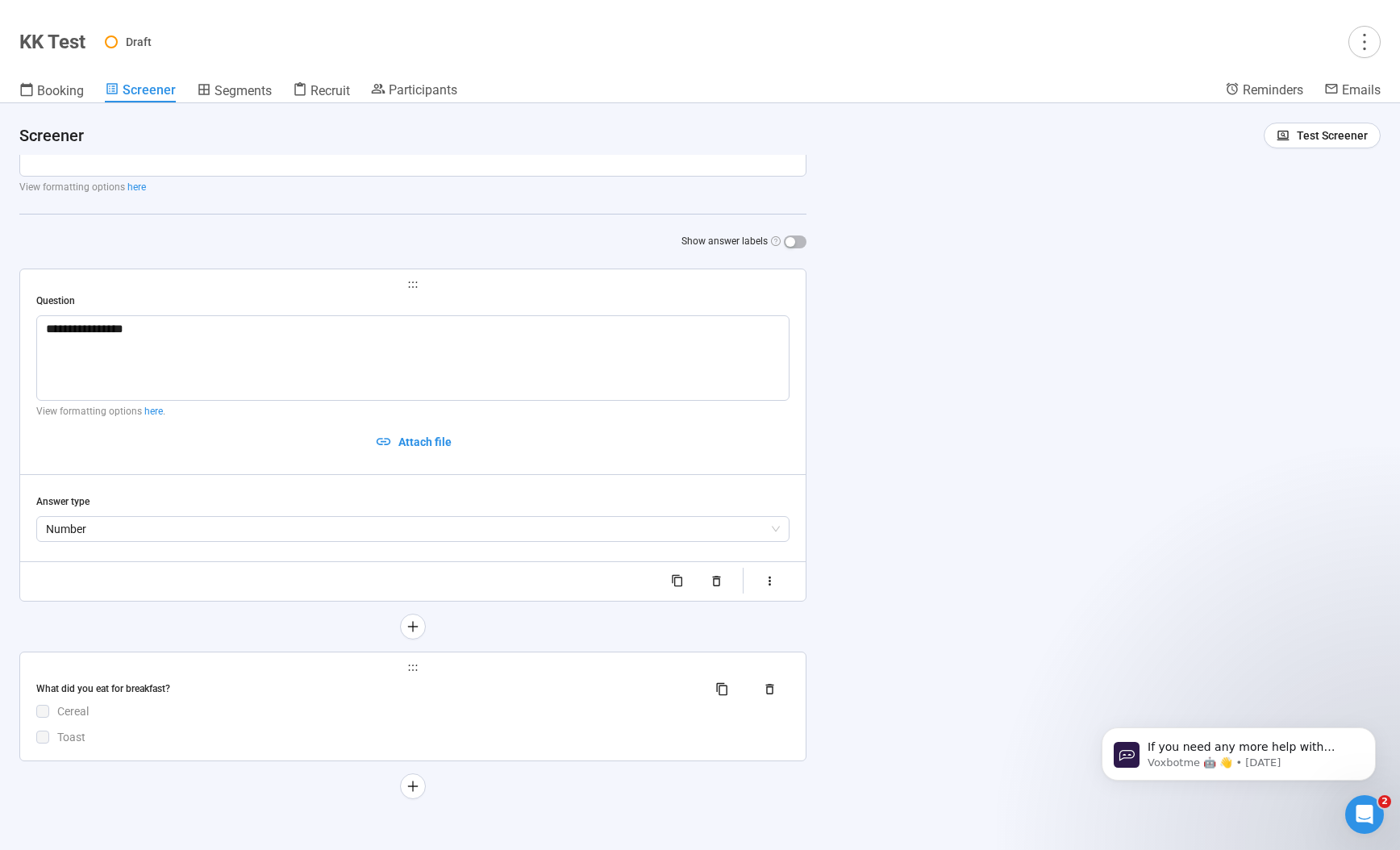
click at [436, 707] on div "Cereal" at bounding box center [424, 711] width 732 height 17
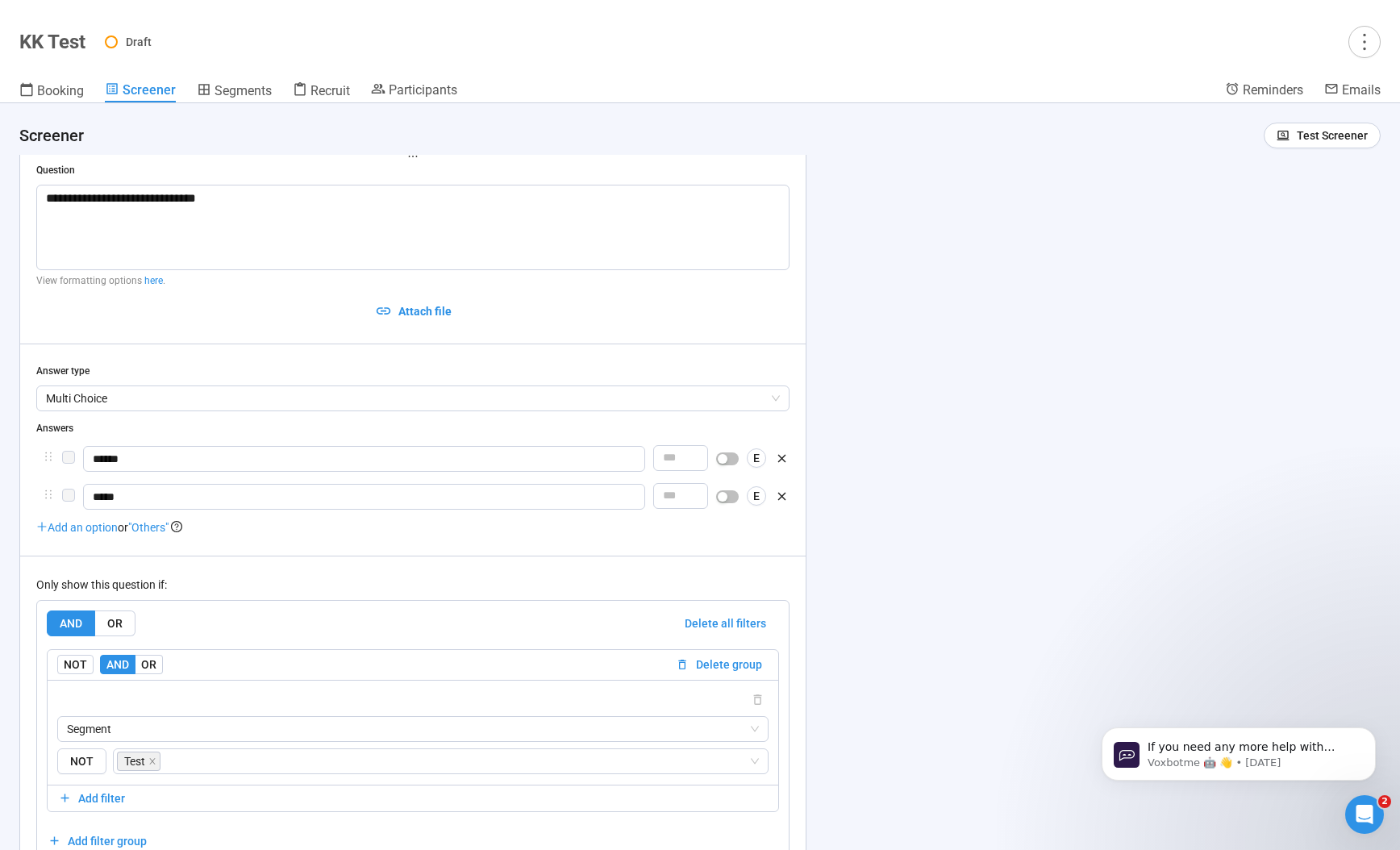
scroll to position [483, 0]
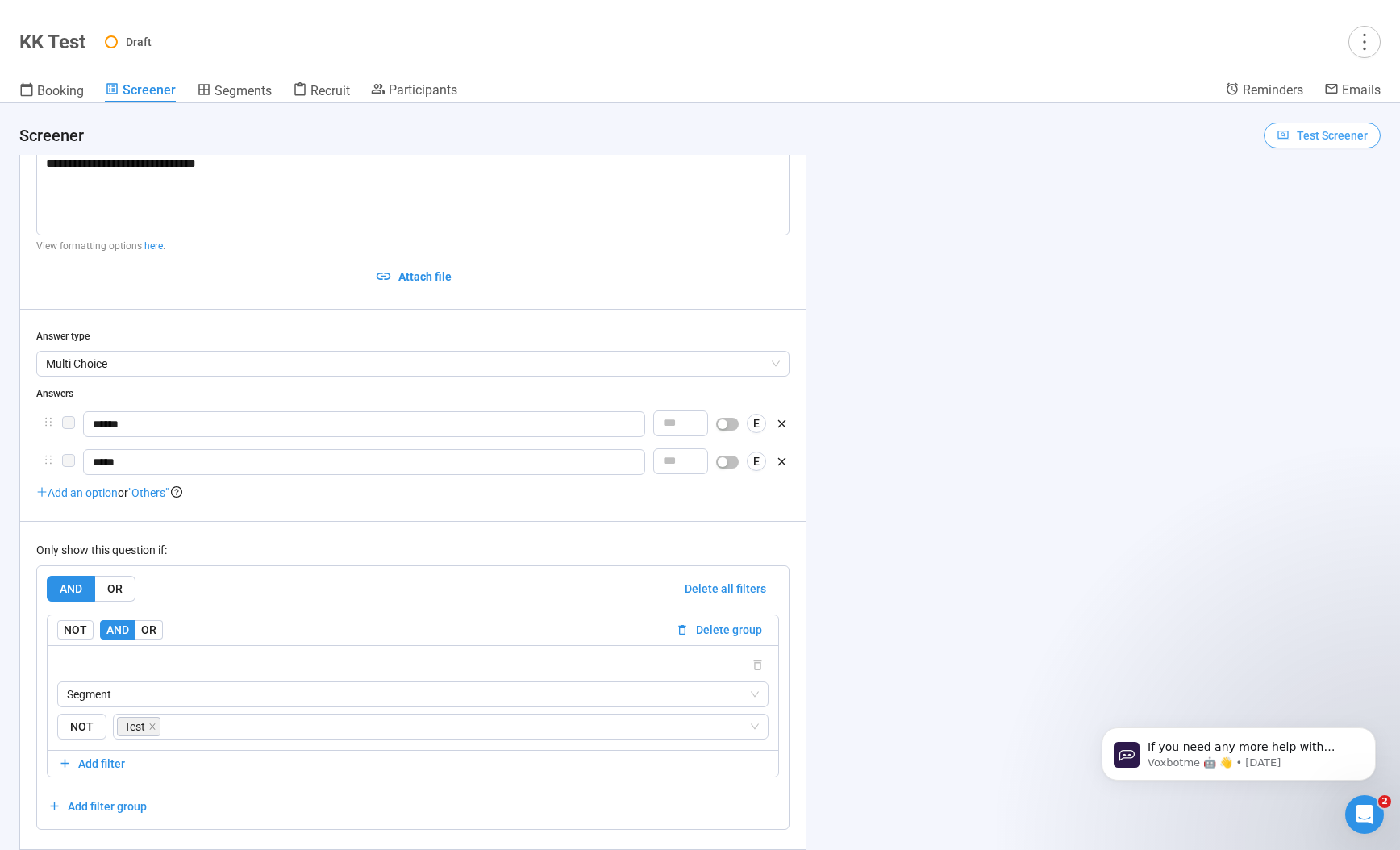
click at [1315, 137] on span "Test Screener" at bounding box center [1332, 135] width 71 height 17
click at [1319, 196] on span "Copy test link" at bounding box center [1323, 193] width 89 height 17
click at [1309, 139] on span "Test Screener" at bounding box center [1332, 135] width 71 height 17
click at [1302, 196] on span "Copy test link" at bounding box center [1323, 193] width 89 height 17
